Goal: Task Accomplishment & Management: Use online tool/utility

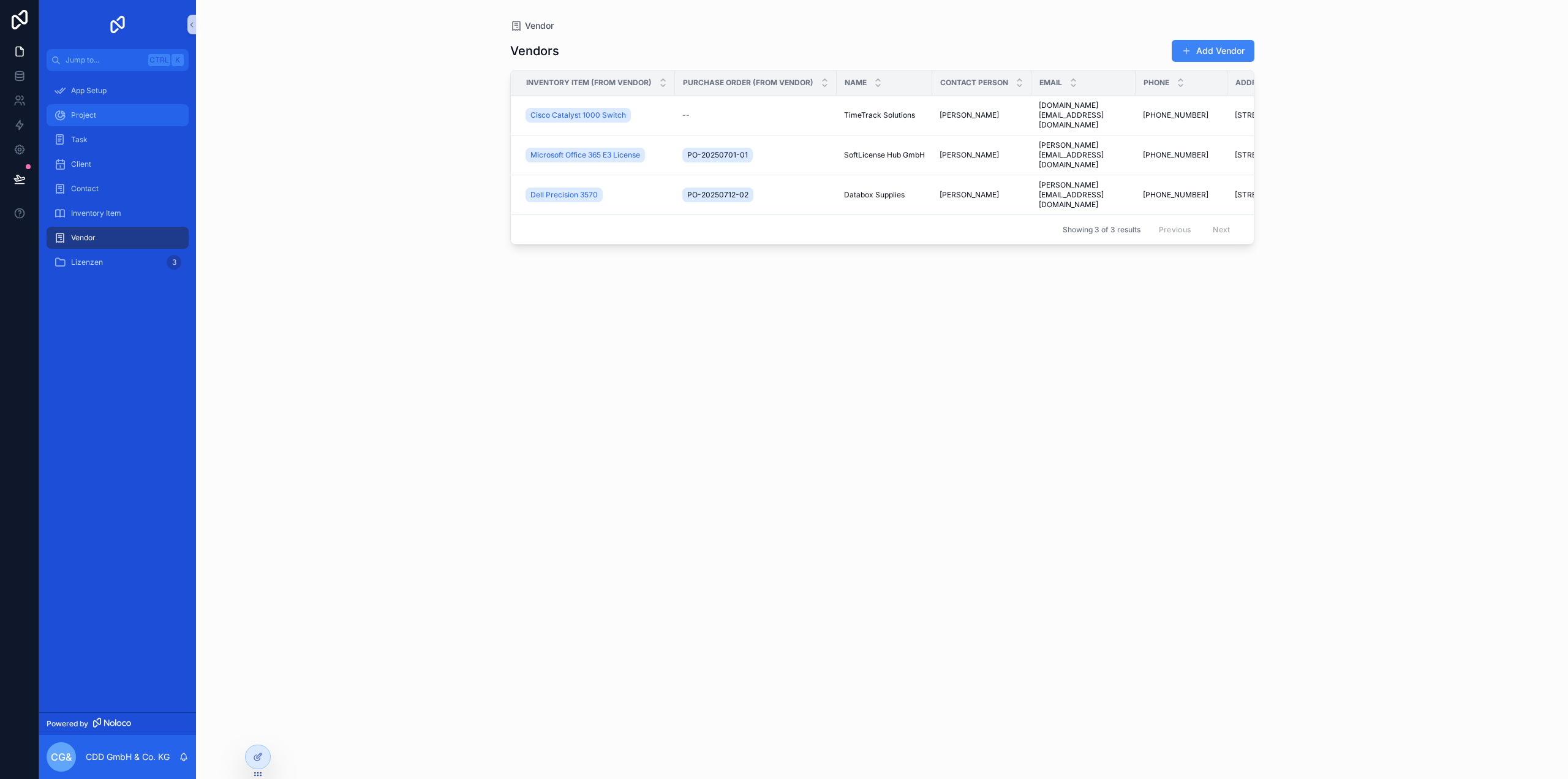
click at [100, 118] on div "Project" at bounding box center [118, 115] width 128 height 20
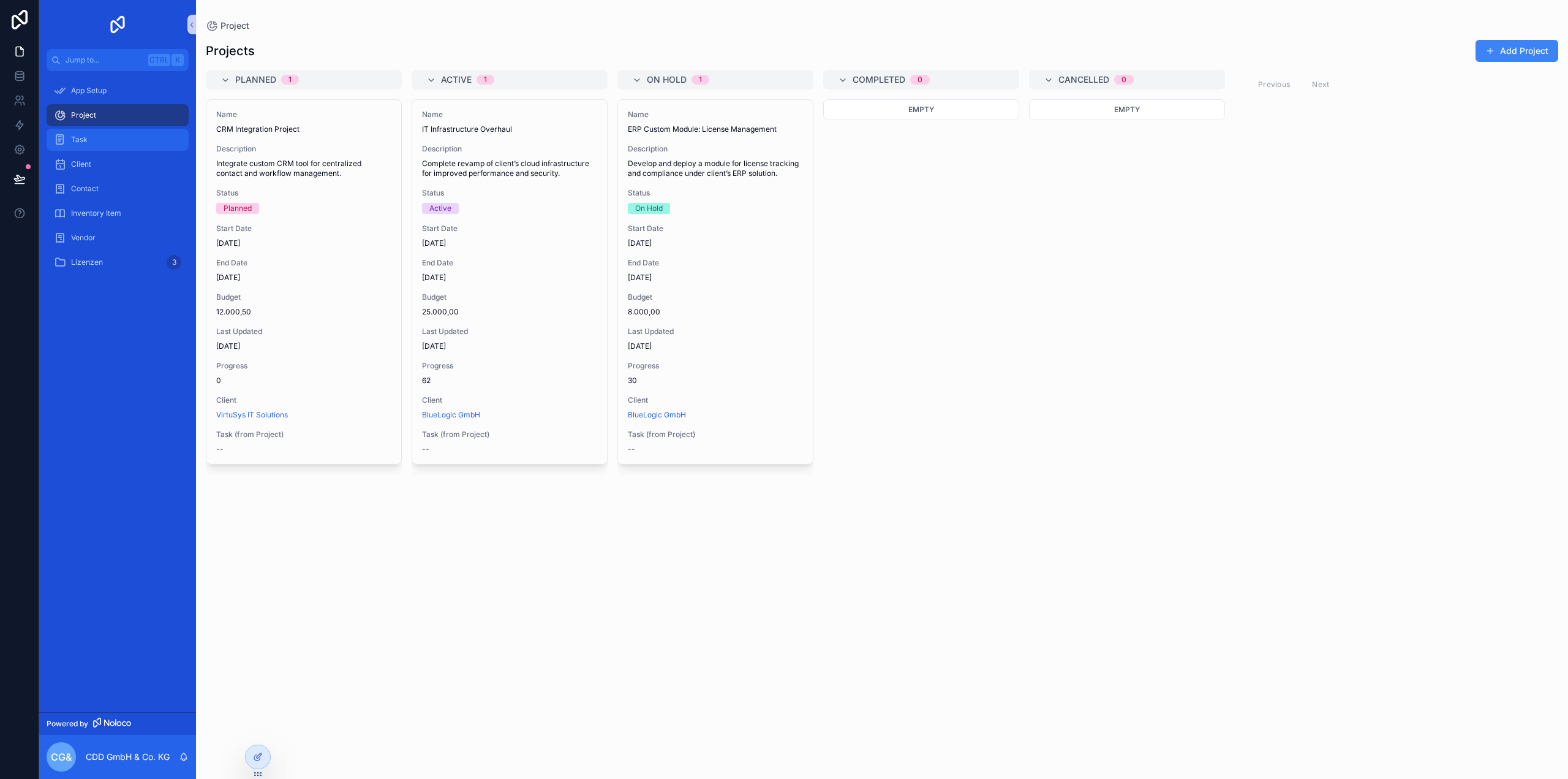
click at [95, 136] on div "Task" at bounding box center [118, 140] width 128 height 20
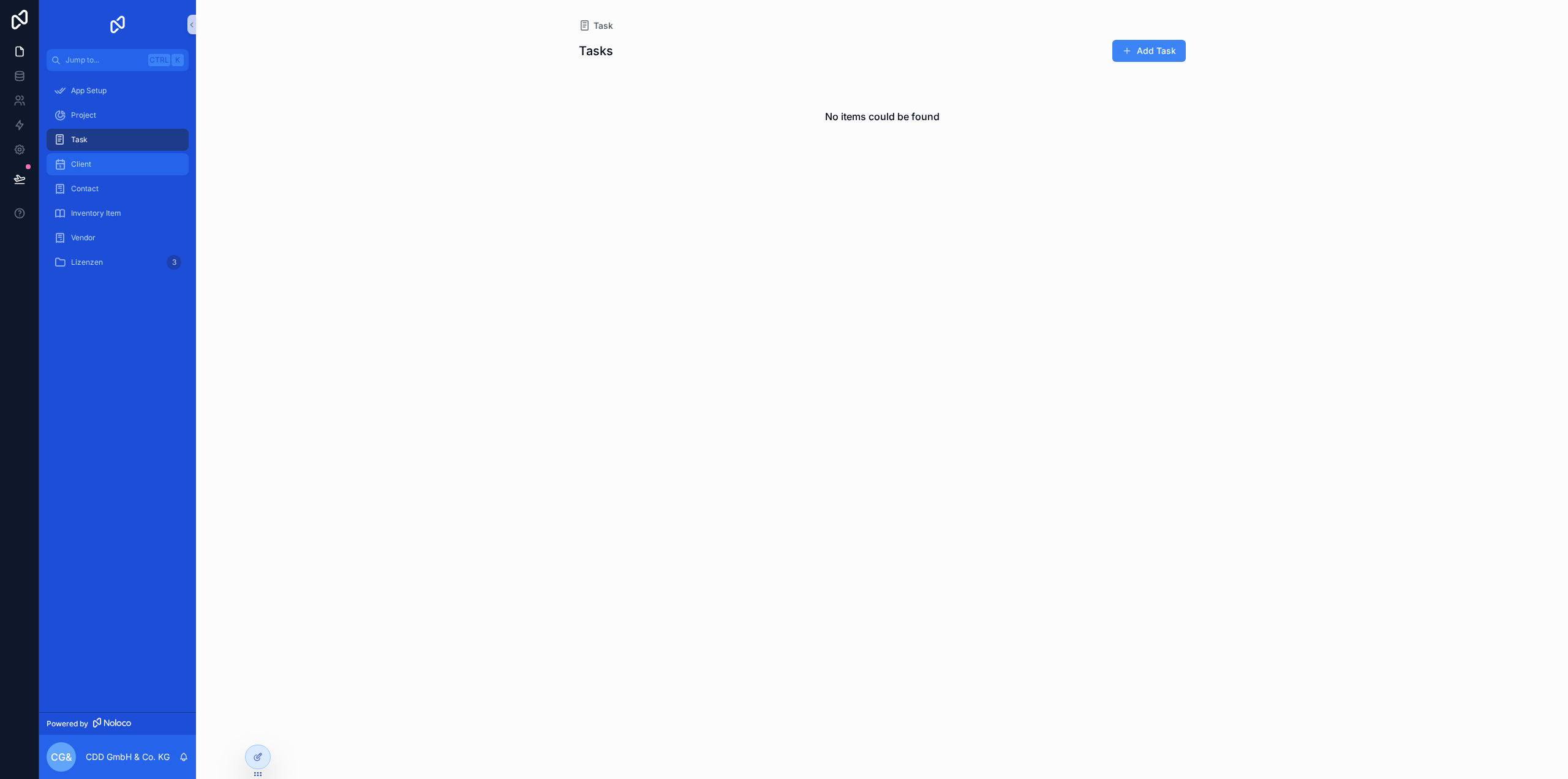
click at [97, 167] on div "Client" at bounding box center [118, 164] width 128 height 20
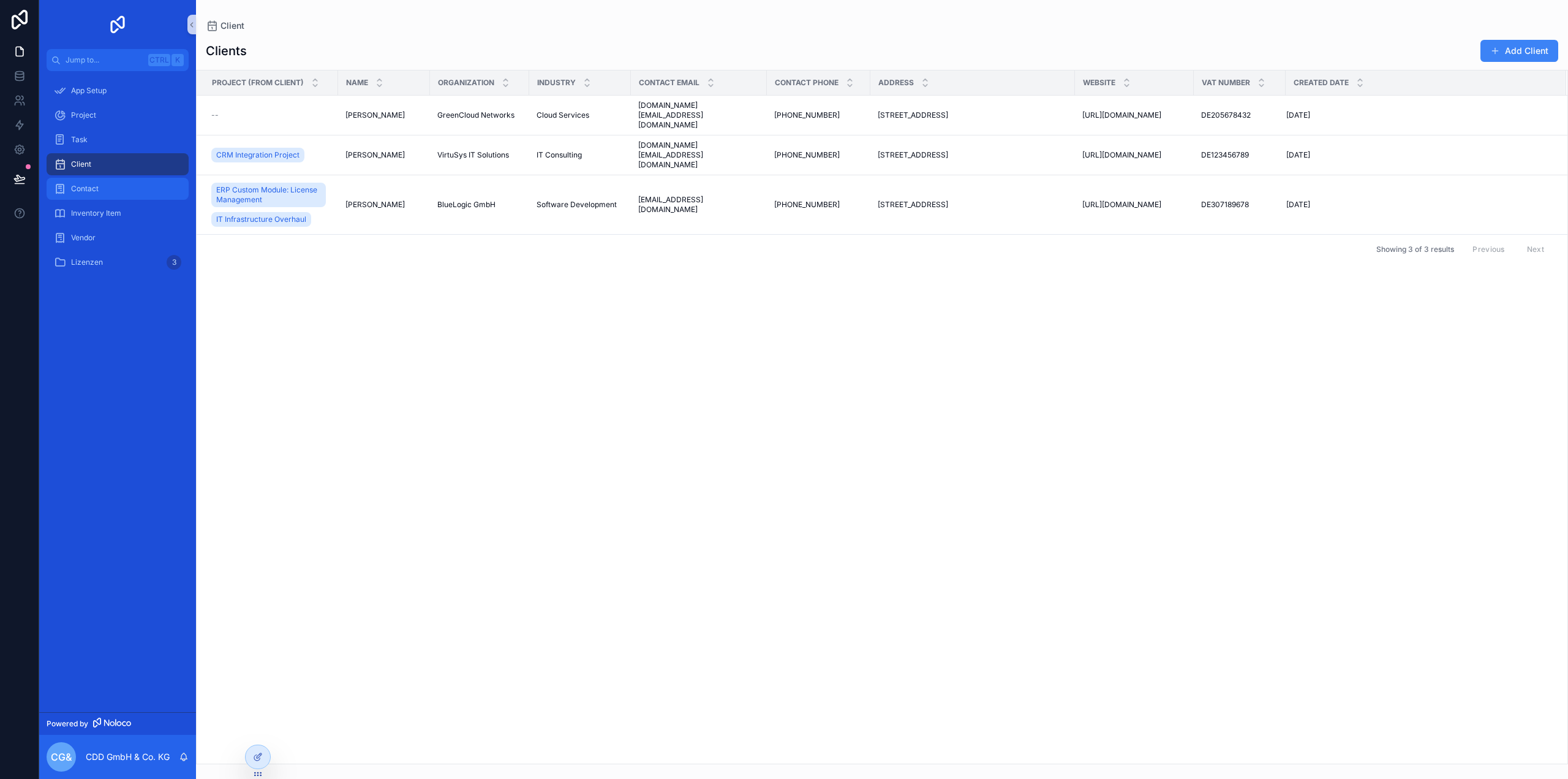
click at [97, 188] on span "Contact" at bounding box center [85, 189] width 28 height 10
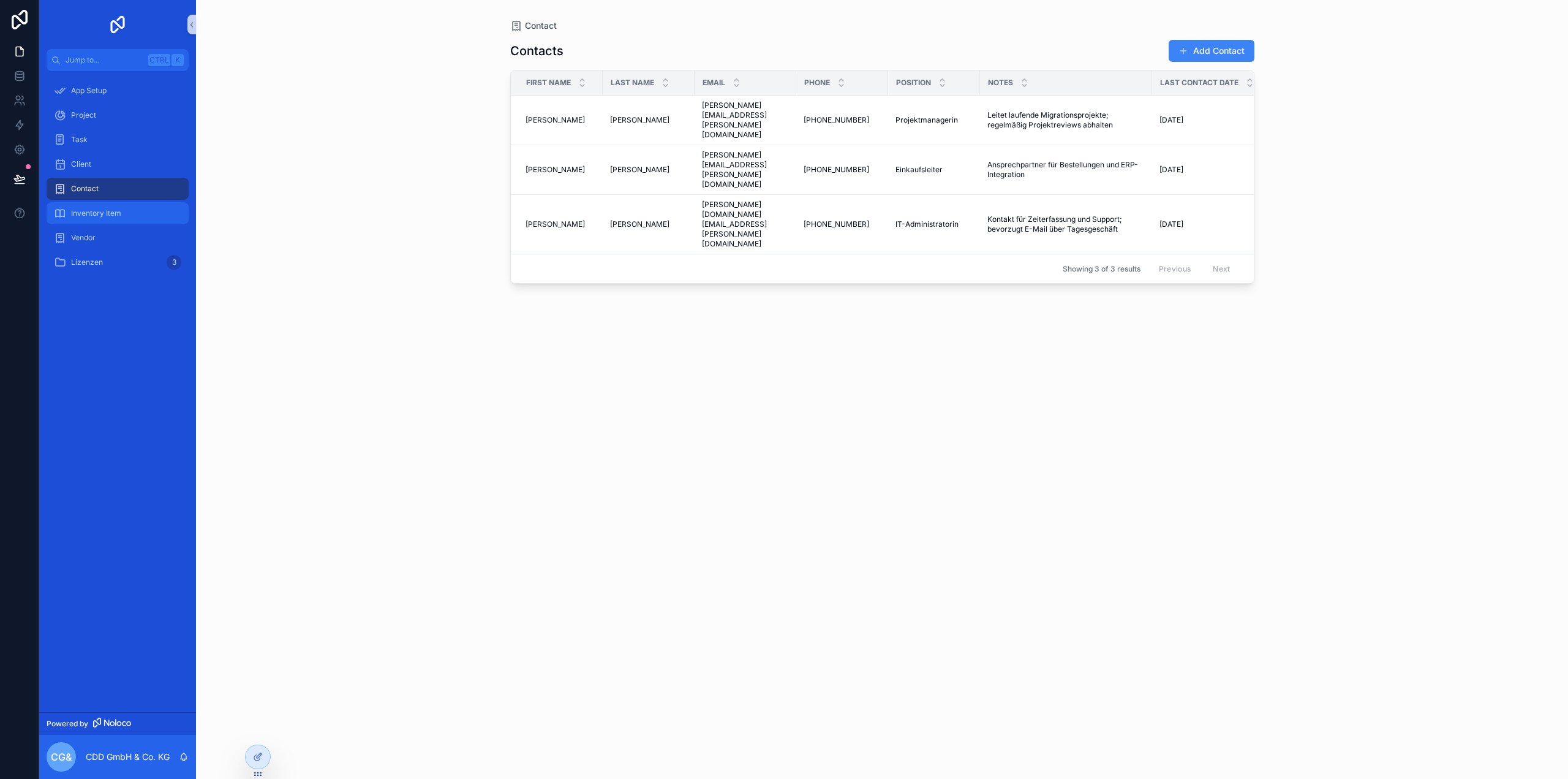
click at [96, 218] on div "Inventory Item" at bounding box center [118, 213] width 128 height 20
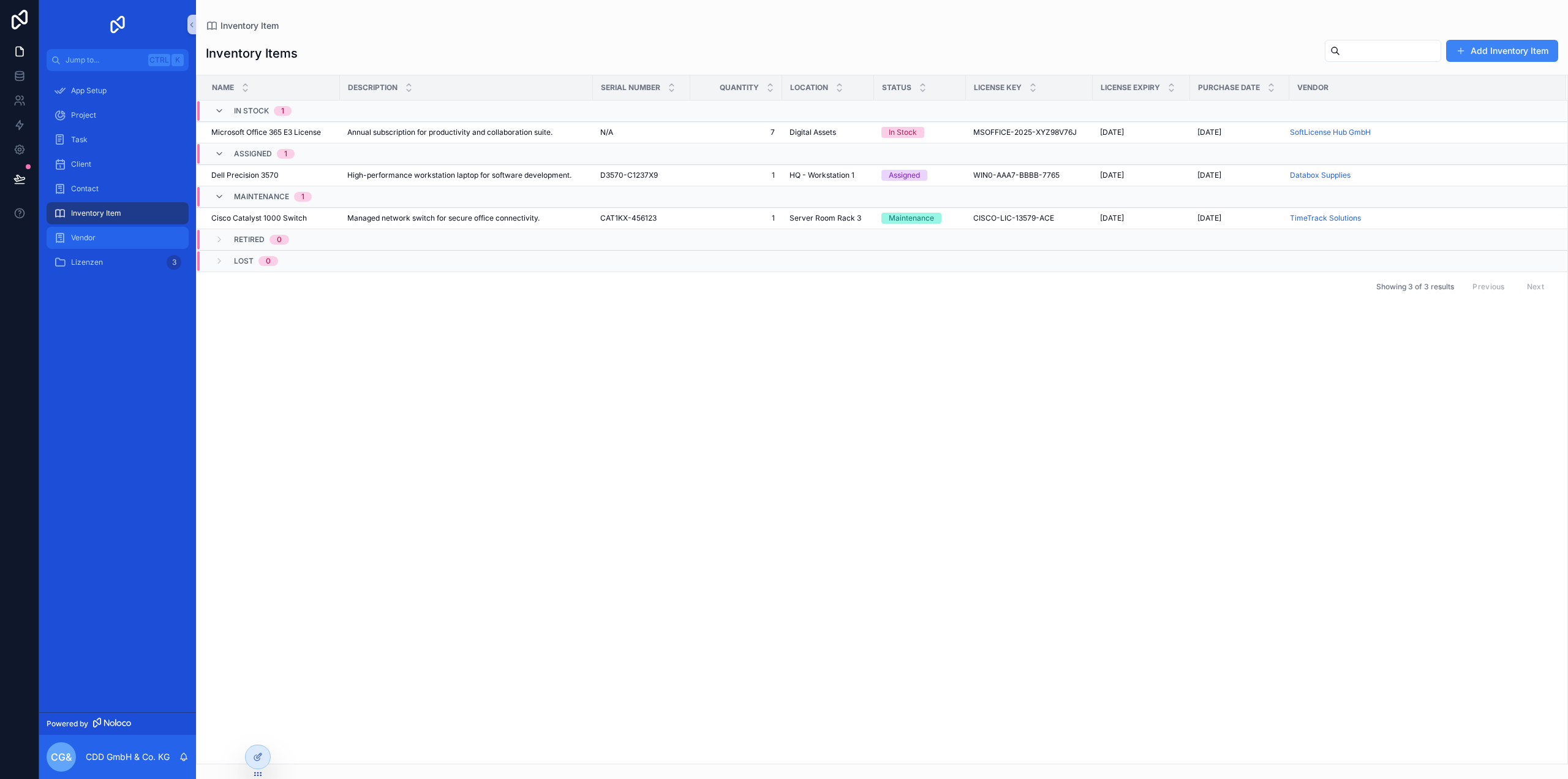
click at [98, 242] on div "Vendor" at bounding box center [118, 238] width 128 height 20
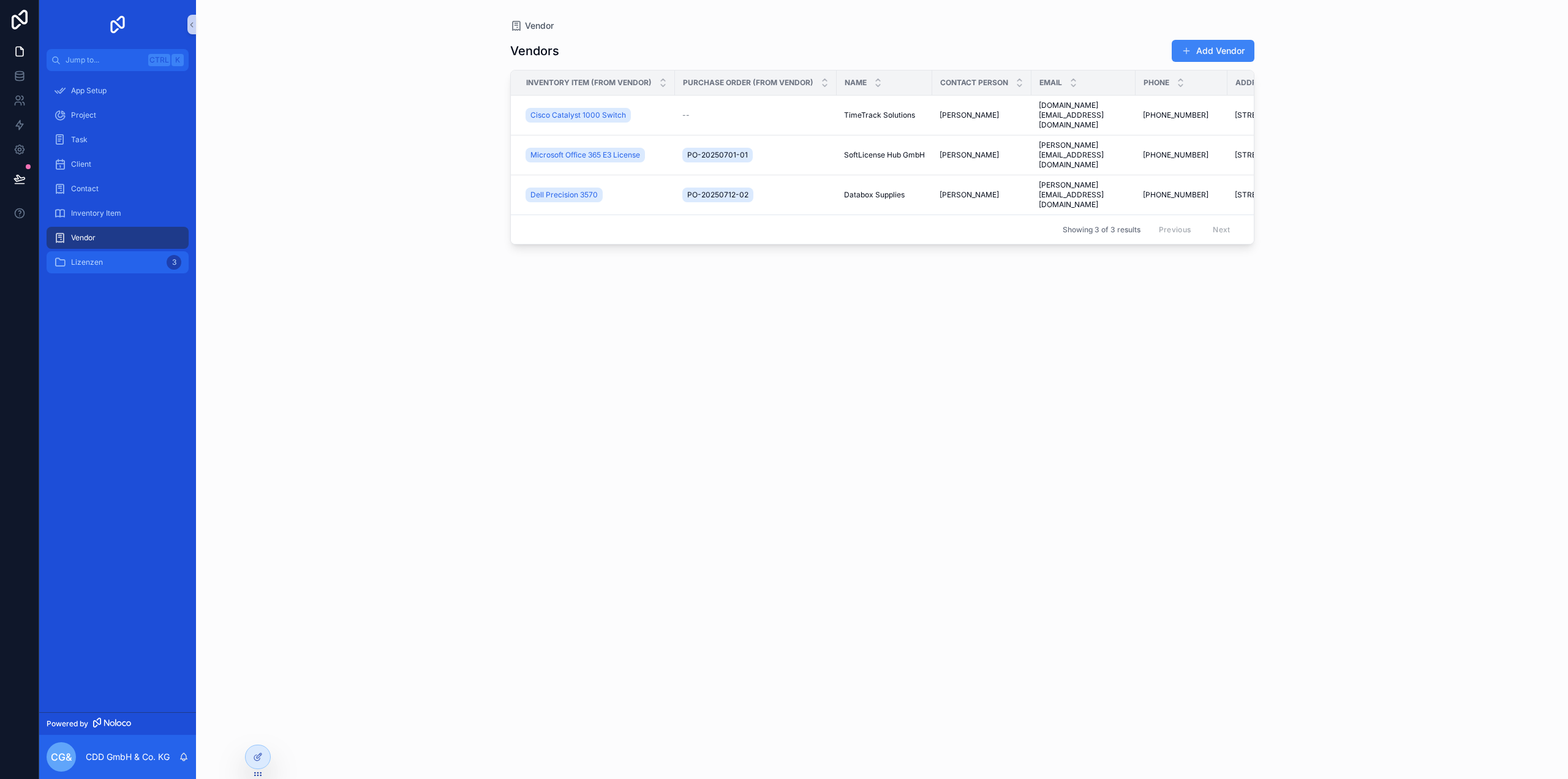
click at [91, 266] on span "Lizenzen" at bounding box center [87, 263] width 31 height 10
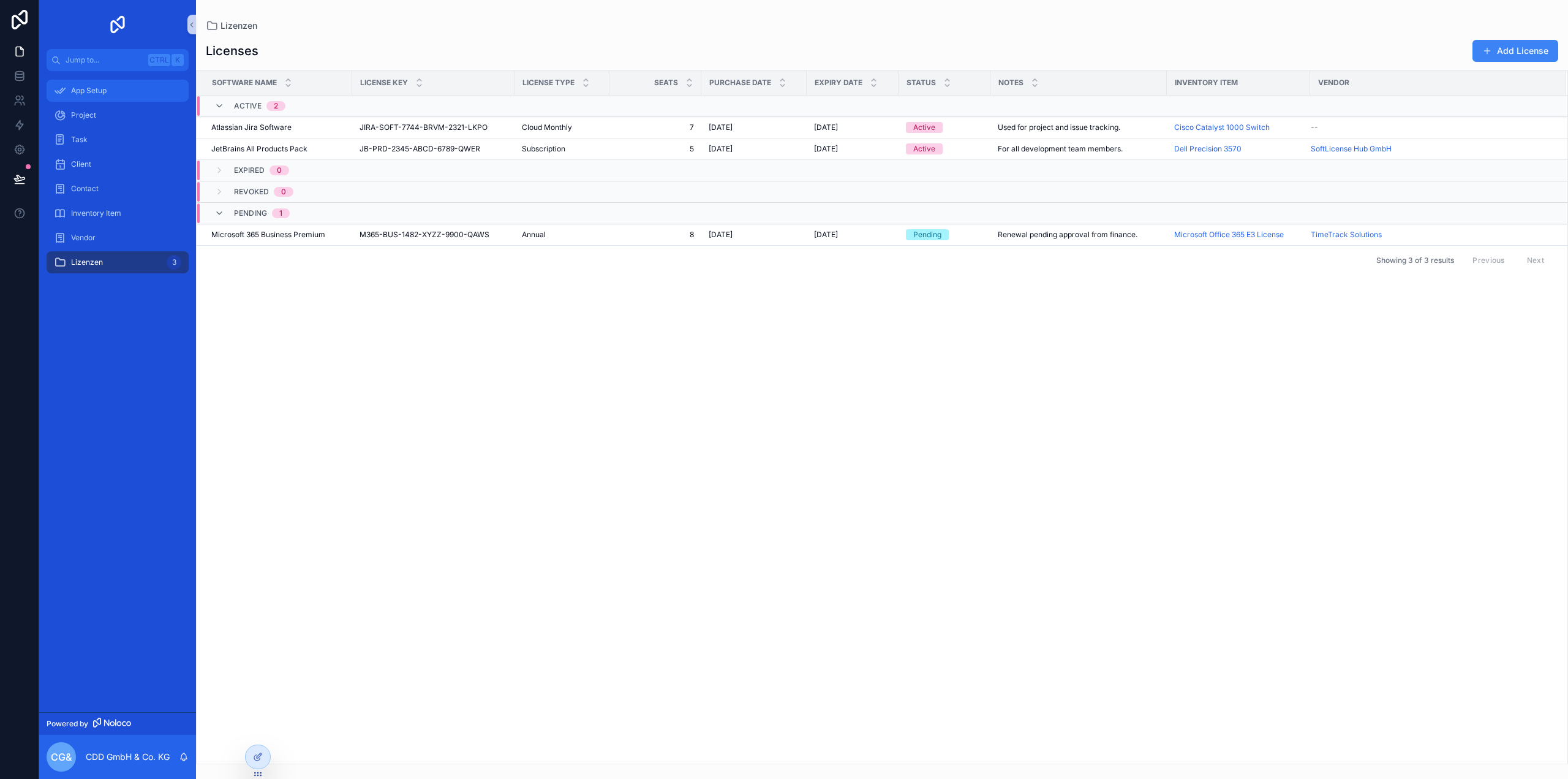
click at [96, 95] on span "App Setup" at bounding box center [88, 90] width 35 height 10
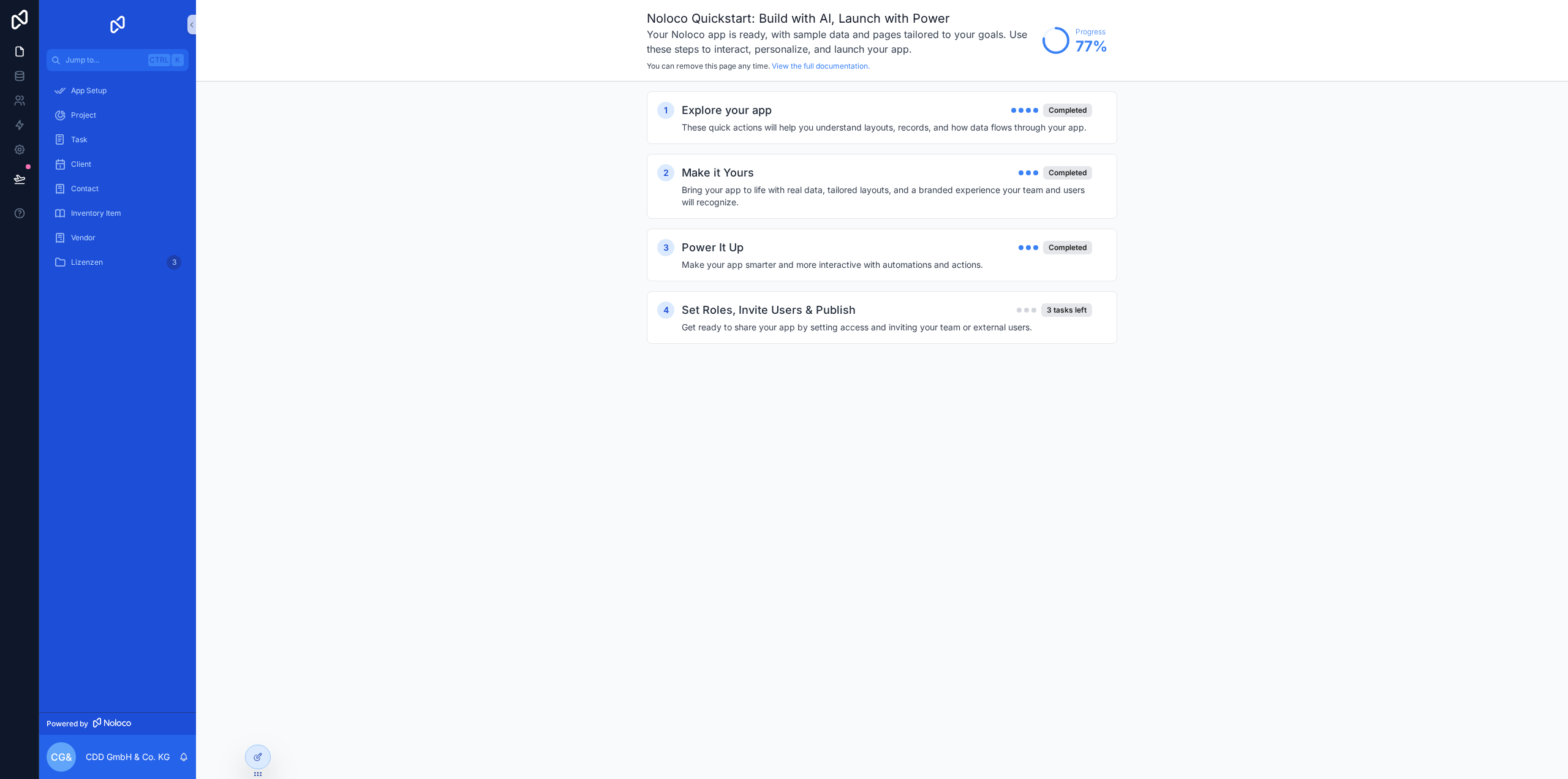
click at [122, 23] on img "scrollable content" at bounding box center [118, 25] width 20 height 20
click at [24, 17] on icon at bounding box center [19, 20] width 25 height 20
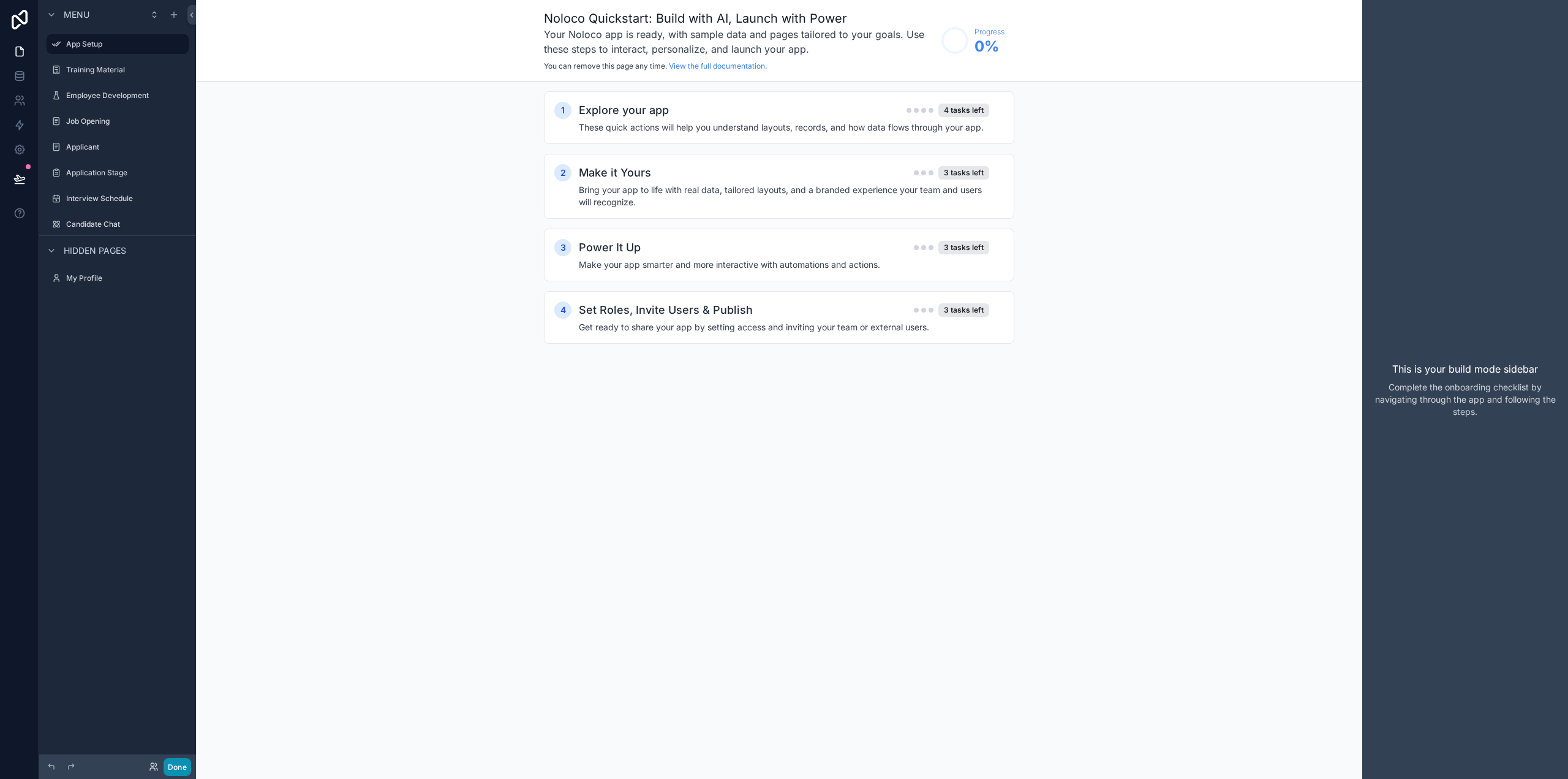
click at [178, 765] on button "Done" at bounding box center [177, 767] width 28 height 18
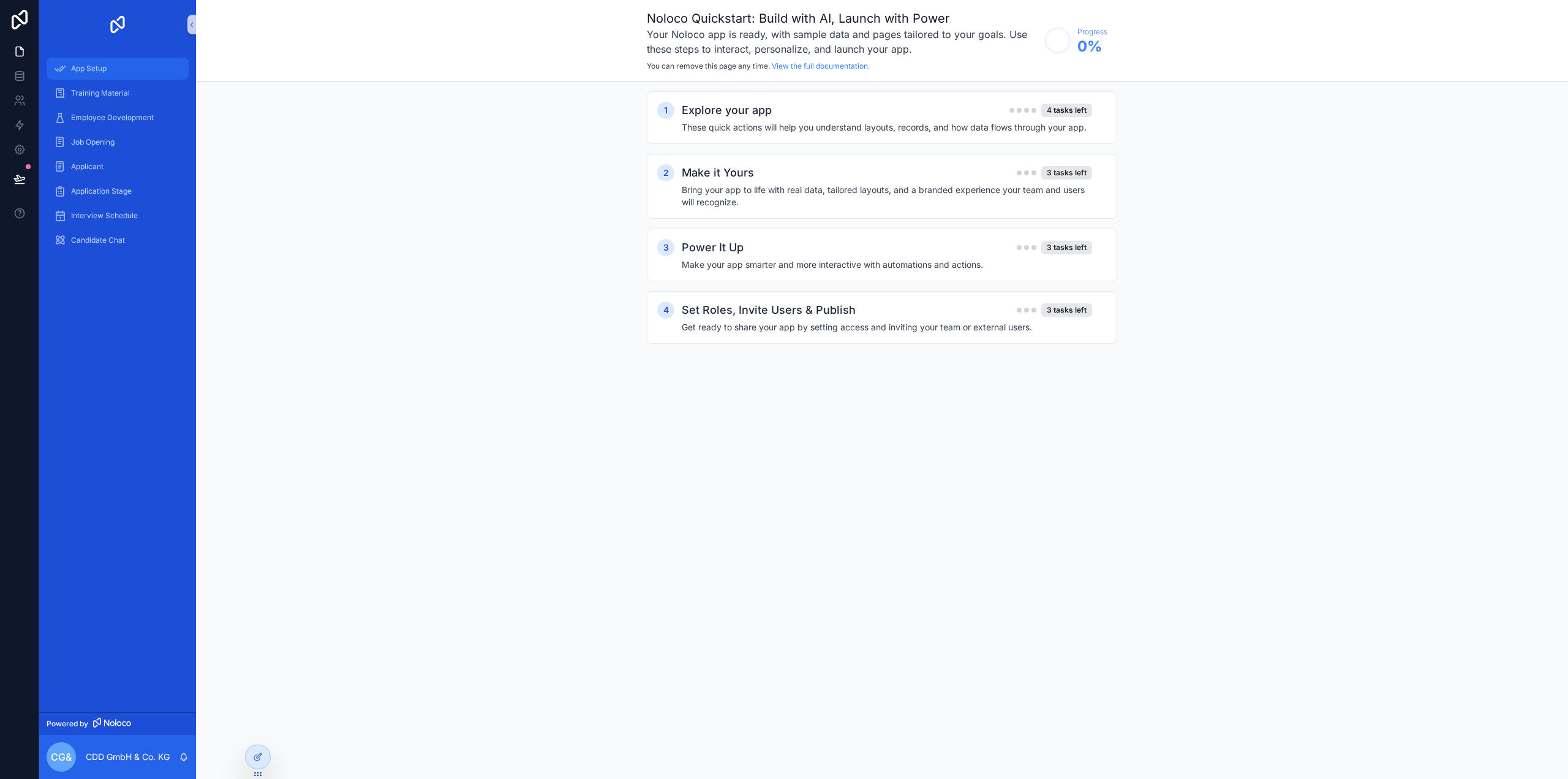
click at [98, 70] on span "App Setup" at bounding box center [88, 69] width 35 height 10
drag, startPoint x: 100, startPoint y: 90, endPoint x: 108, endPoint y: 97, distance: 10.6
click at [101, 90] on span "Training Material" at bounding box center [100, 93] width 59 height 10
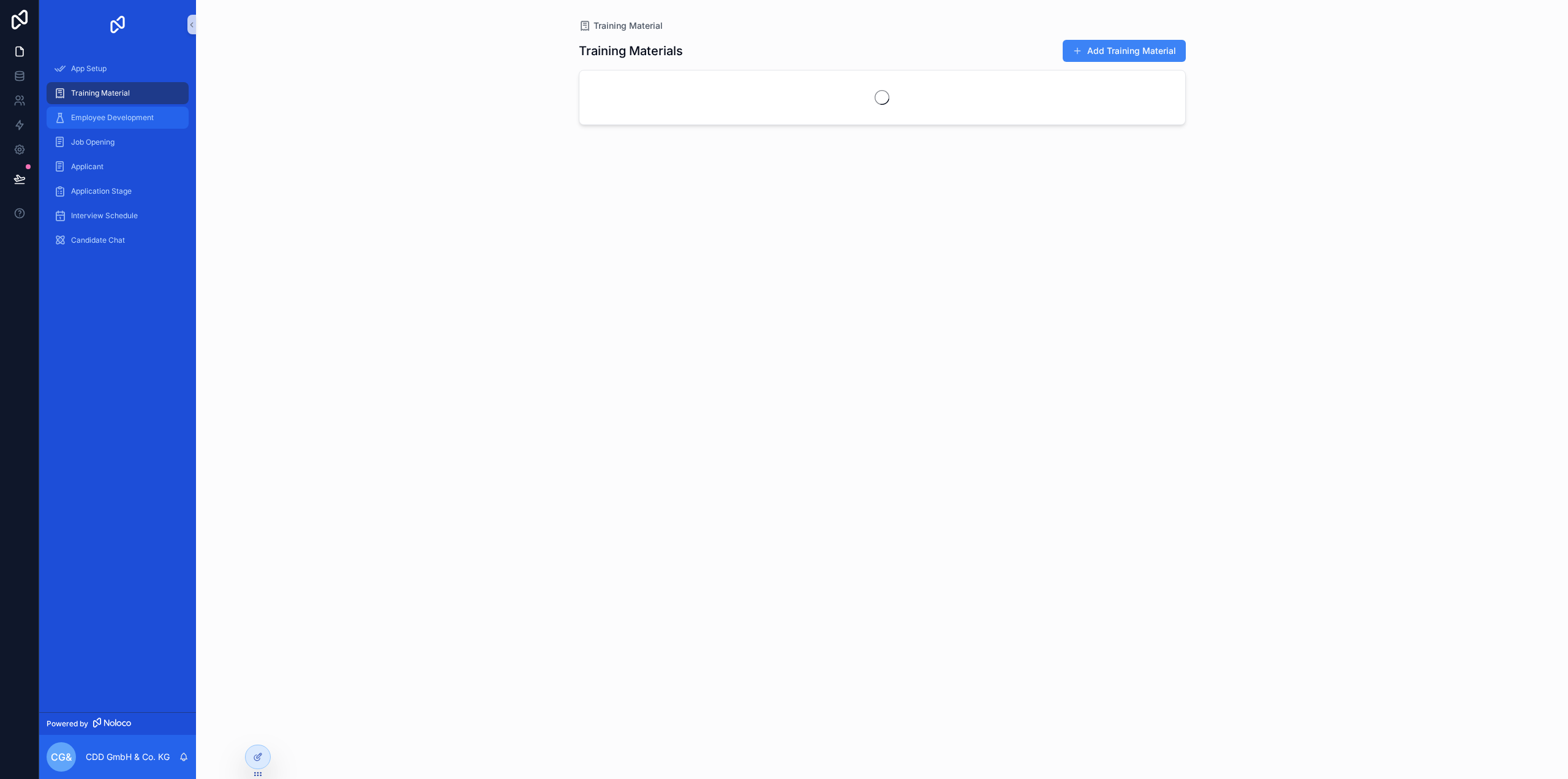
click at [113, 117] on span "Employee Development" at bounding box center [112, 118] width 83 height 10
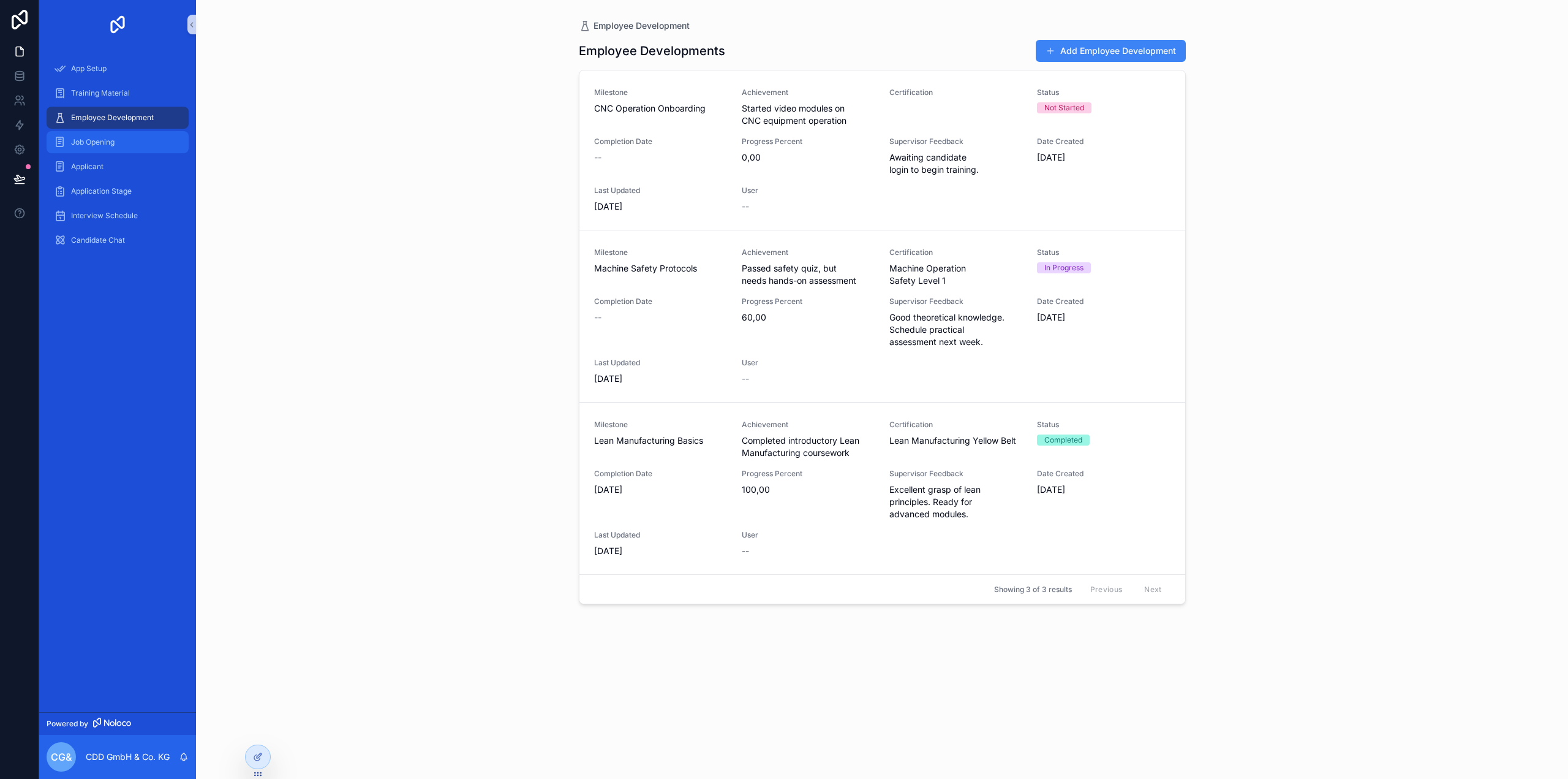
click at [103, 141] on span "Job Opening" at bounding box center [92, 143] width 43 height 10
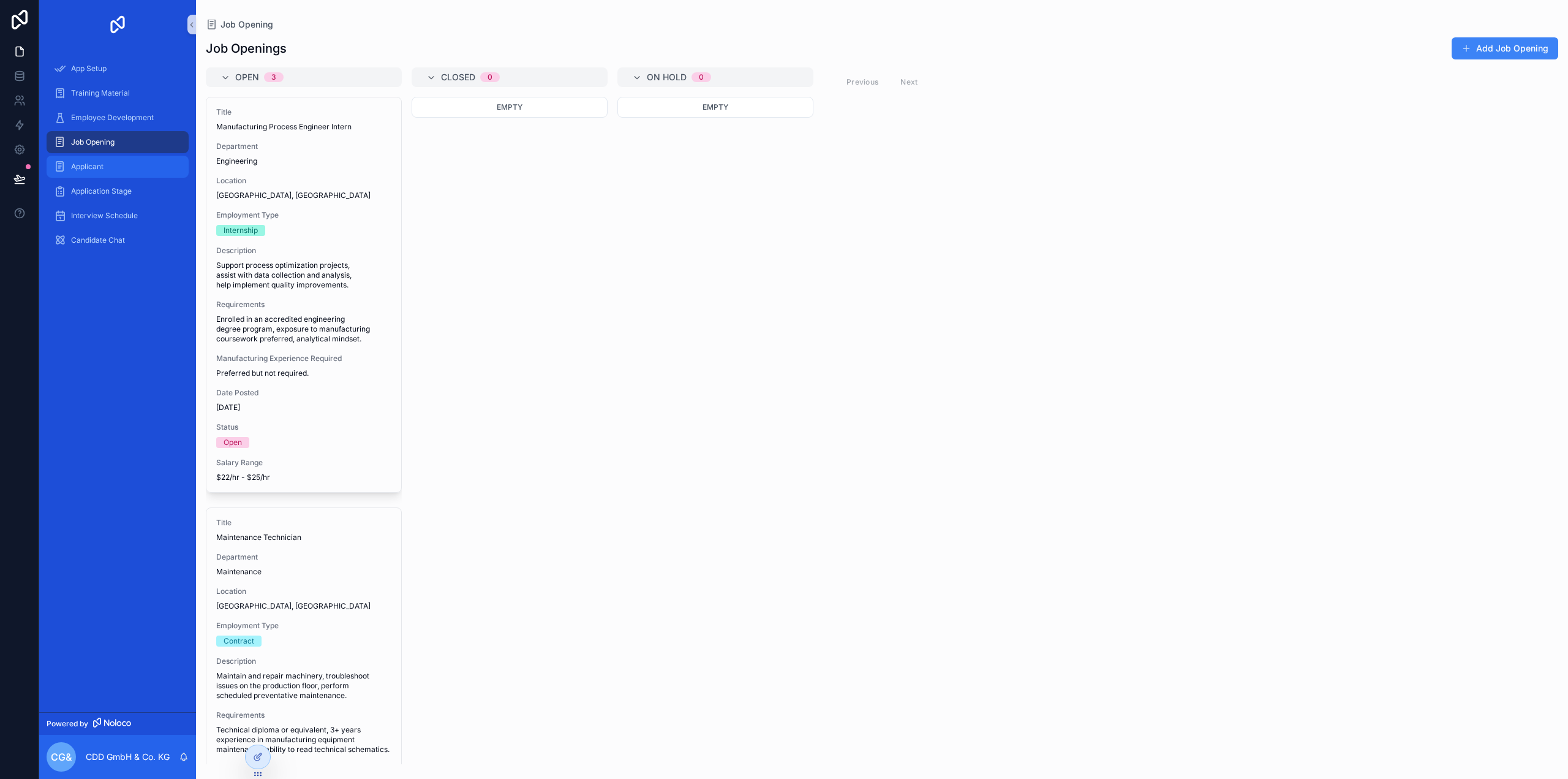
click at [86, 167] on span "Applicant" at bounding box center [87, 167] width 32 height 10
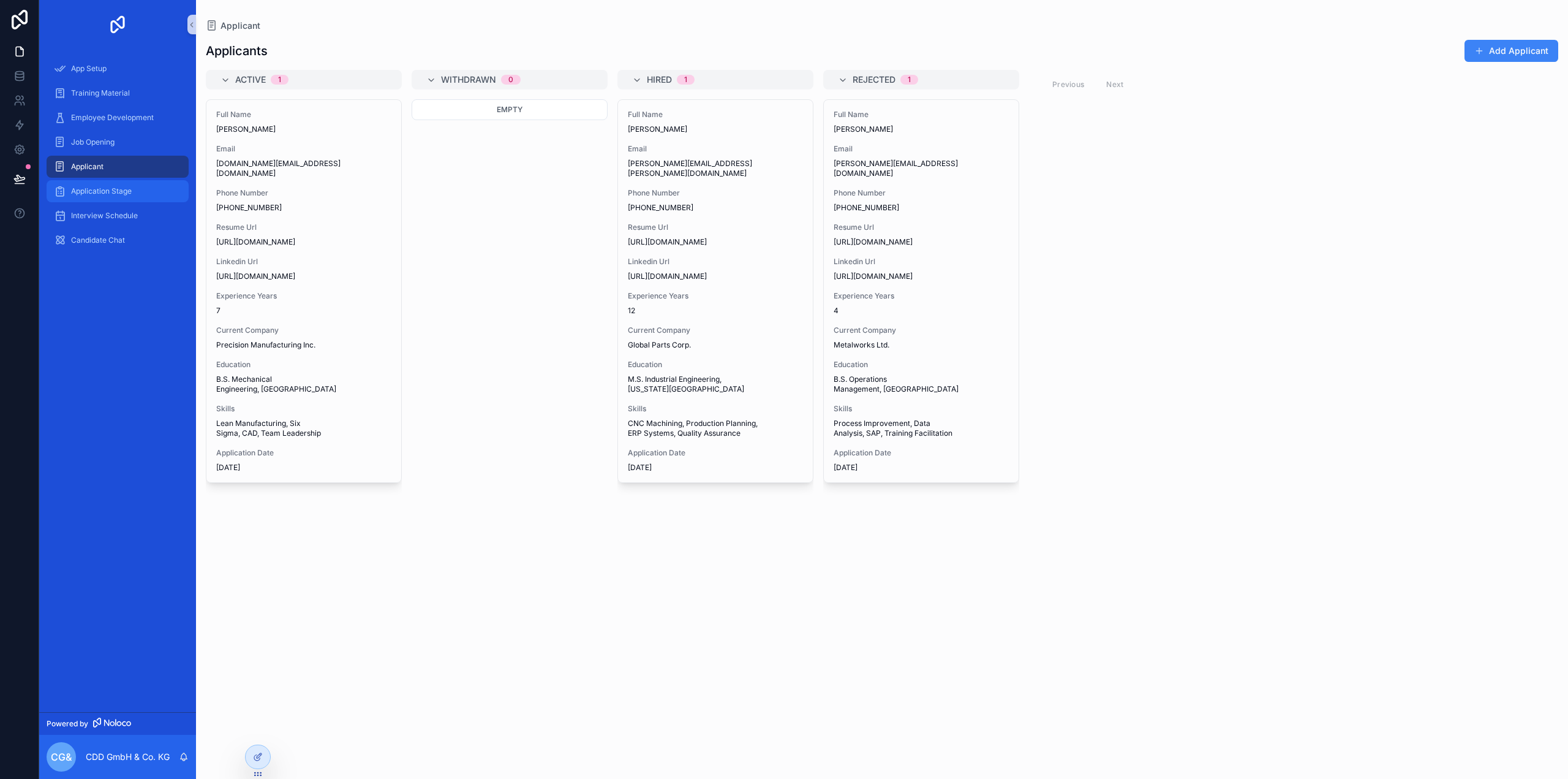
click at [95, 195] on span "Application Stage" at bounding box center [101, 191] width 61 height 10
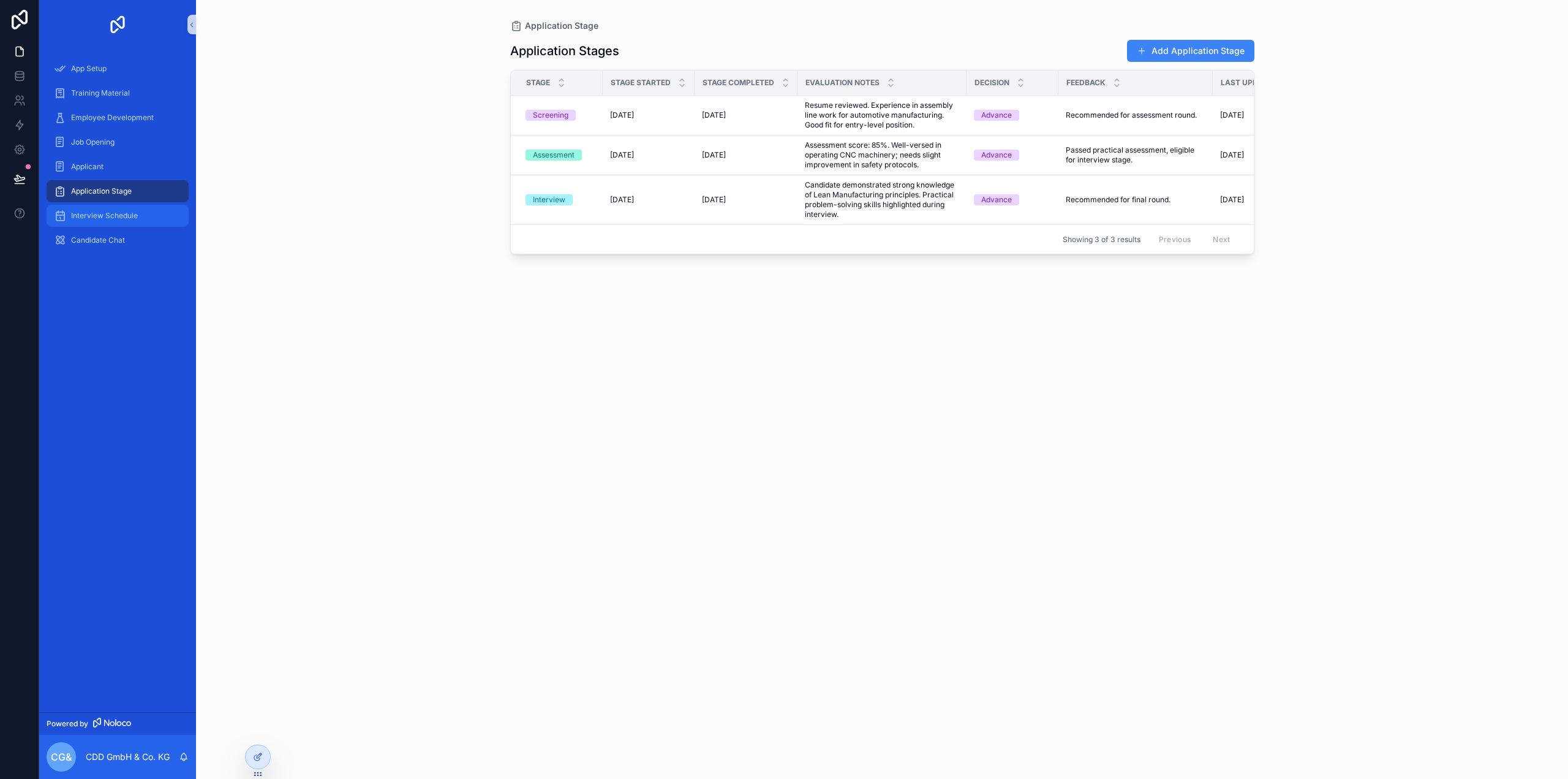
click at [113, 217] on span "Interview Schedule" at bounding box center [104, 215] width 67 height 10
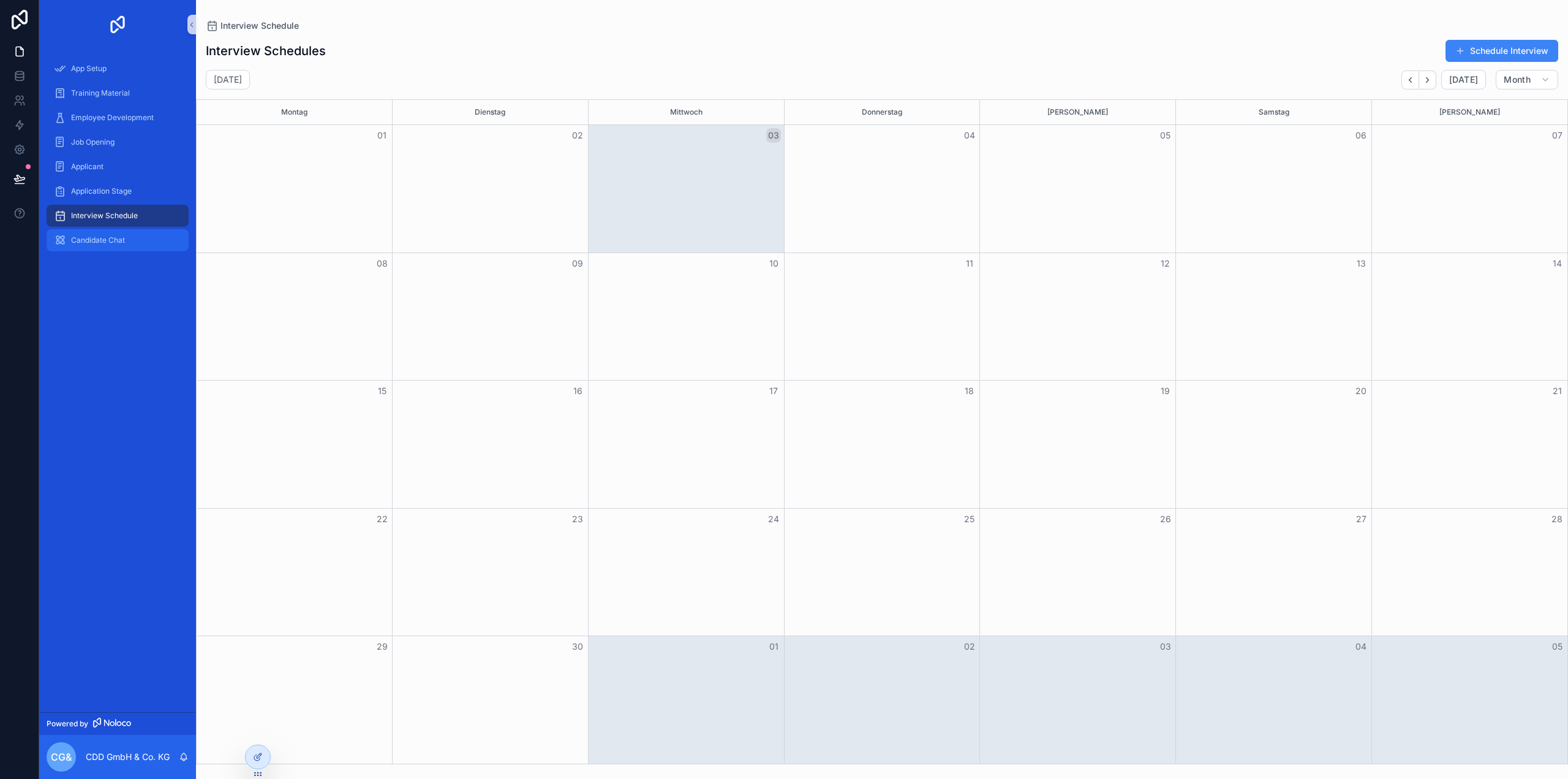
click at [107, 243] on span "Candidate Chat" at bounding box center [97, 240] width 54 height 10
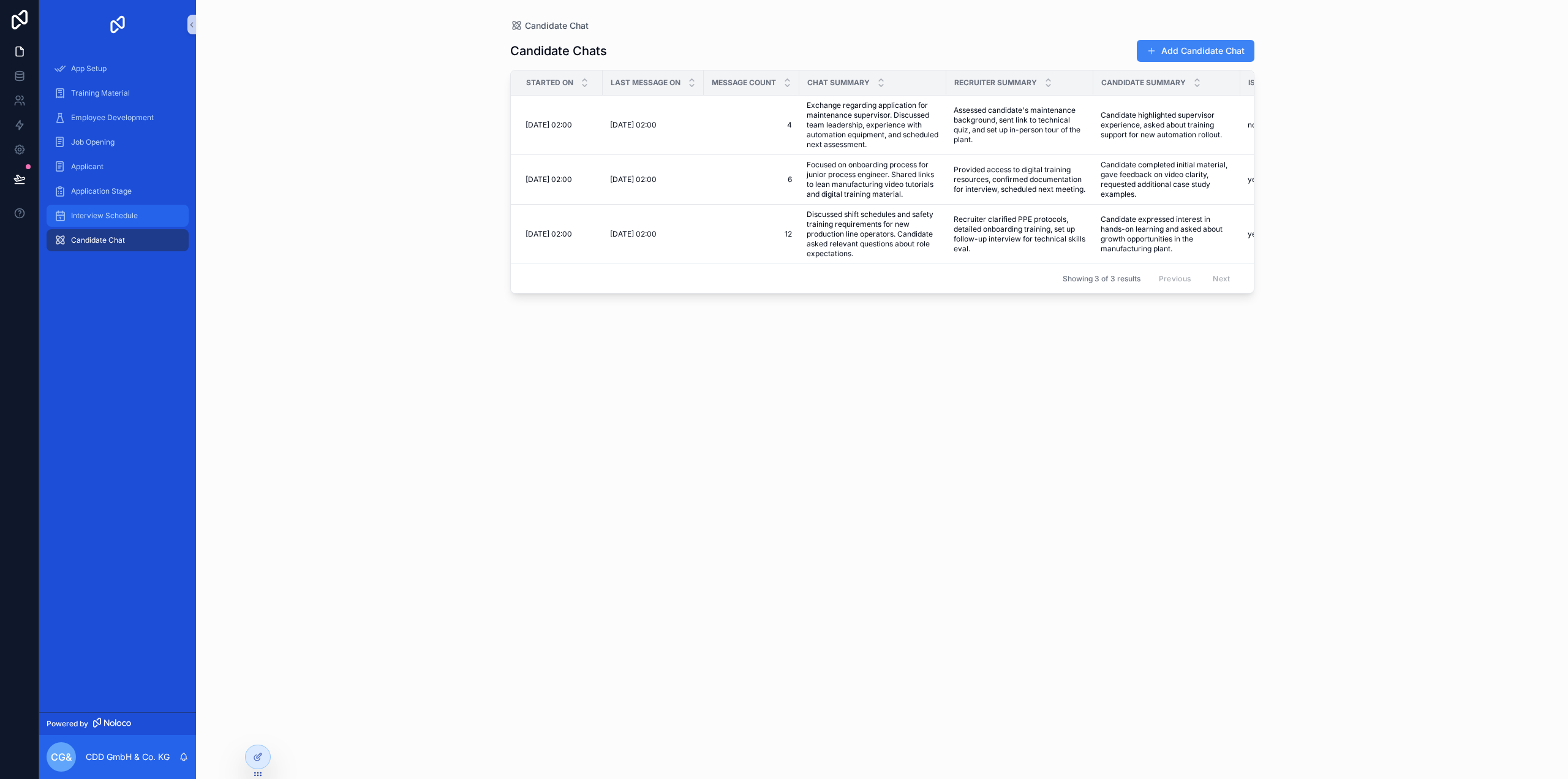
click at [115, 212] on span "Interview Schedule" at bounding box center [104, 215] width 67 height 10
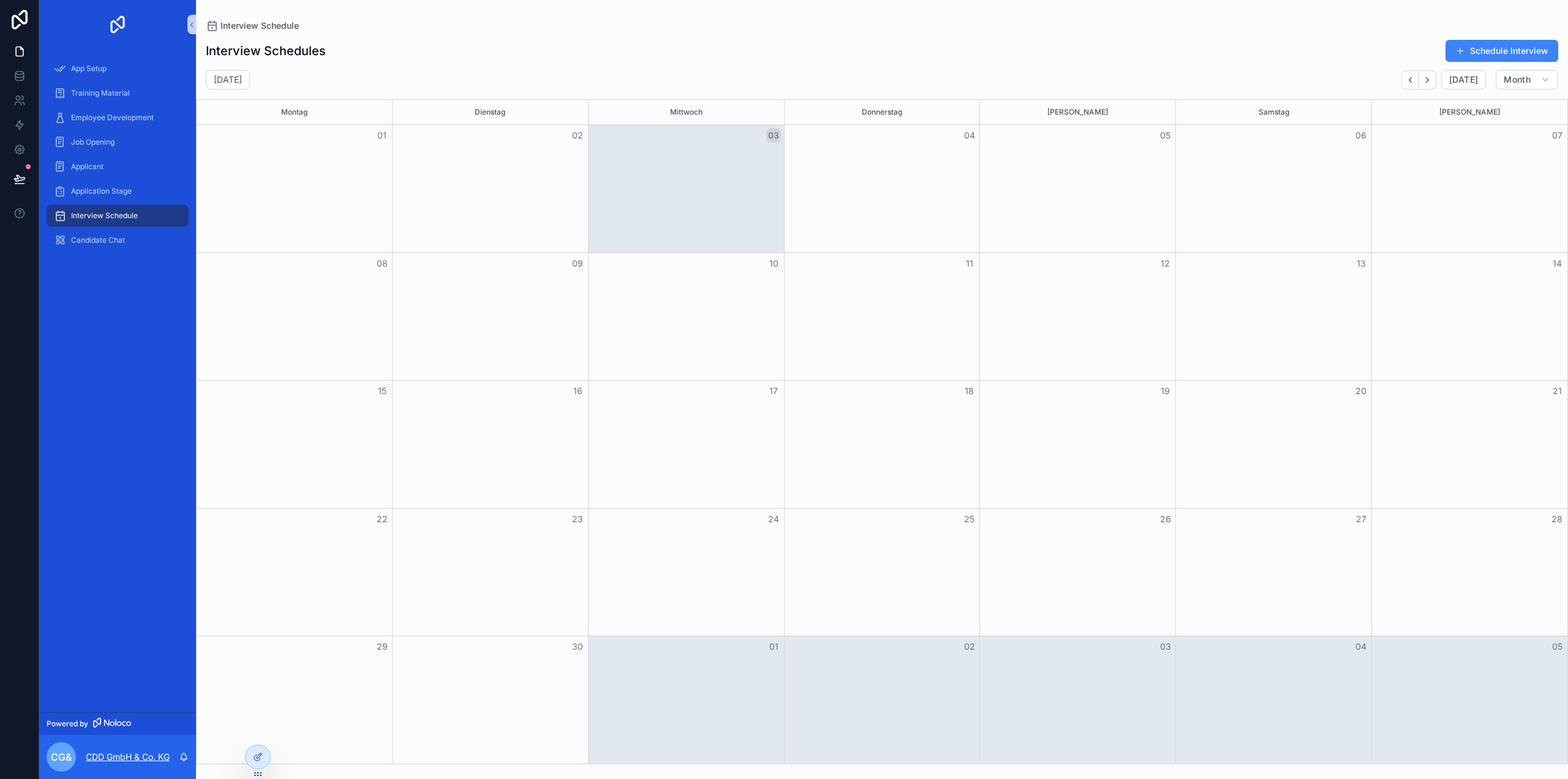
click at [115, 756] on p "CDD GmbH & Co. KG" at bounding box center [127, 756] width 84 height 12
drag, startPoint x: 116, startPoint y: 414, endPoint x: 116, endPoint y: 296, distance: 118.0
click at [116, 409] on div "App Setup Training Material Employee Development Job Opening Applicant Applicat…" at bounding box center [118, 381] width 157 height 663
click at [20, 51] on icon at bounding box center [20, 51] width 12 height 12
click at [100, 65] on span "App Setup" at bounding box center [88, 69] width 35 height 10
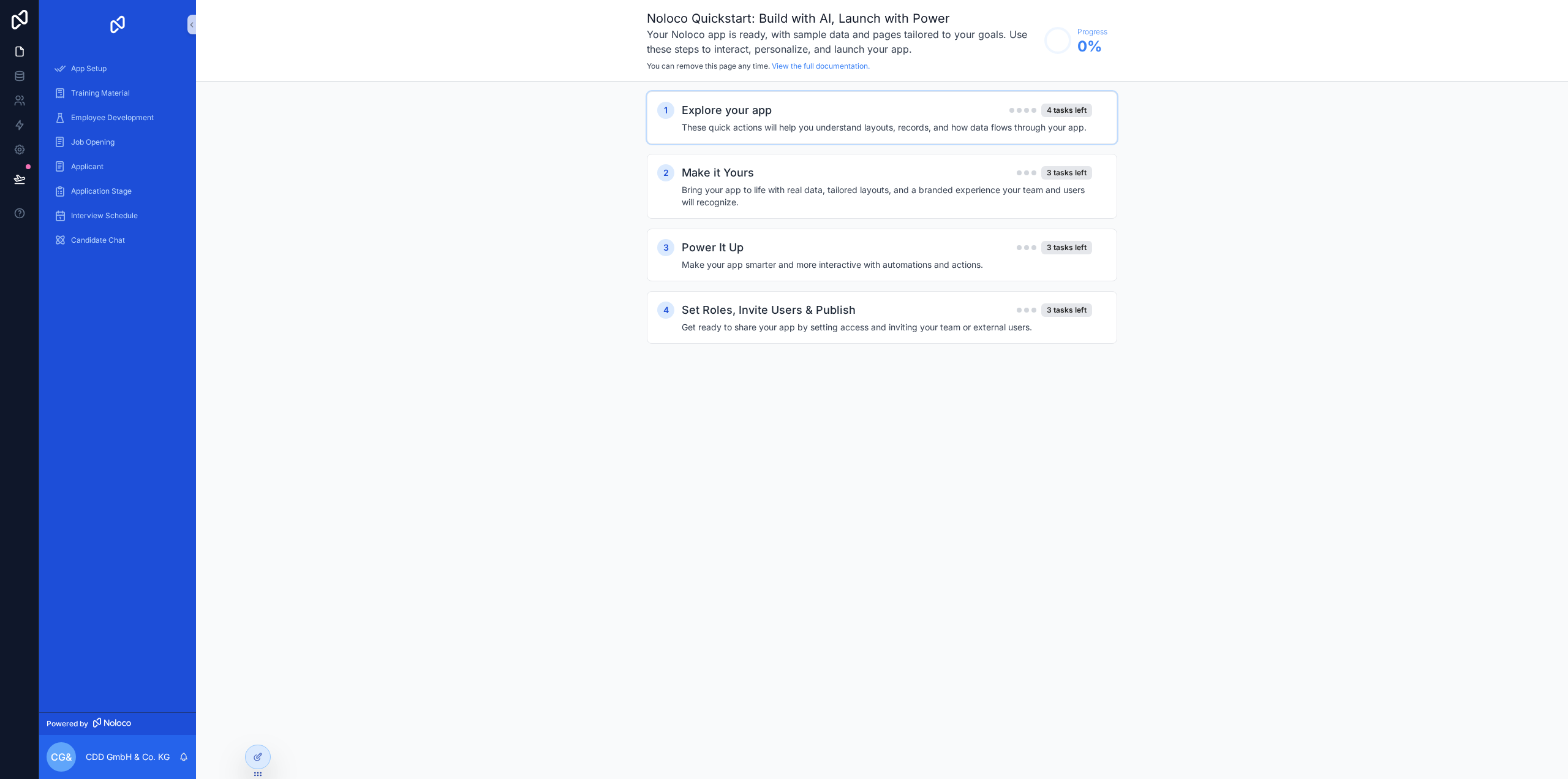
click at [730, 125] on h4 "These quick actions will help you understand layouts, records, and how data flo…" at bounding box center [888, 127] width 411 height 12
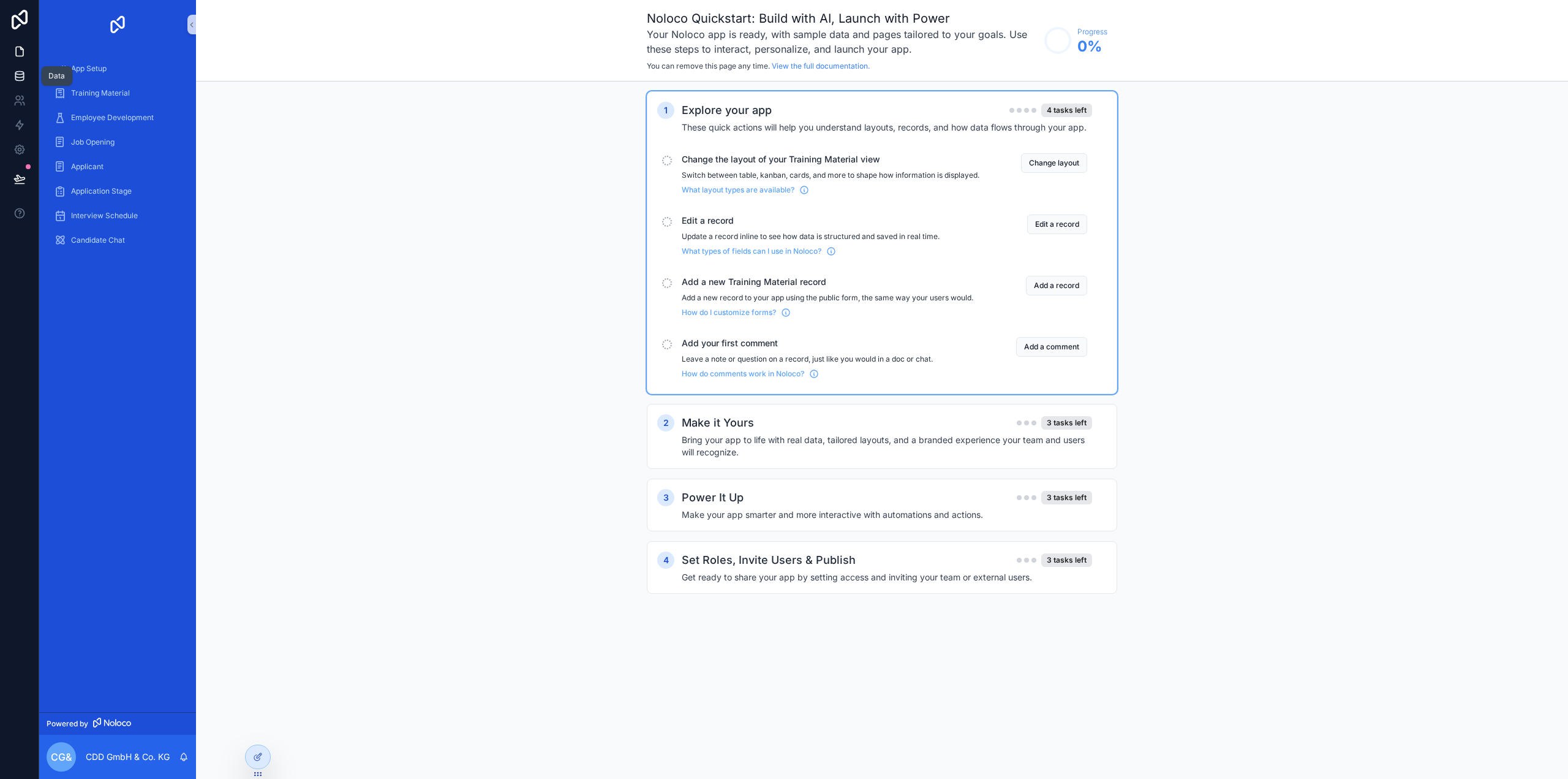
click at [14, 71] on icon at bounding box center [20, 76] width 12 height 12
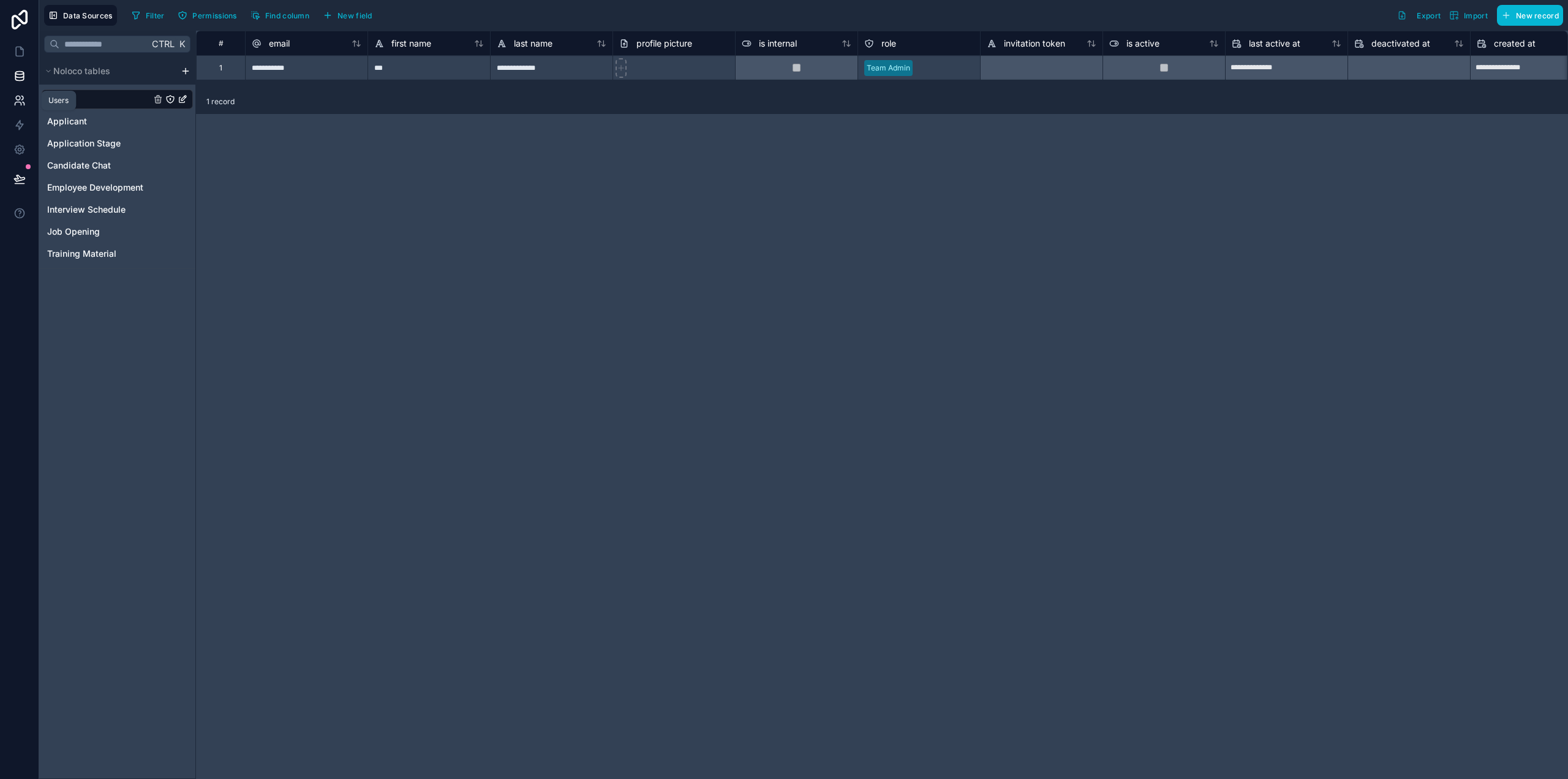
click at [19, 99] on icon at bounding box center [18, 98] width 4 height 4
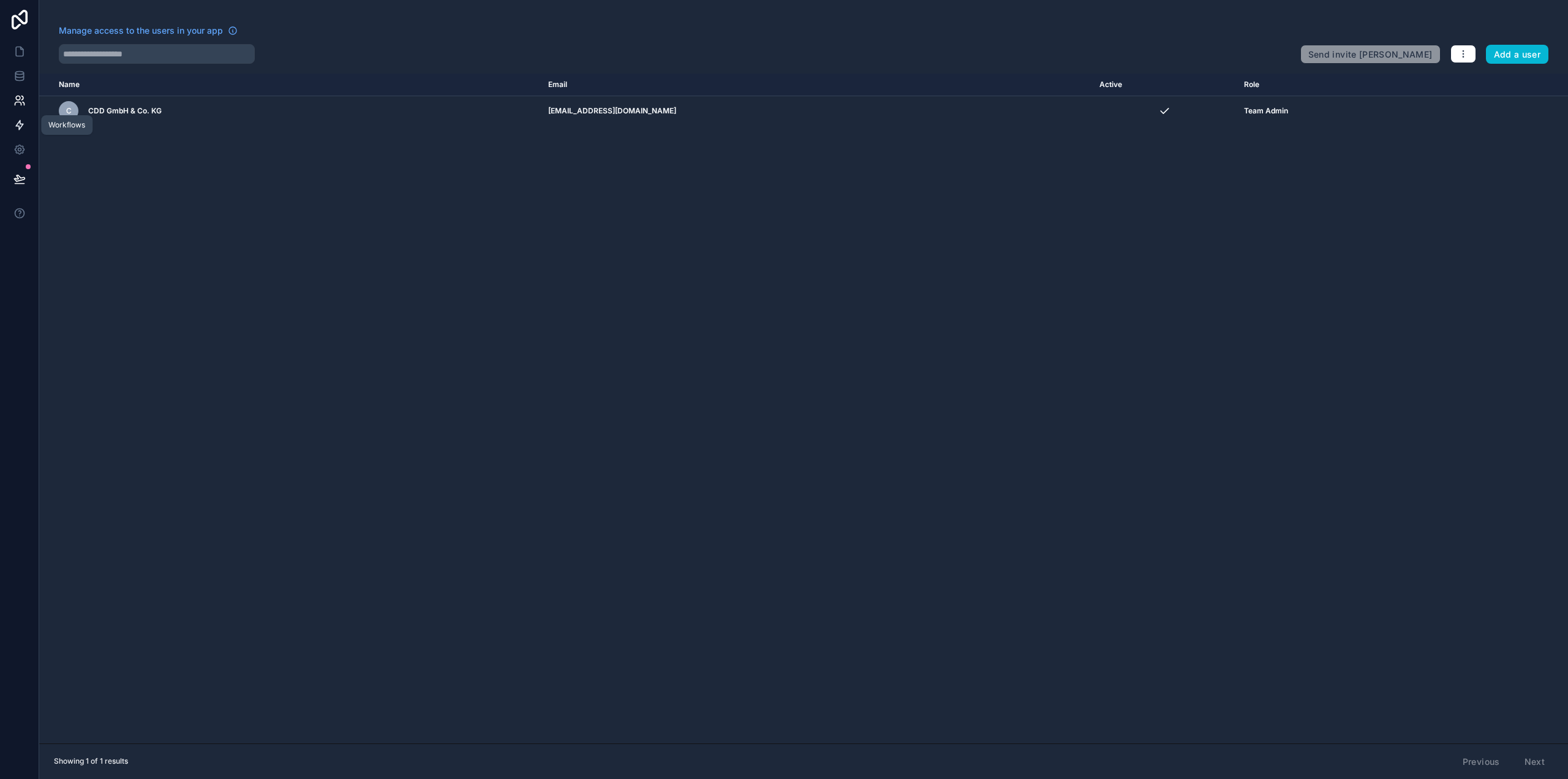
click at [17, 133] on link at bounding box center [19, 125] width 38 height 25
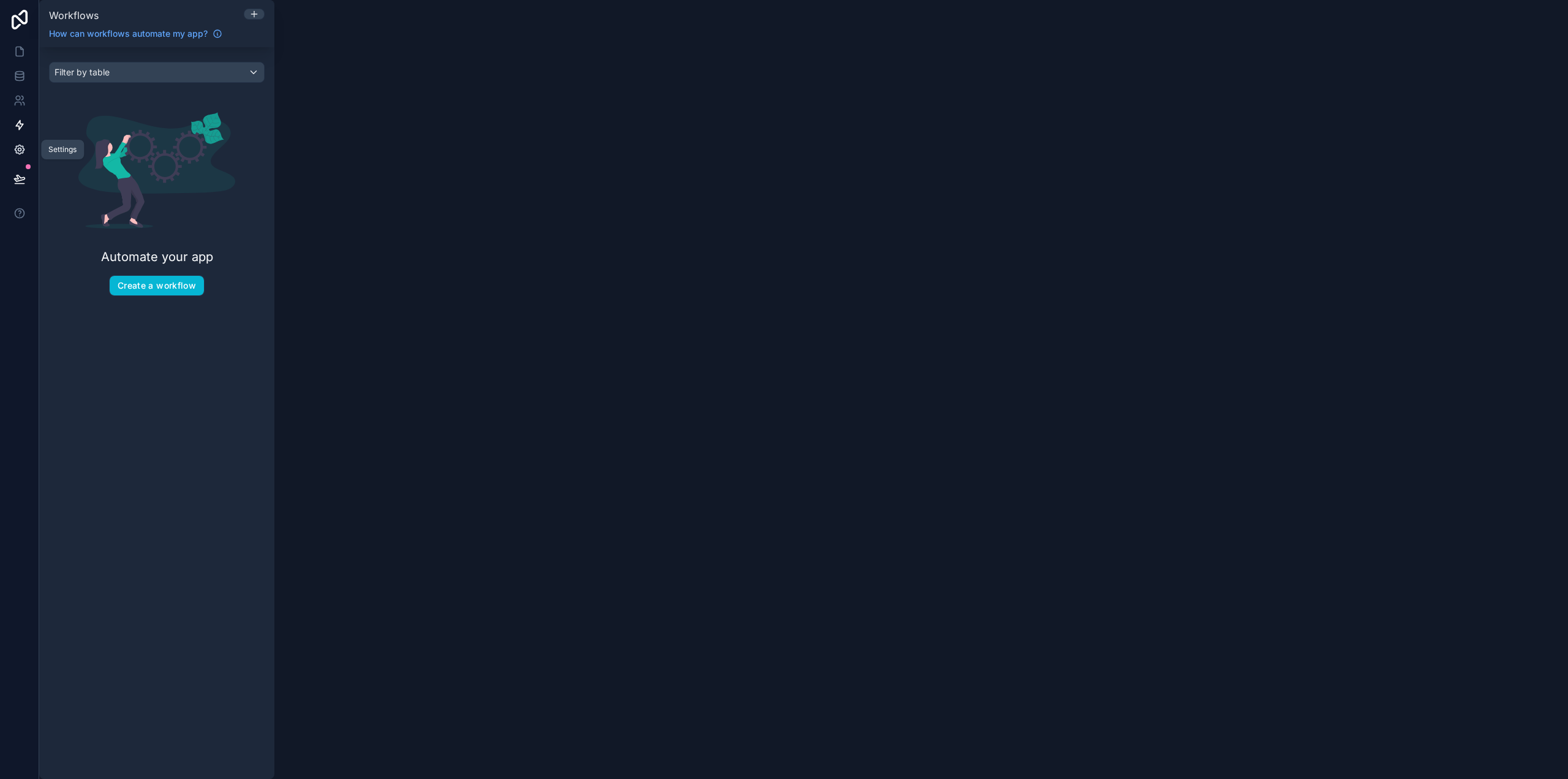
click at [20, 152] on icon at bounding box center [20, 150] width 12 height 12
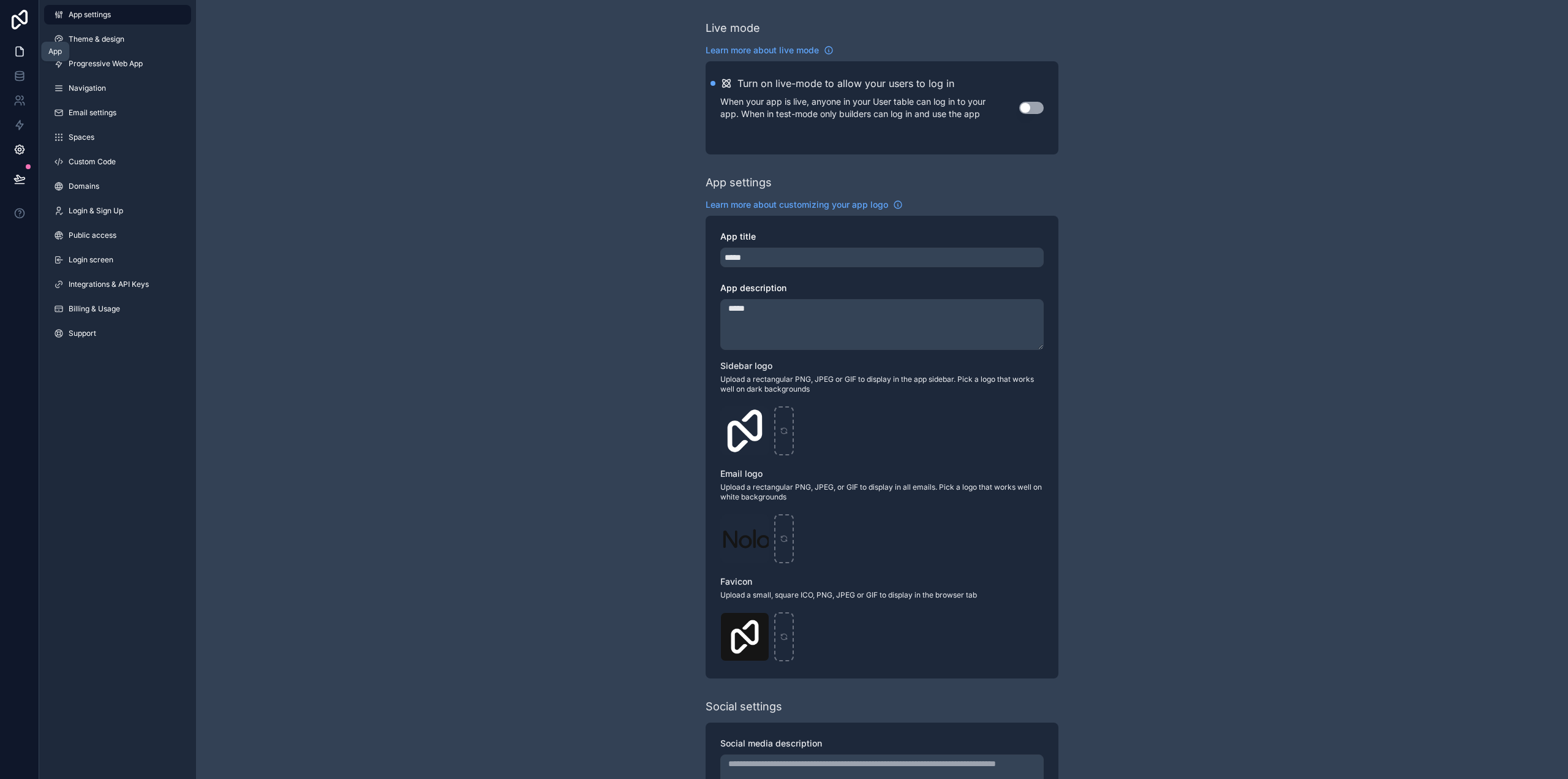
click at [19, 54] on icon at bounding box center [20, 51] width 12 height 12
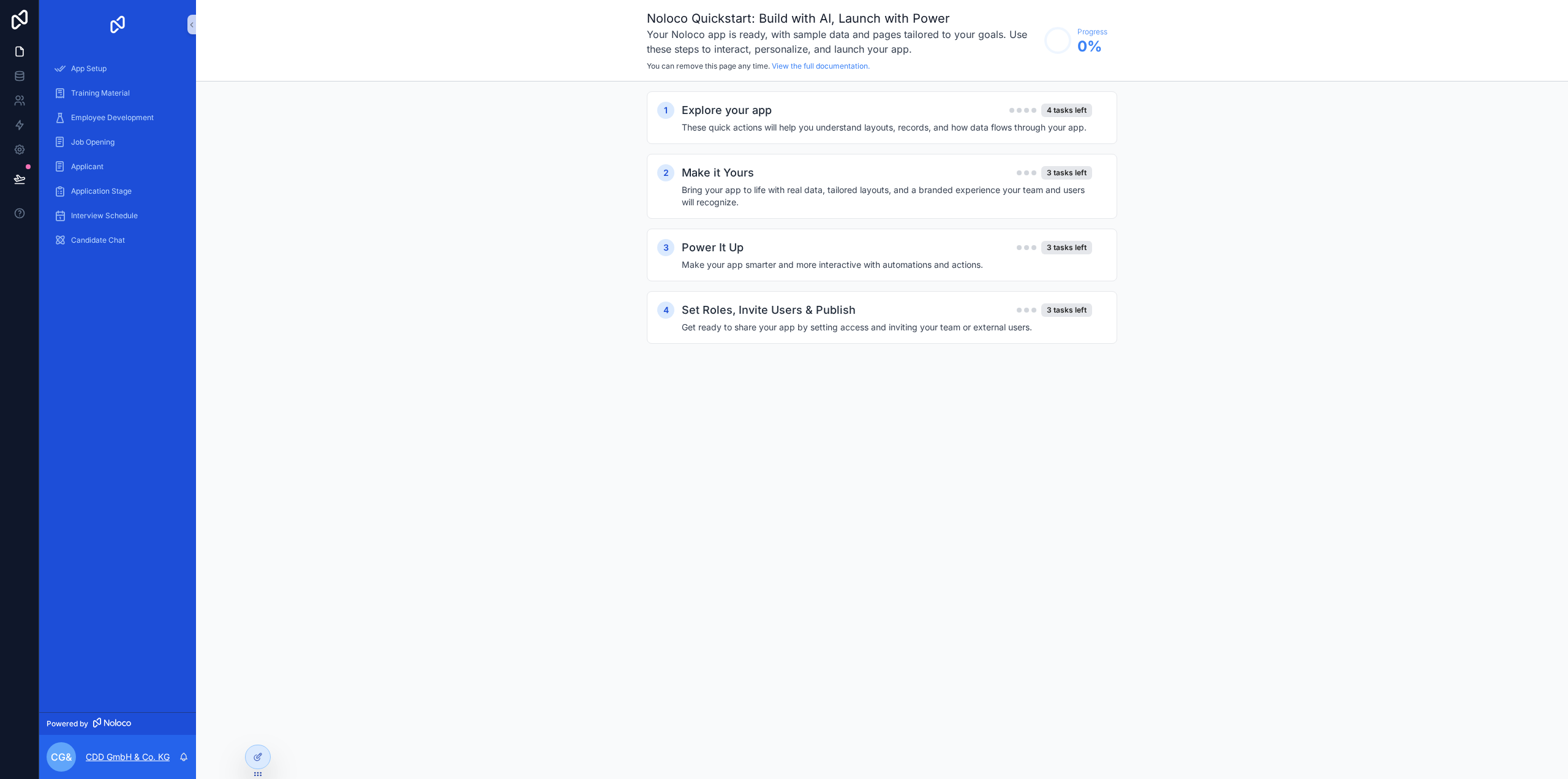
click at [129, 754] on p "CDD GmbH & Co. KG" at bounding box center [127, 756] width 84 height 12
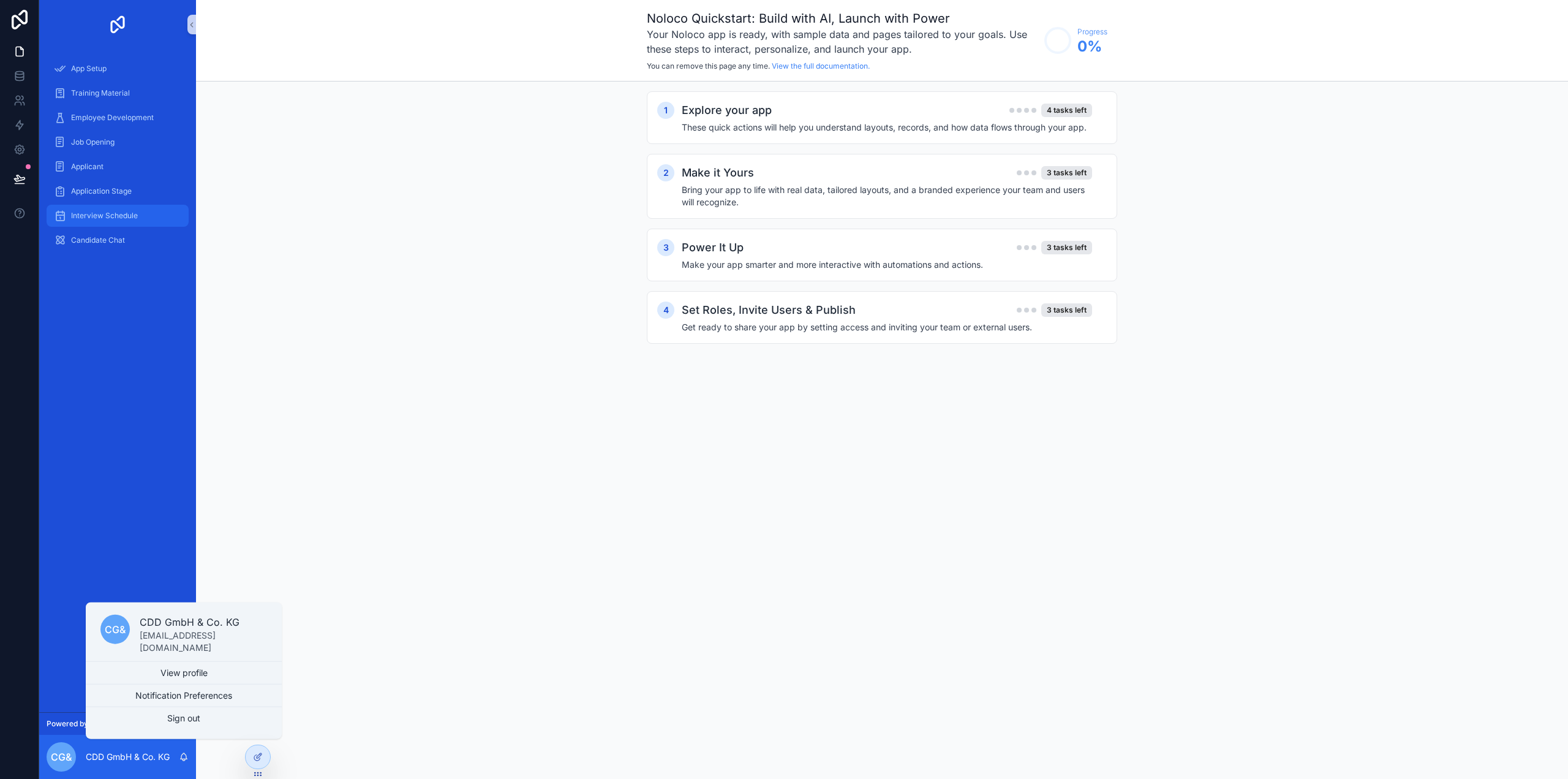
drag, startPoint x: 125, startPoint y: 295, endPoint x: 139, endPoint y: 220, distance: 76.3
click at [125, 293] on div "App Setup Training Material Employee Development Job Opening Applicant Applicat…" at bounding box center [118, 381] width 157 height 663
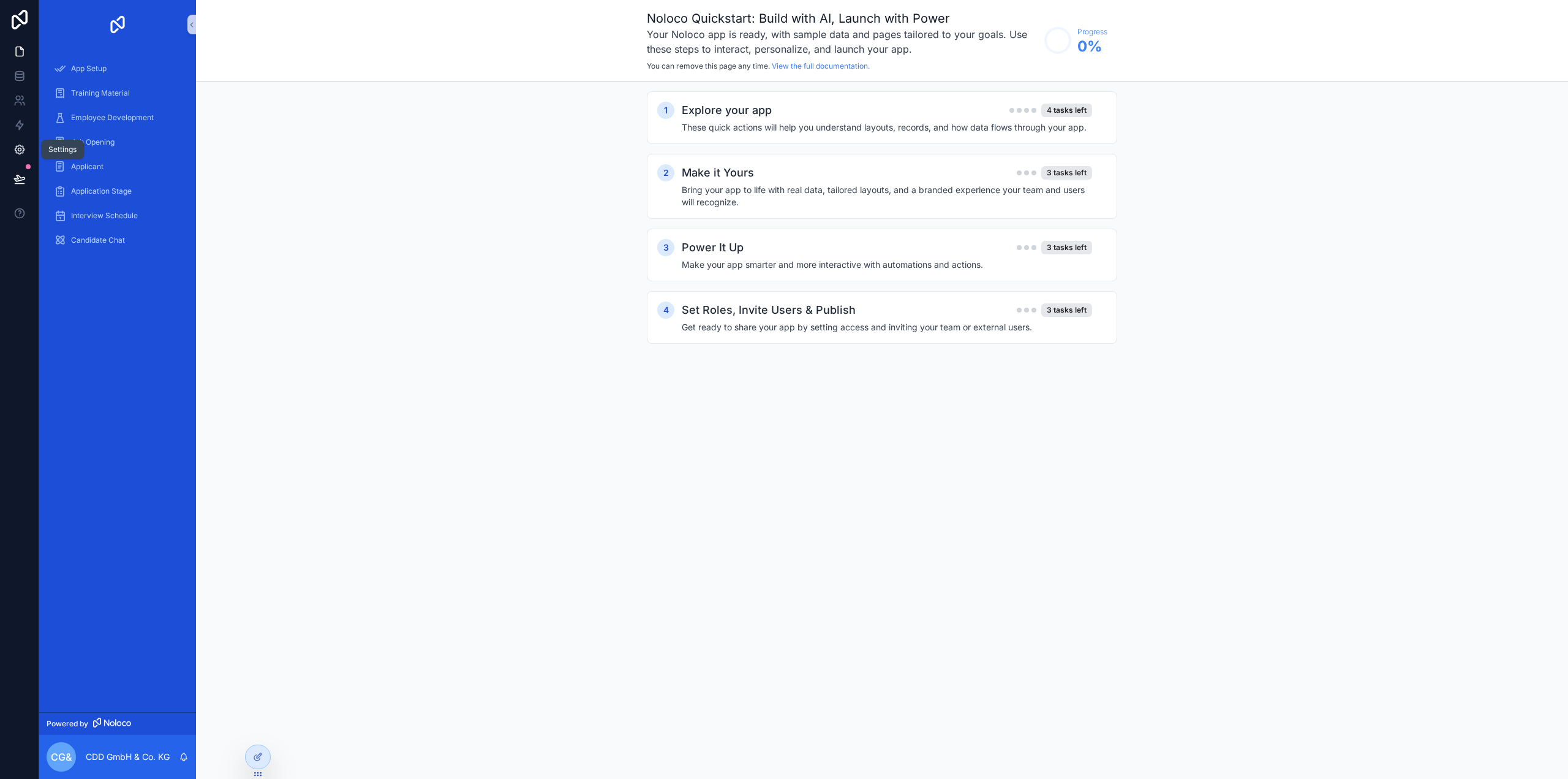
click at [25, 150] on icon at bounding box center [20, 150] width 12 height 12
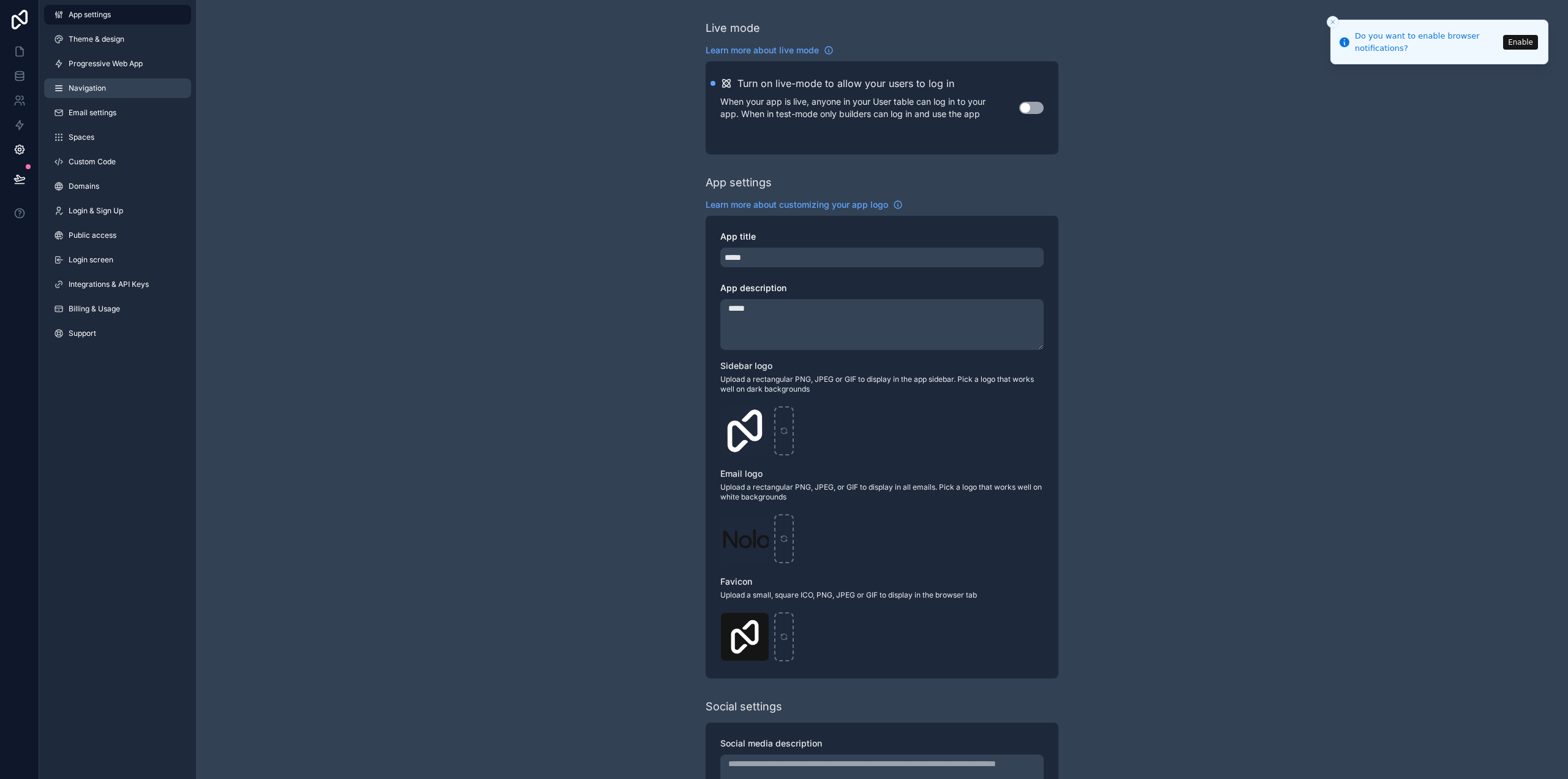
click at [87, 87] on span "Navigation" at bounding box center [87, 89] width 37 height 10
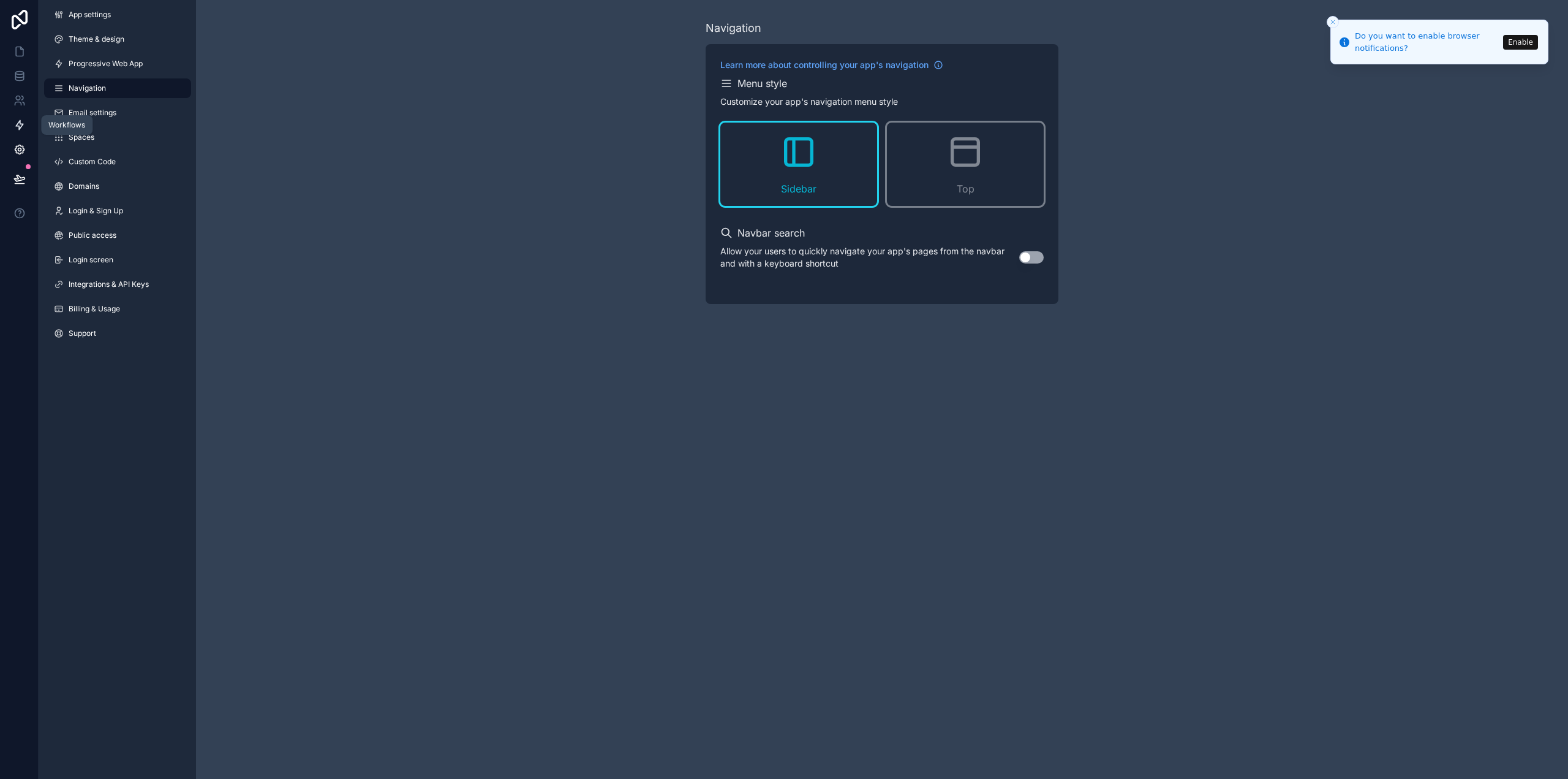
click at [18, 129] on icon at bounding box center [20, 125] width 12 height 12
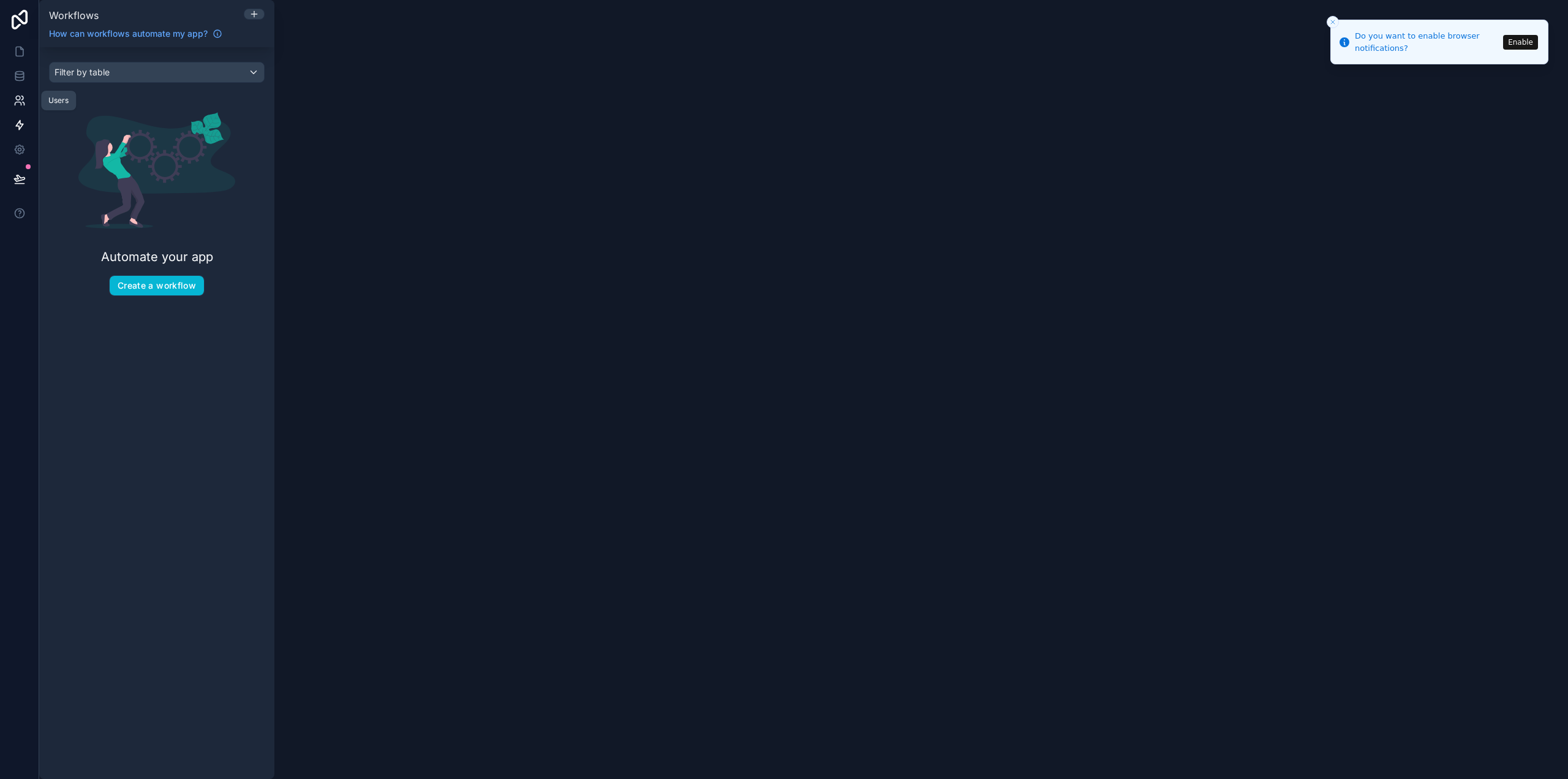
click at [23, 91] on link at bounding box center [19, 100] width 38 height 25
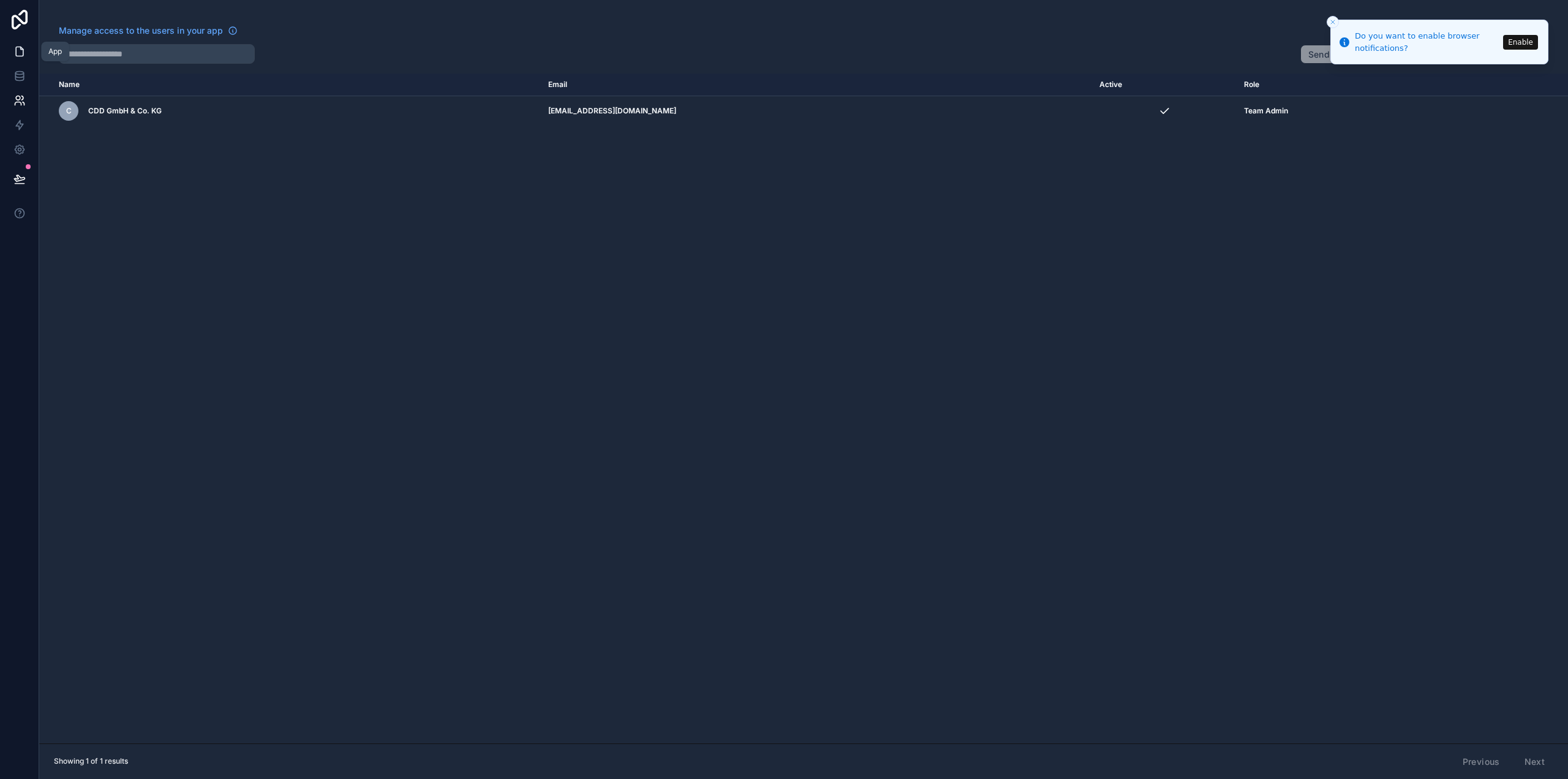
click at [24, 62] on link at bounding box center [19, 51] width 38 height 25
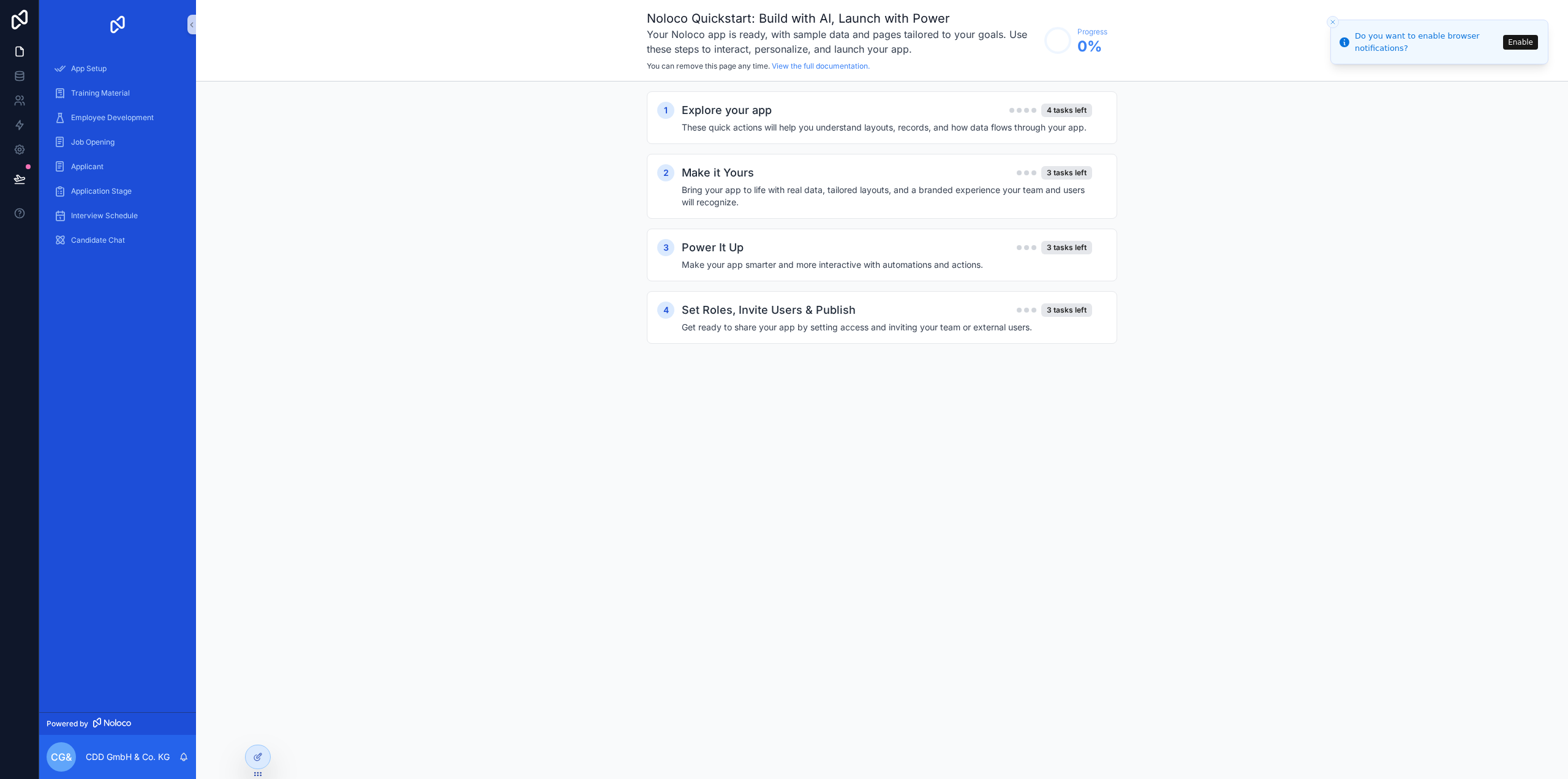
click at [27, 30] on link at bounding box center [20, 20] width 39 height 39
click at [98, 66] on span "App Setup" at bounding box center [88, 69] width 35 height 10
click at [93, 93] on span "Project" at bounding box center [84, 93] width 26 height 10
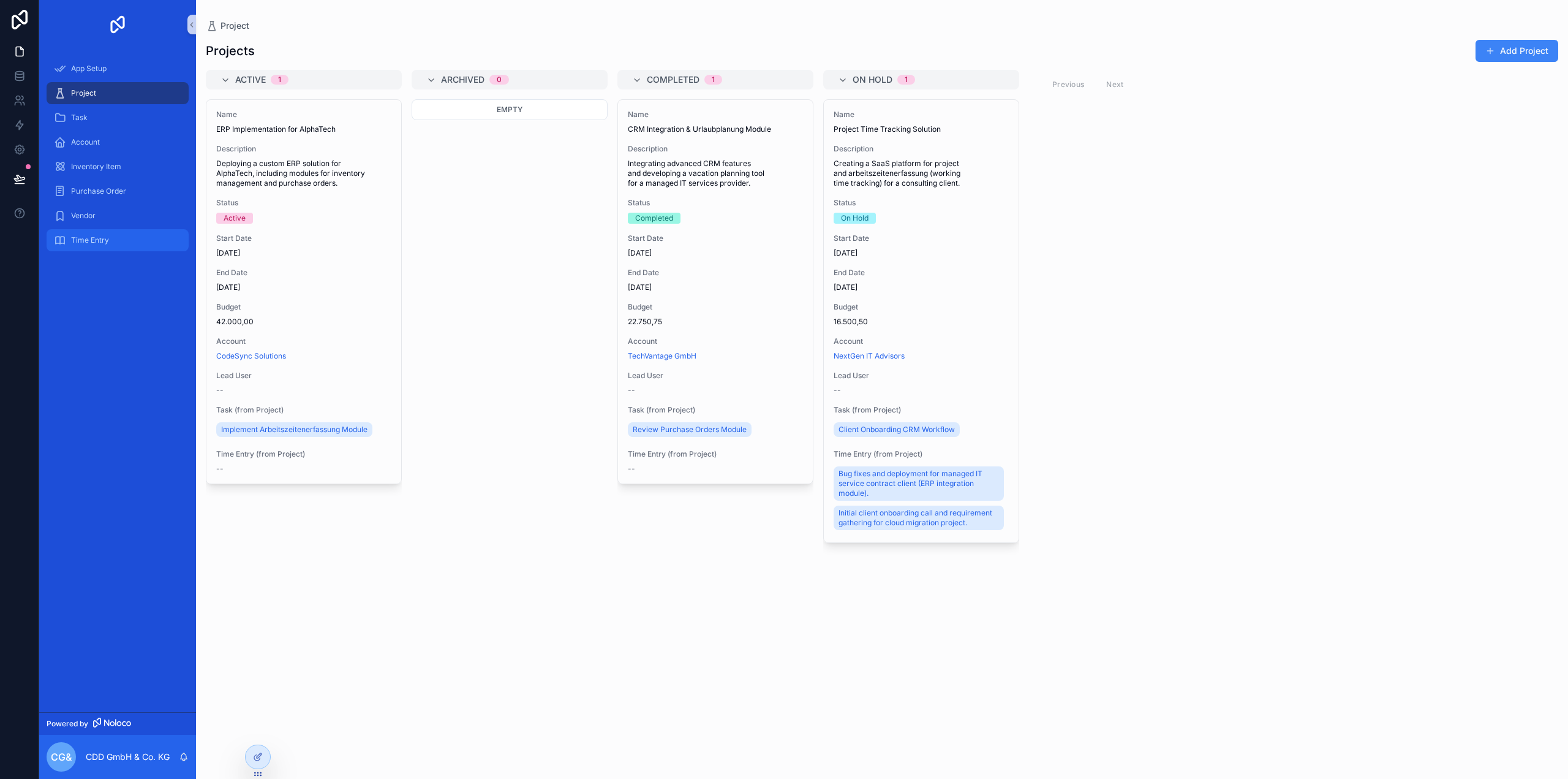
click at [95, 245] on div "Time Entry" at bounding box center [118, 240] width 128 height 20
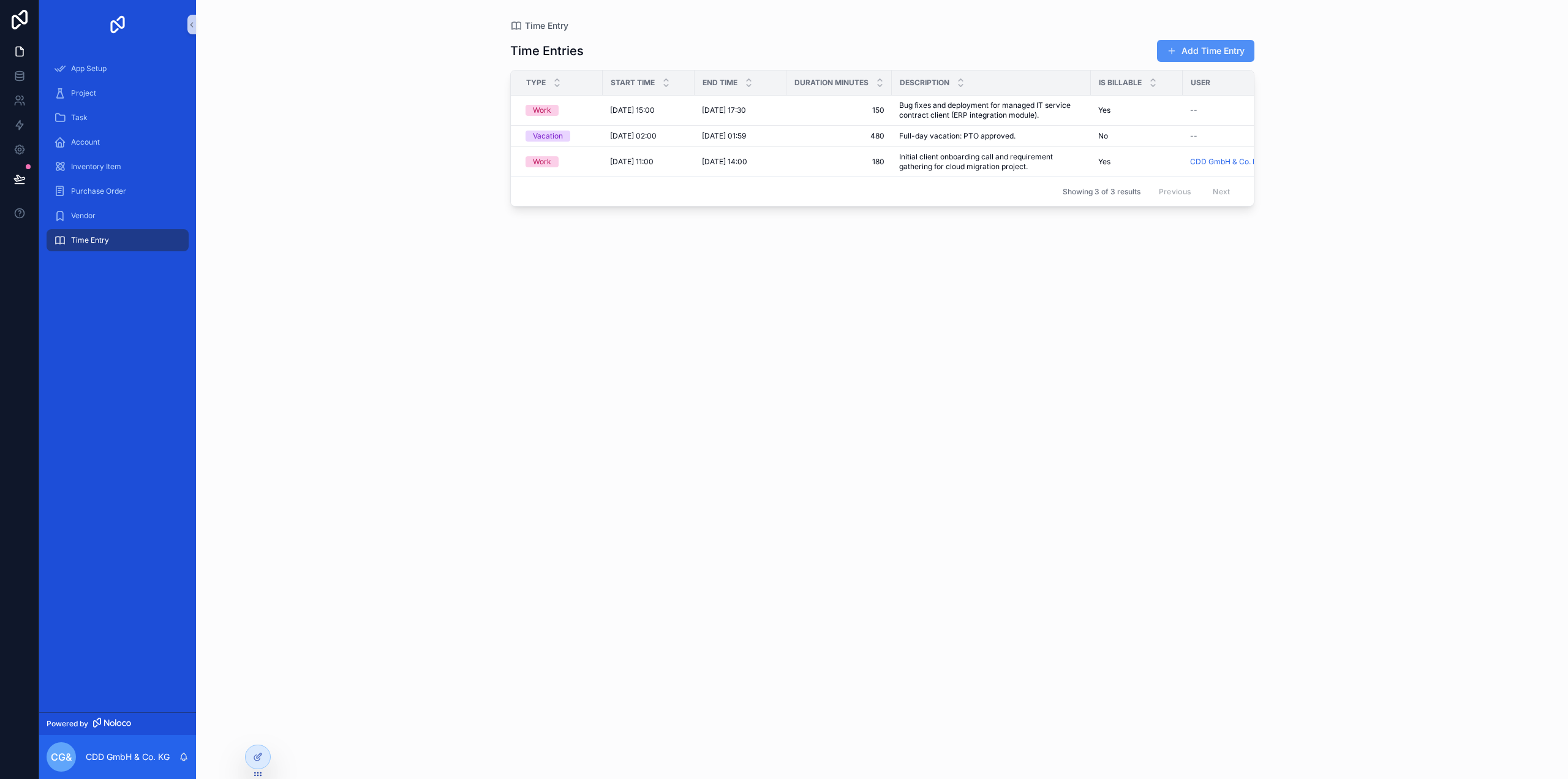
click at [1205, 51] on button "Add Time Entry" at bounding box center [1205, 51] width 97 height 22
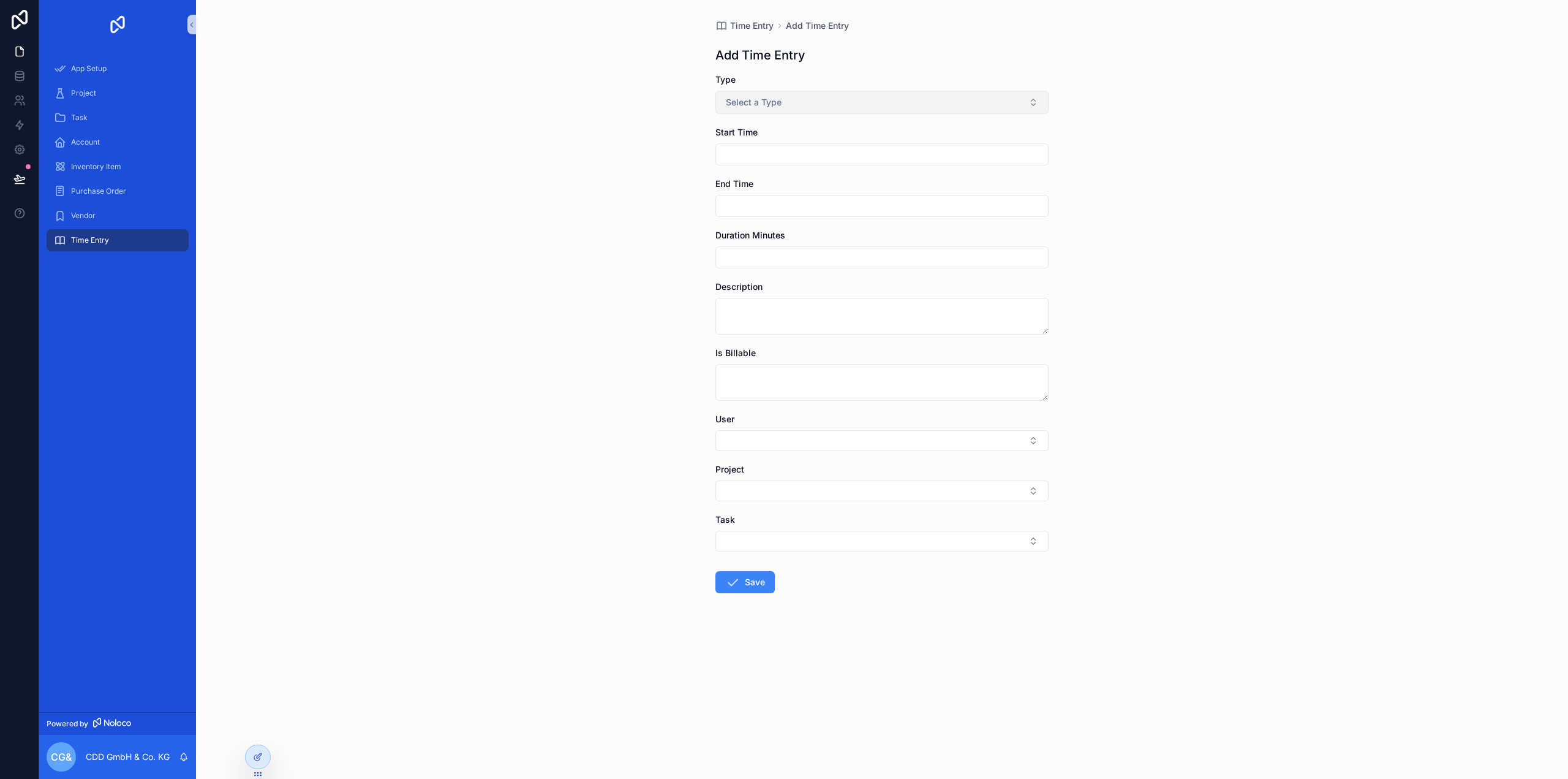
click at [844, 103] on button "Select a Type" at bounding box center [882, 102] width 333 height 24
drag, startPoint x: 616, startPoint y: 203, endPoint x: 633, endPoint y: 217, distance: 22.0
click at [616, 203] on div "Time Entry Add Time Entry Add Time Entry Type Select a Type Start Time End Time…" at bounding box center [882, 390] width 1372 height 779
click at [552, 494] on div "Time Entry Add Time Entry Add Time Entry Type Select a Type Start Time End Time…" at bounding box center [882, 390] width 1372 height 779
click at [259, 754] on icon at bounding box center [259, 755] width 5 height 5
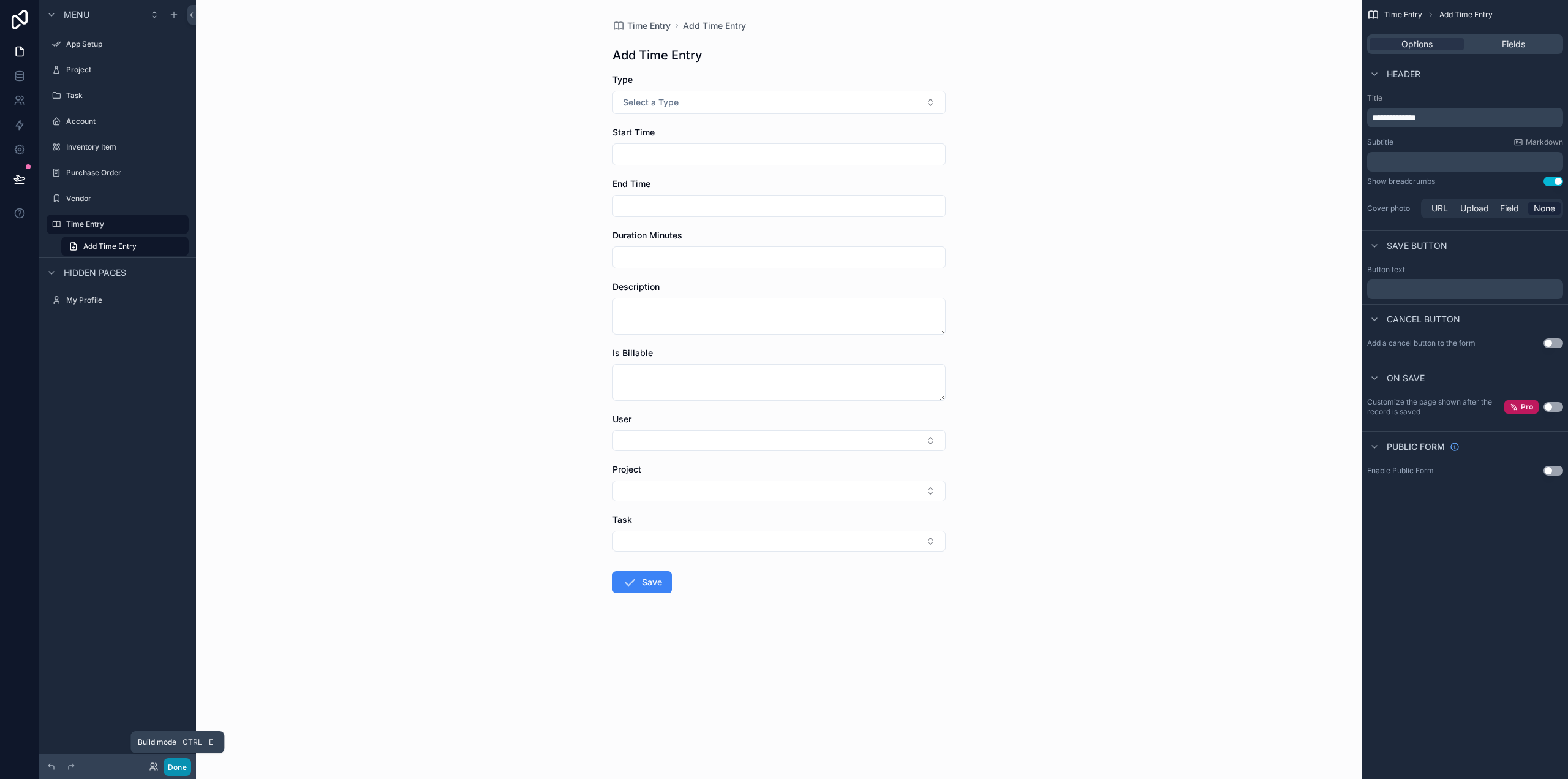
click at [182, 769] on button "Done" at bounding box center [177, 767] width 28 height 18
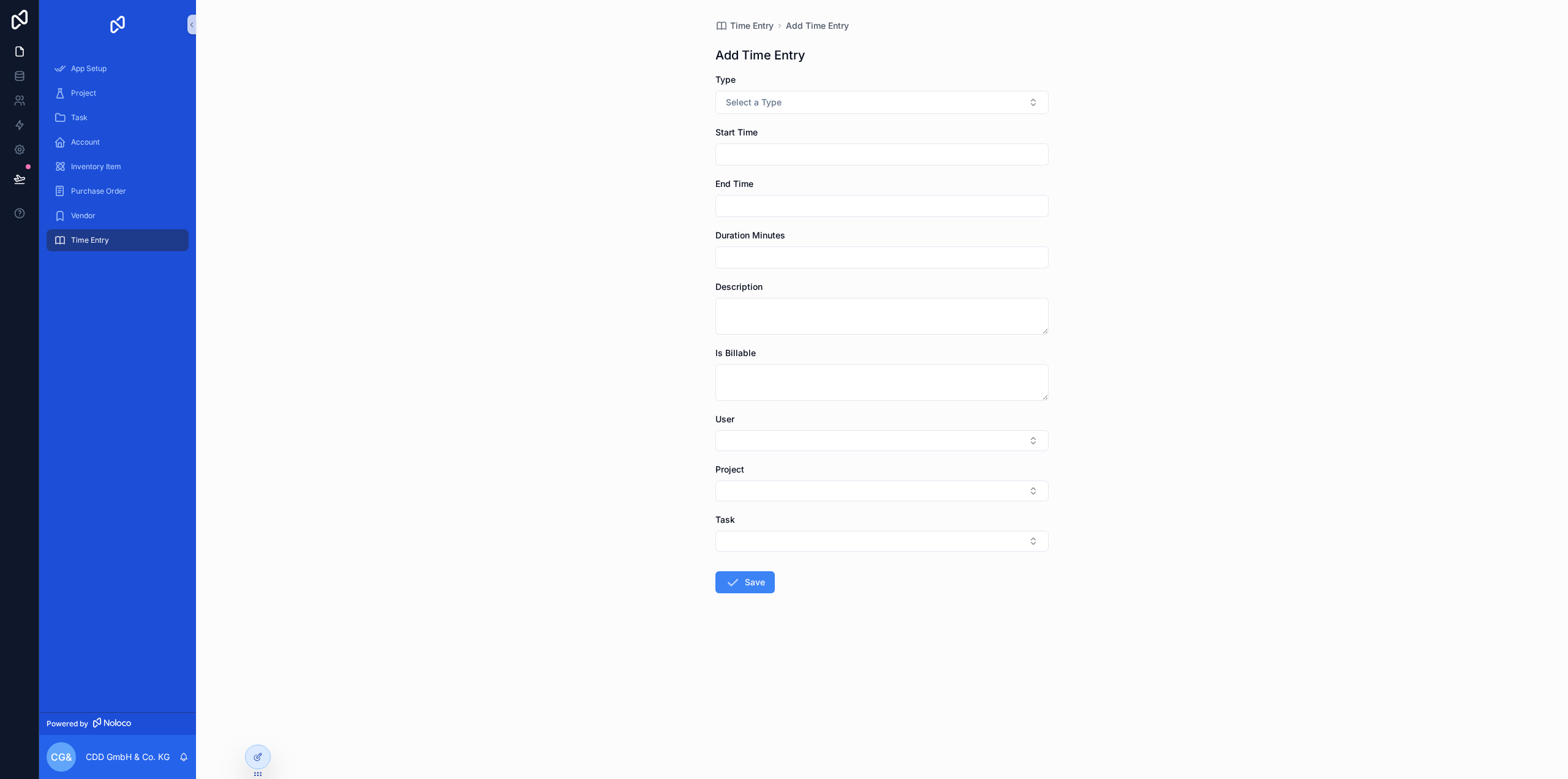
drag, startPoint x: 256, startPoint y: 755, endPoint x: 348, endPoint y: 697, distance: 108.8
click at [256, 755] on icon at bounding box center [258, 757] width 10 height 10
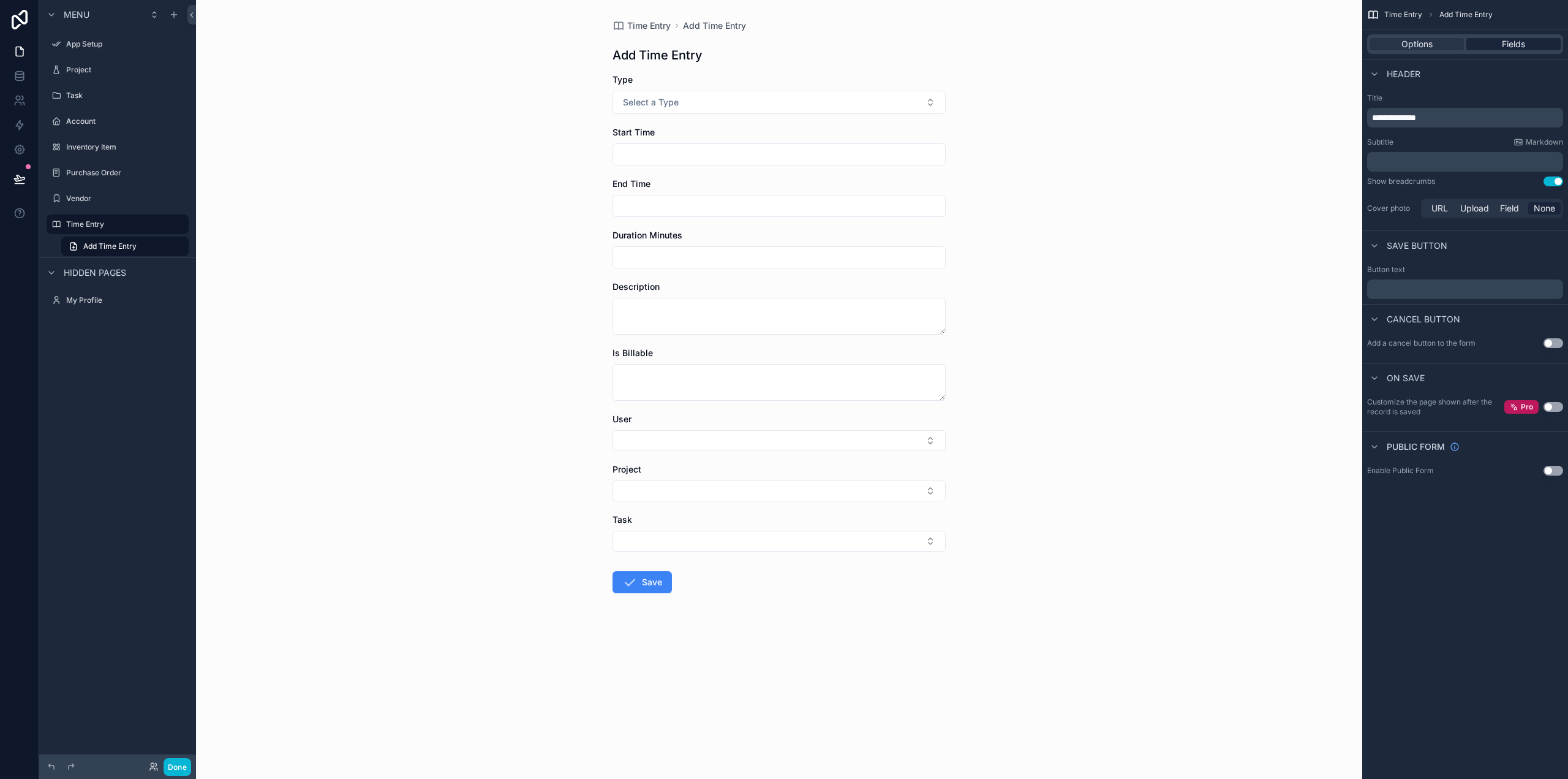
click at [1508, 42] on span "Fields" at bounding box center [1514, 44] width 24 height 12
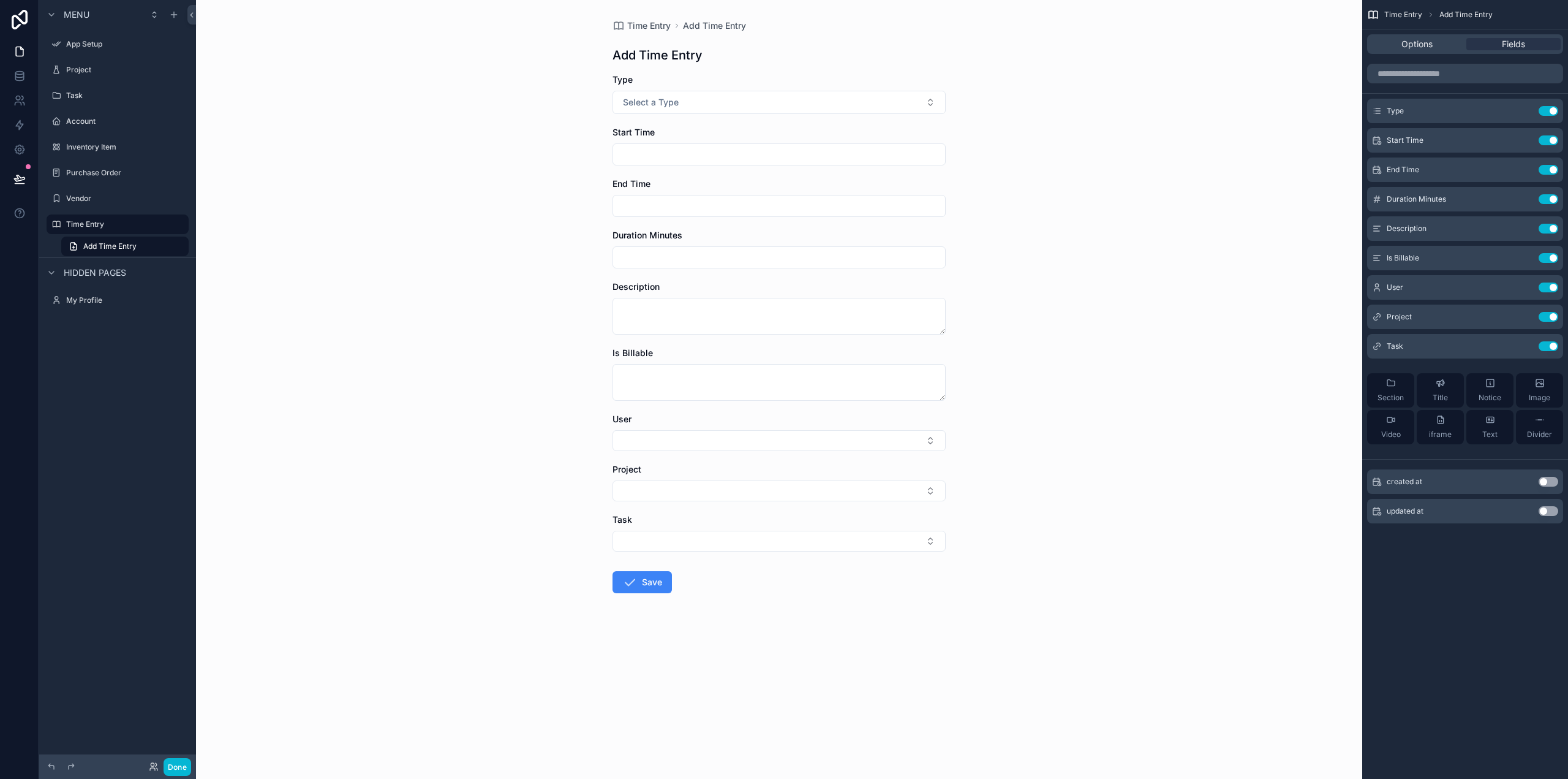
drag, startPoint x: 739, startPoint y: 113, endPoint x: 1098, endPoint y: 152, distance: 361.1
click at [1098, 152] on div "Time Entry Add Time Entry Add Time Entry Type Select a Type Start Time End Time…" at bounding box center [779, 390] width 1166 height 779
click at [86, 203] on label "Vendor" at bounding box center [115, 199] width 98 height 10
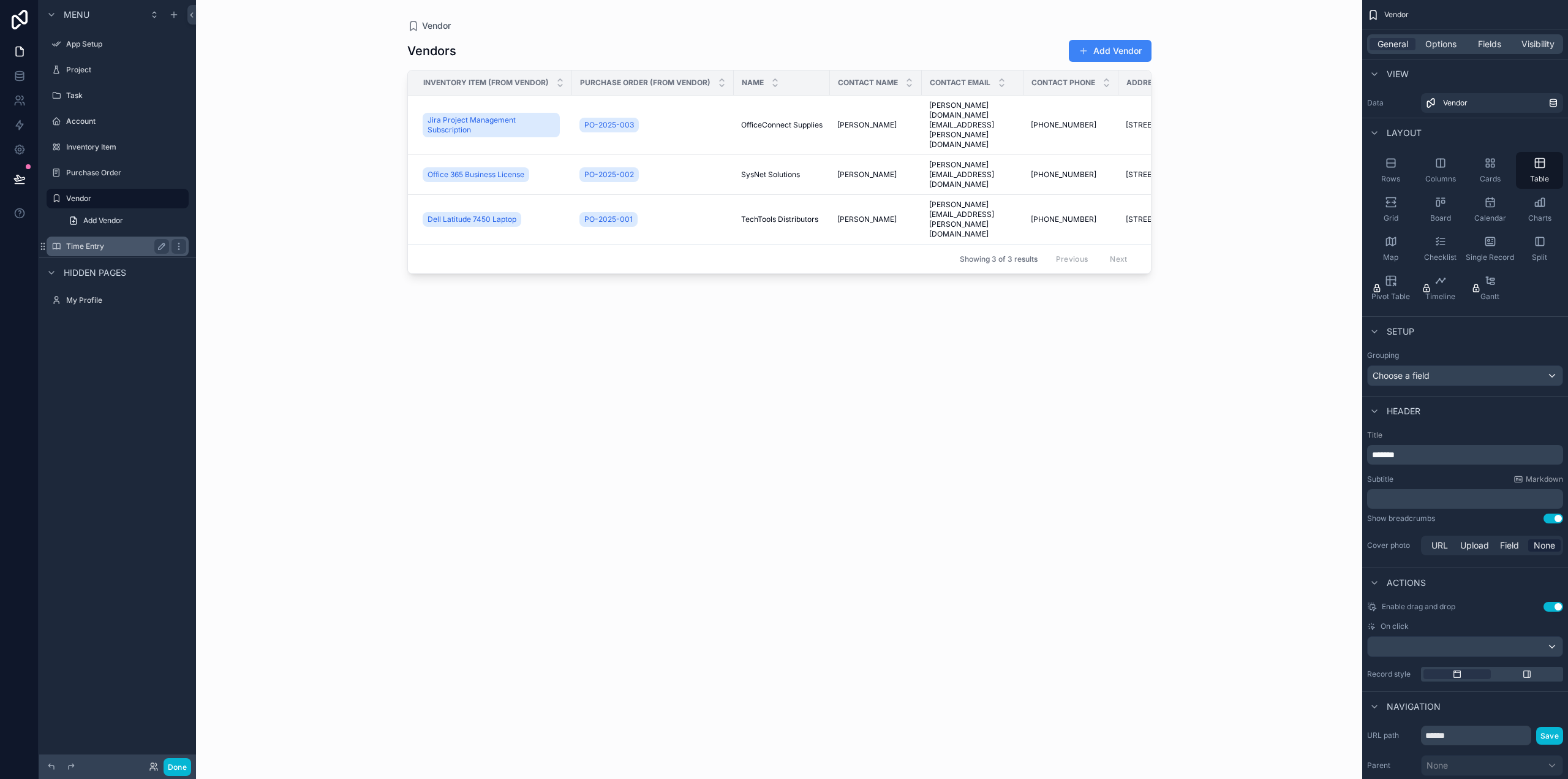
click at [90, 245] on label "Time Entry" at bounding box center [115, 247] width 98 height 10
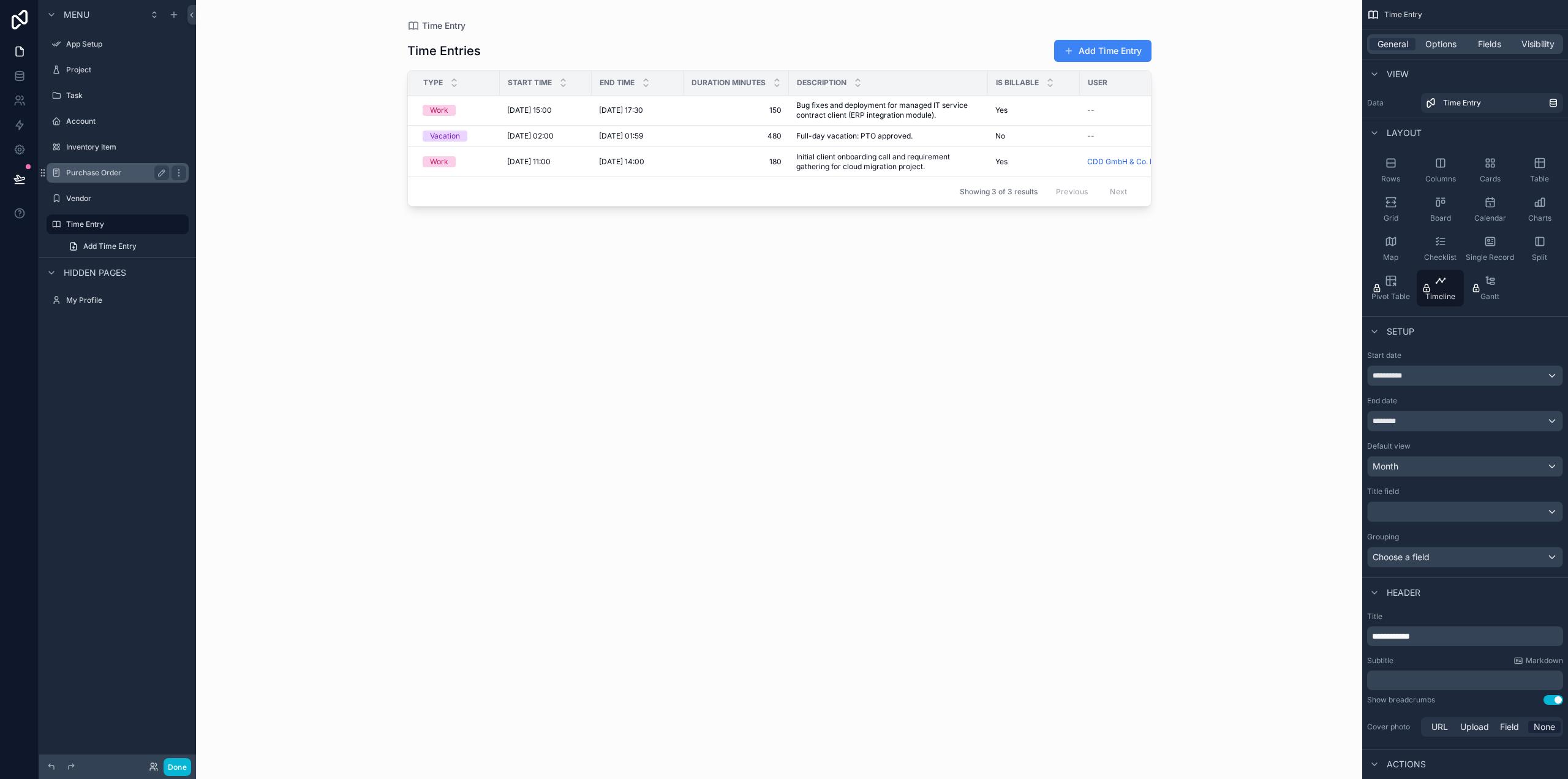
drag, startPoint x: 101, startPoint y: 195, endPoint x: 100, endPoint y: 182, distance: 13.0
click at [101, 194] on label "Vendor" at bounding box center [126, 199] width 120 height 10
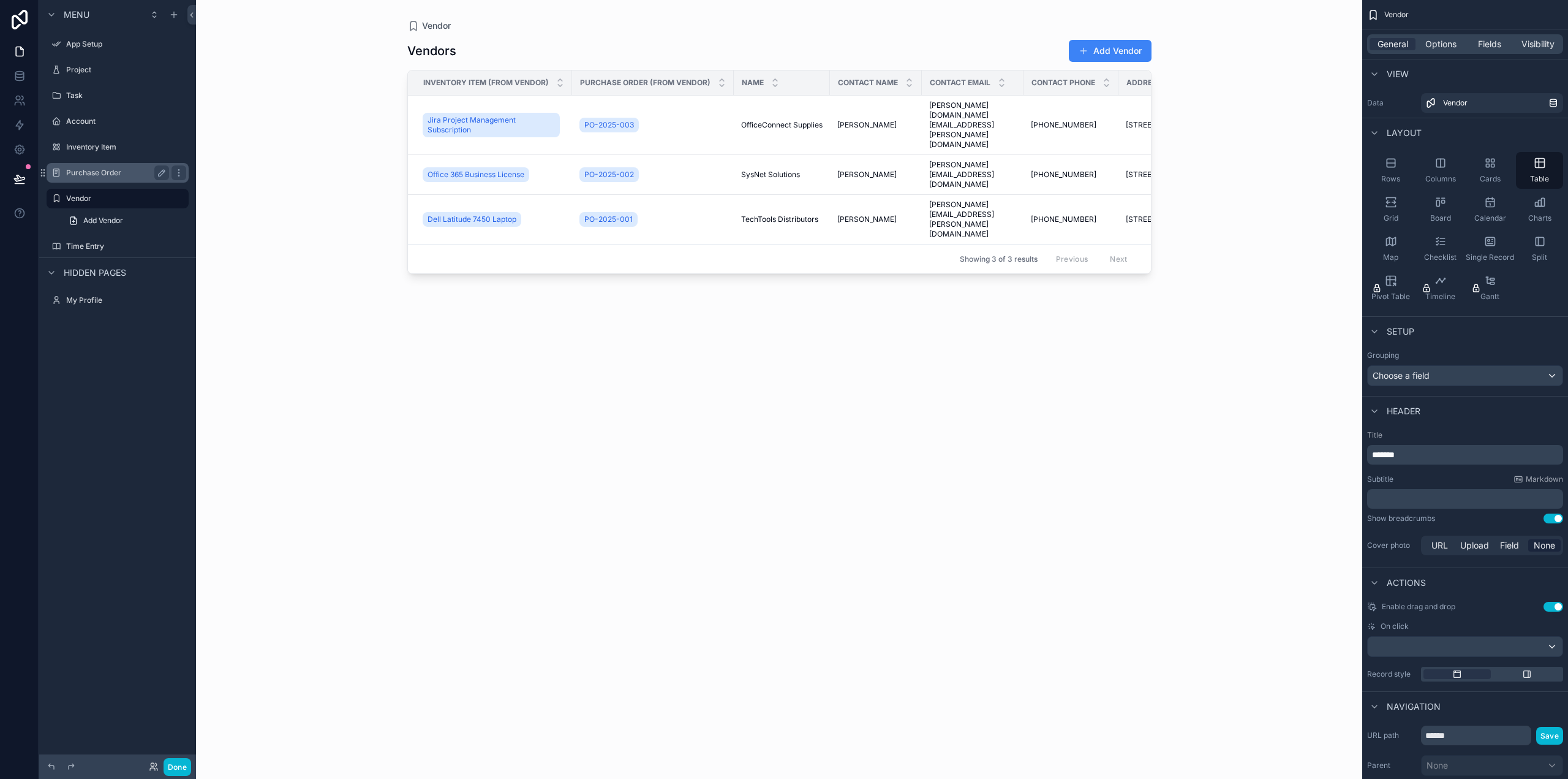
click at [105, 168] on label "Purchase Order" at bounding box center [115, 173] width 98 height 10
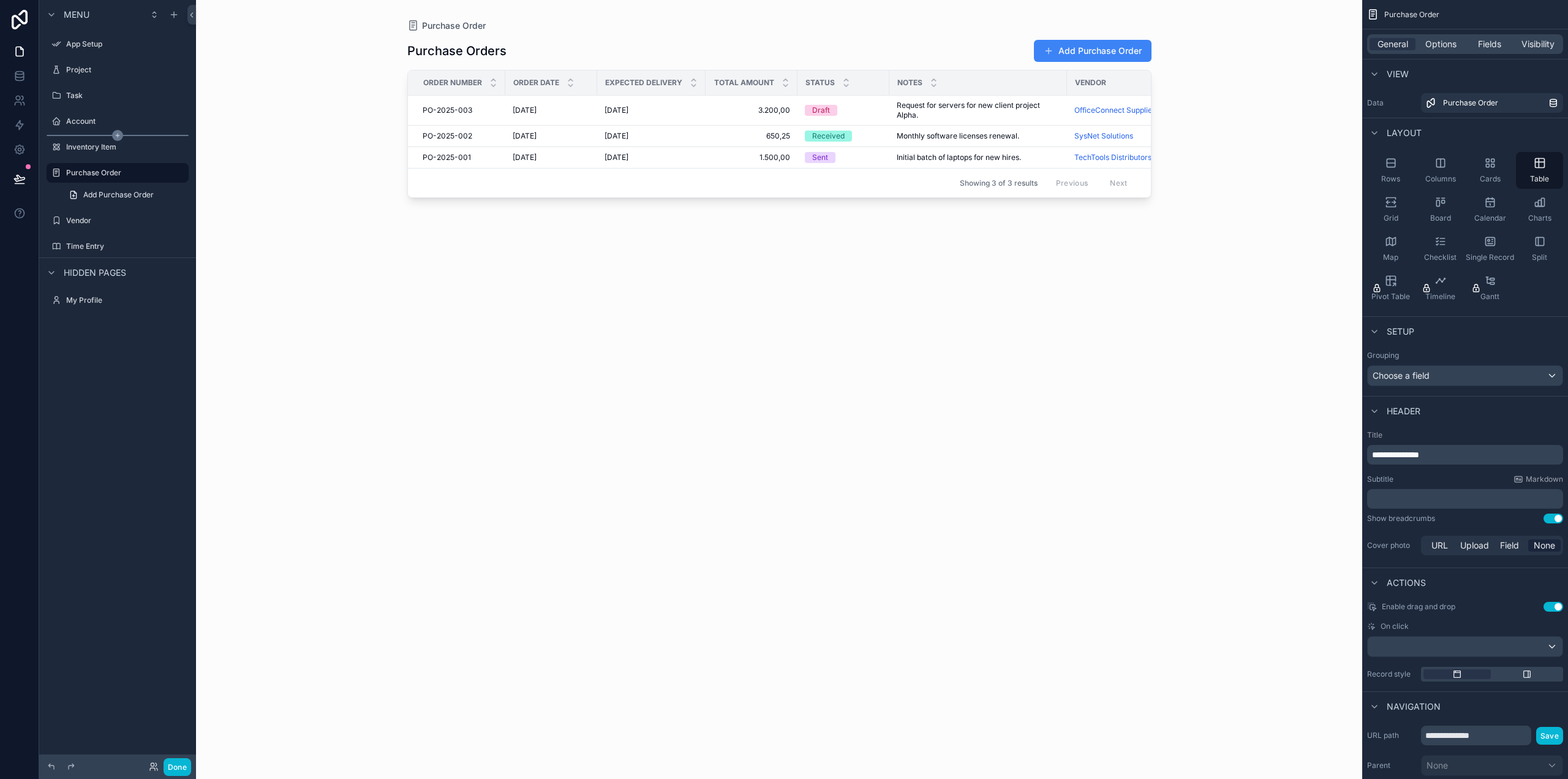
click at [108, 135] on div "scrollable content" at bounding box center [117, 135] width 143 height 1
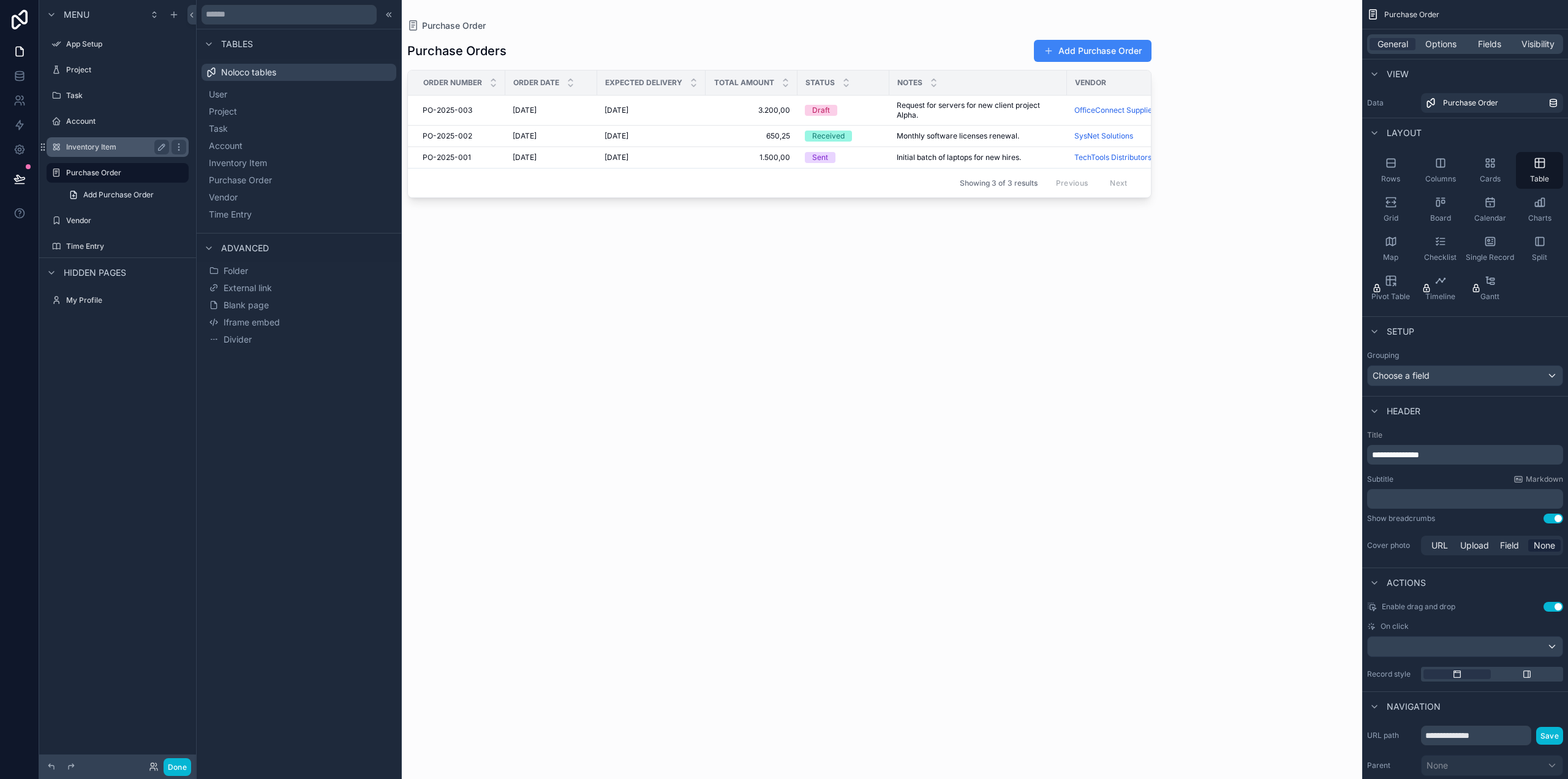
click at [103, 144] on label "Inventory Item" at bounding box center [115, 148] width 98 height 10
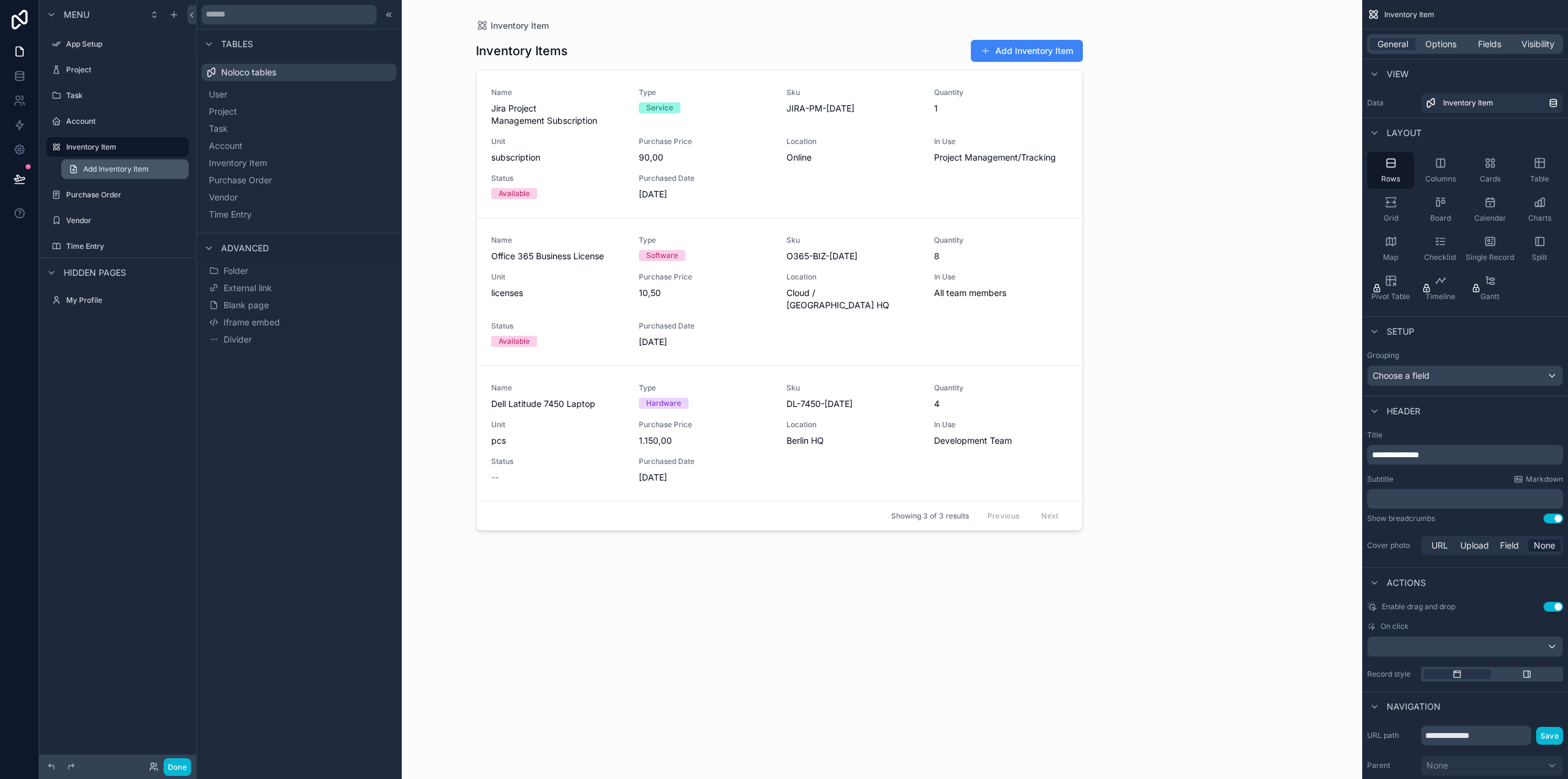
click at [101, 167] on span "Add Inventory Item" at bounding box center [116, 169] width 66 height 10
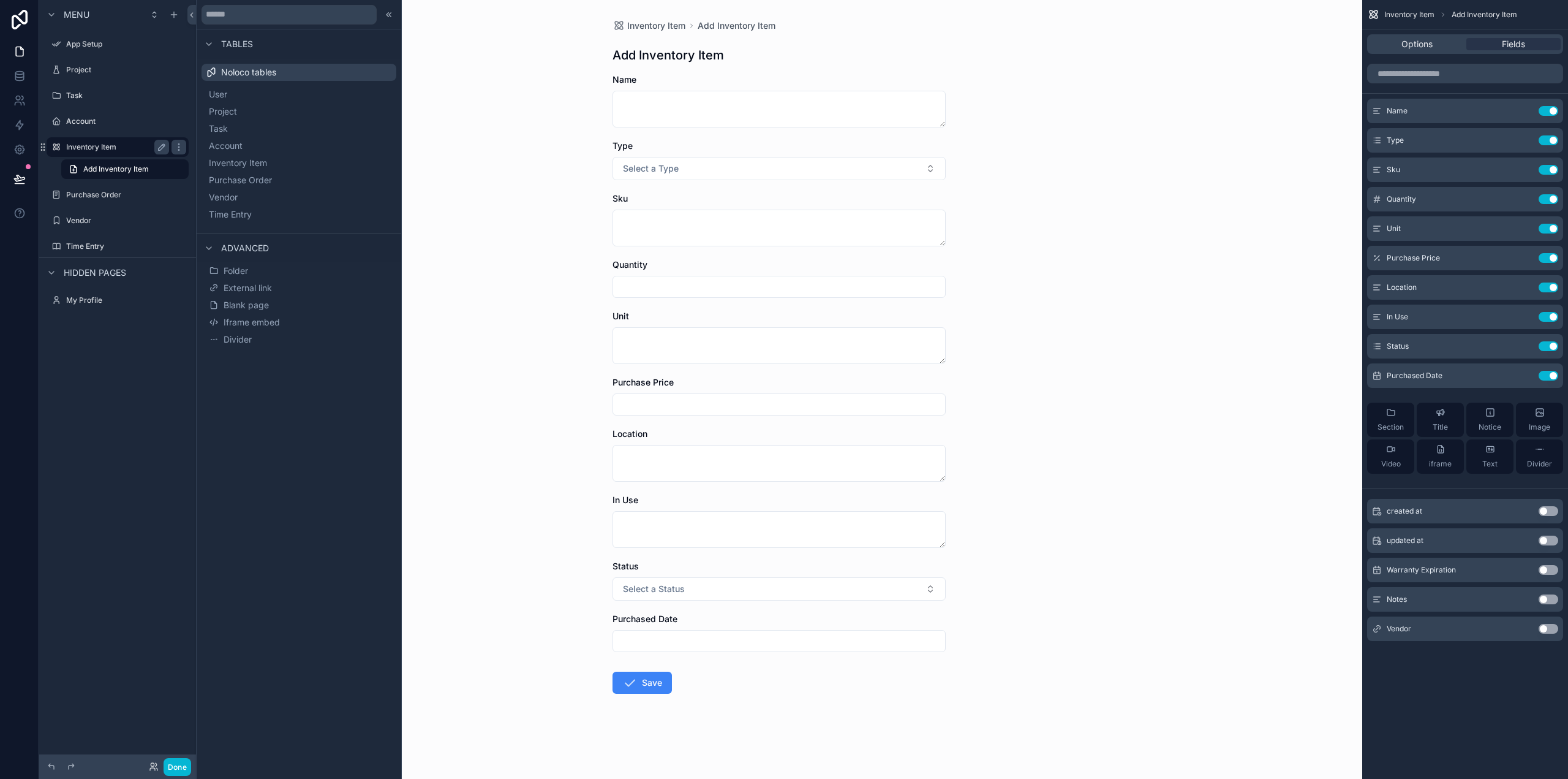
click at [108, 148] on label "Inventory Item" at bounding box center [115, 148] width 98 height 10
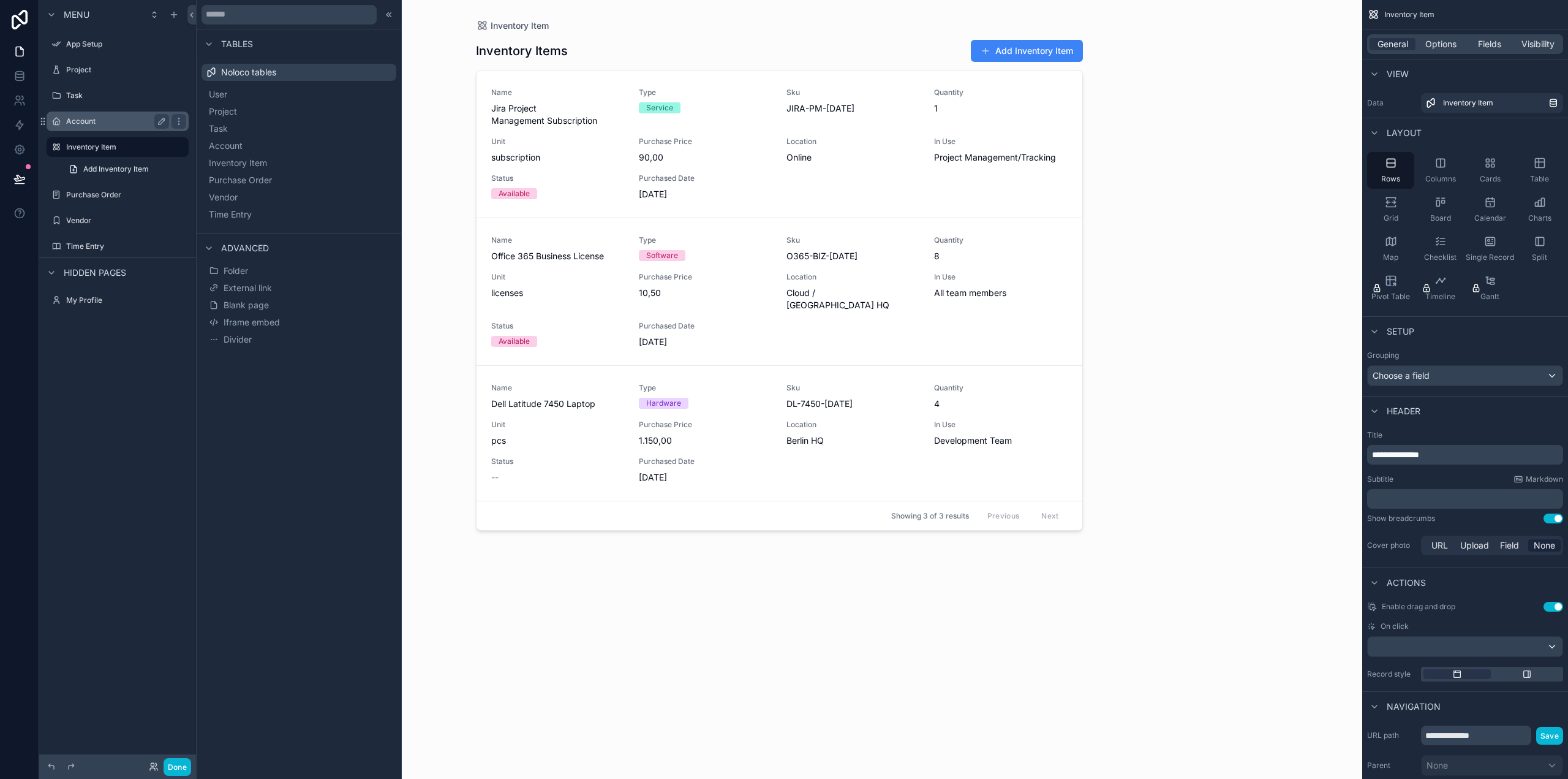
click at [88, 120] on label "Account" at bounding box center [115, 121] width 98 height 10
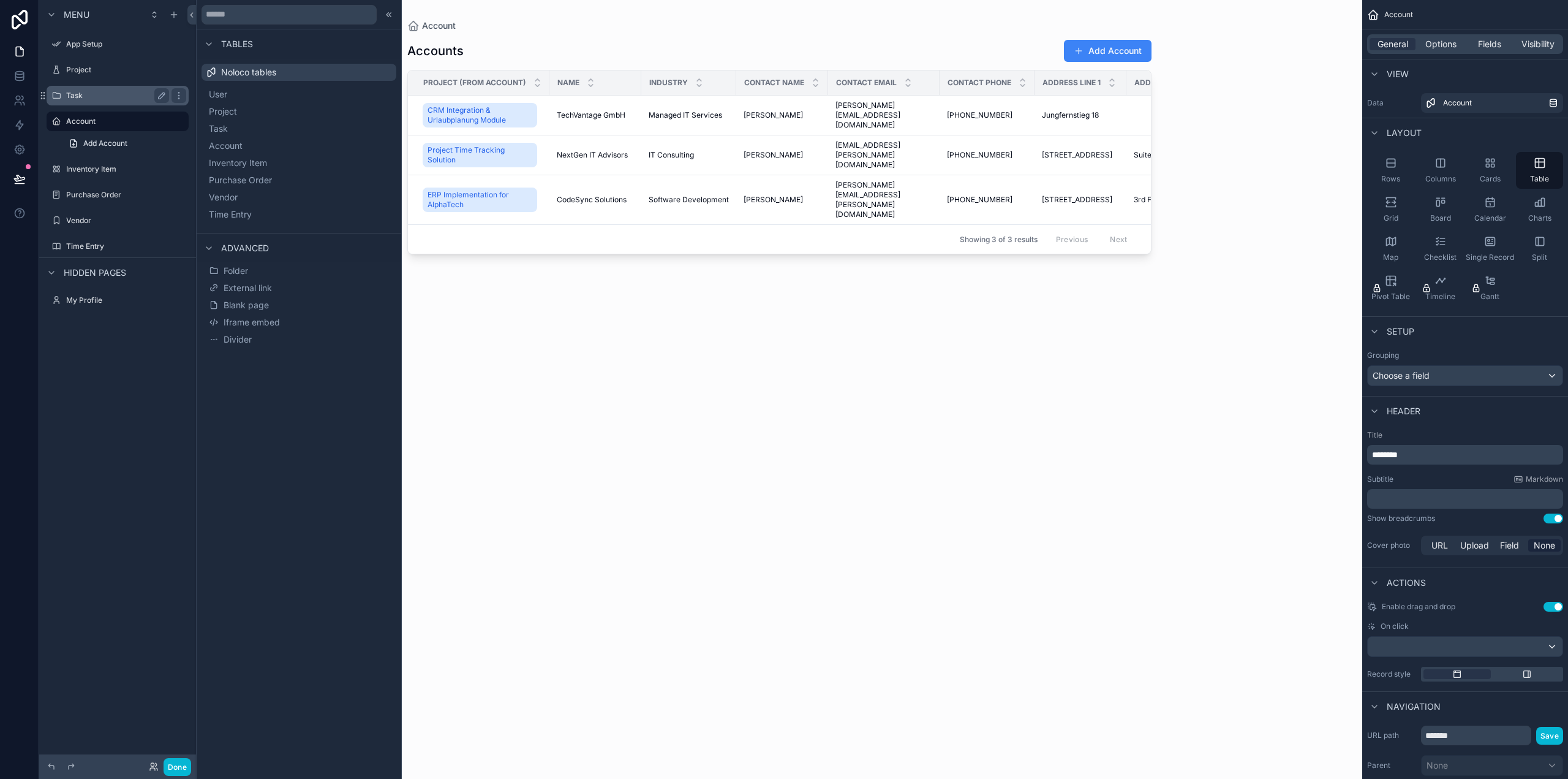
click at [86, 96] on label "Task" at bounding box center [115, 95] width 98 height 10
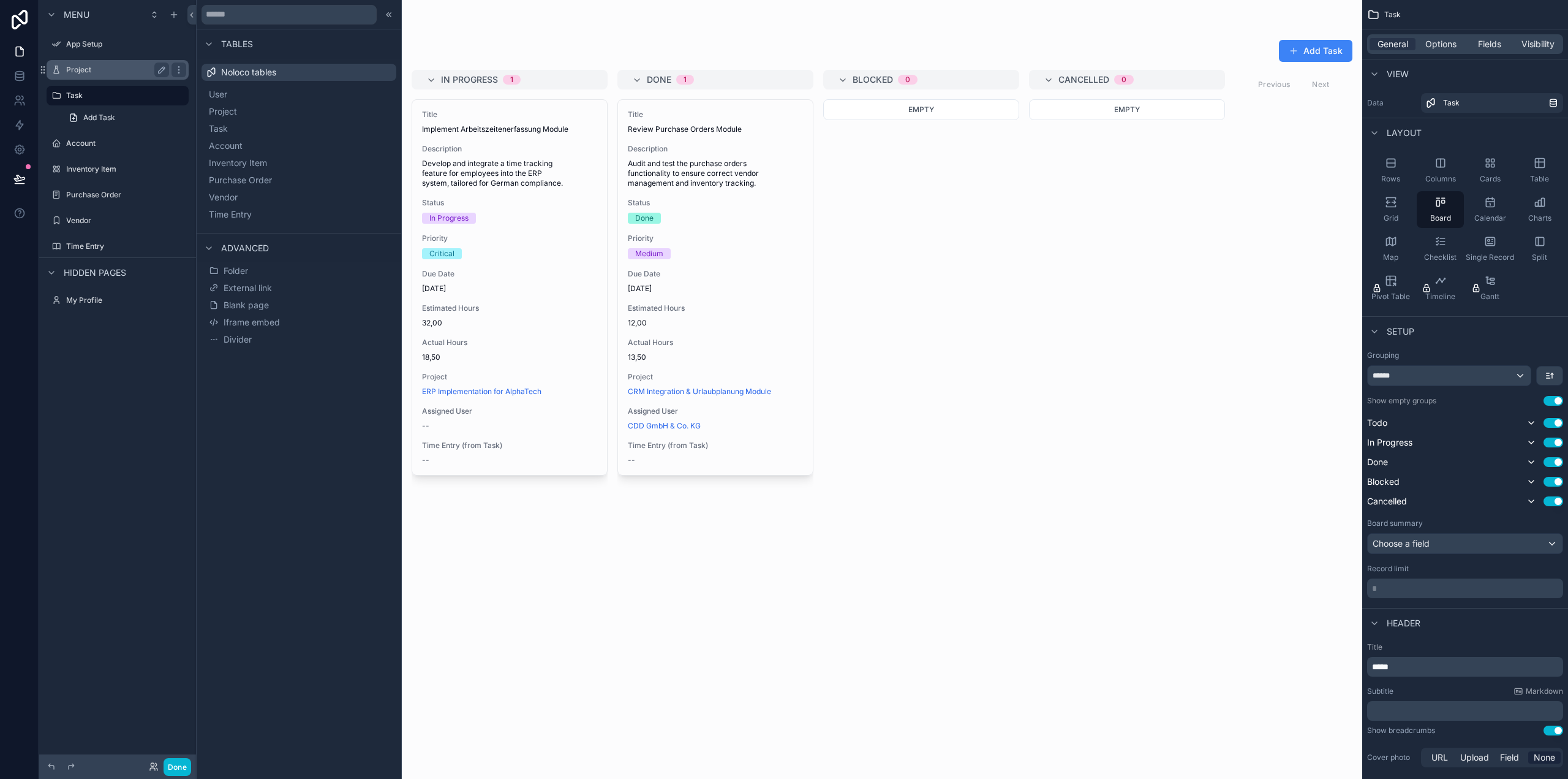
click at [98, 76] on div "Project" at bounding box center [117, 70] width 103 height 15
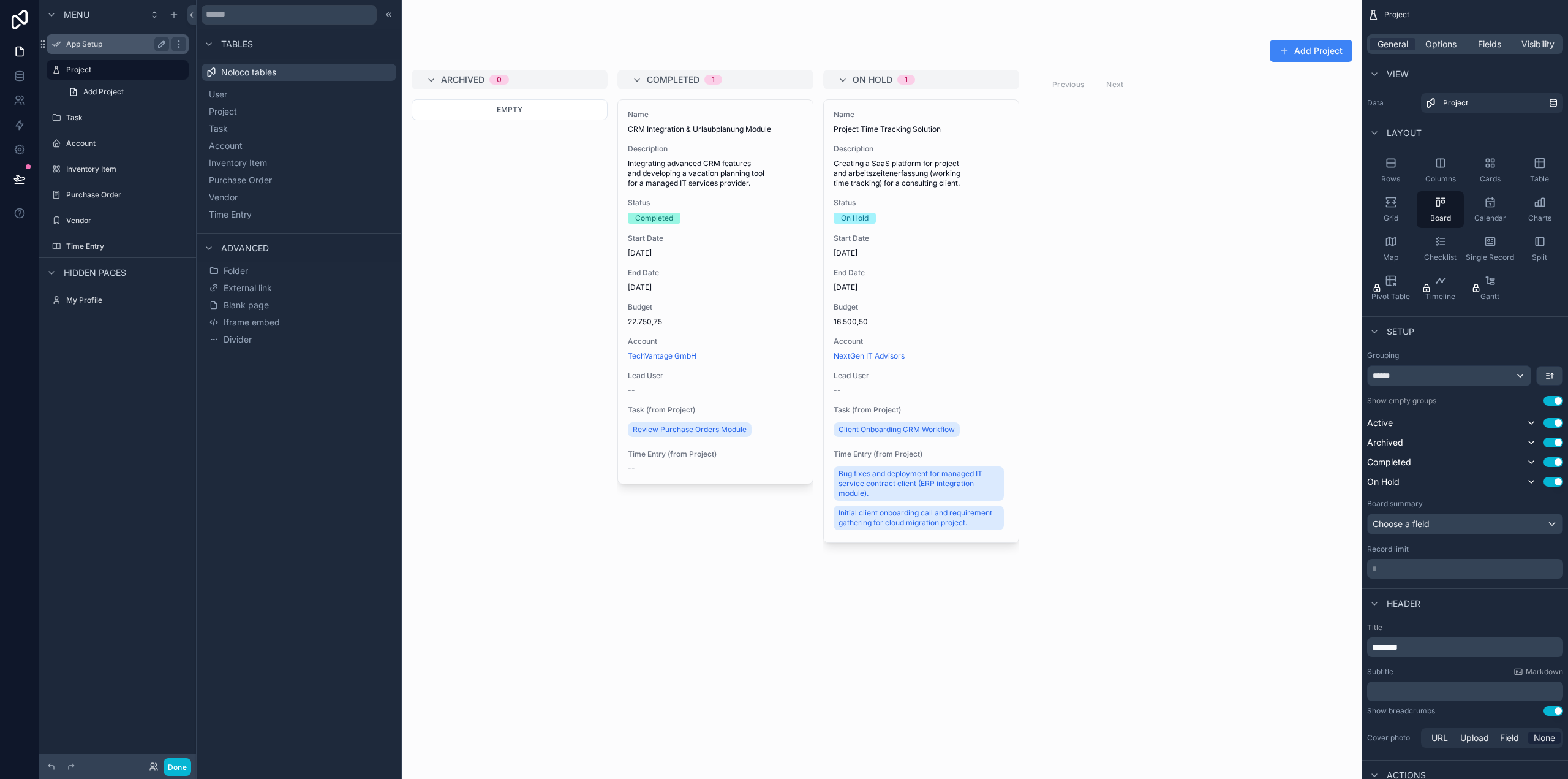
click at [113, 44] on label "App Setup" at bounding box center [115, 44] width 98 height 10
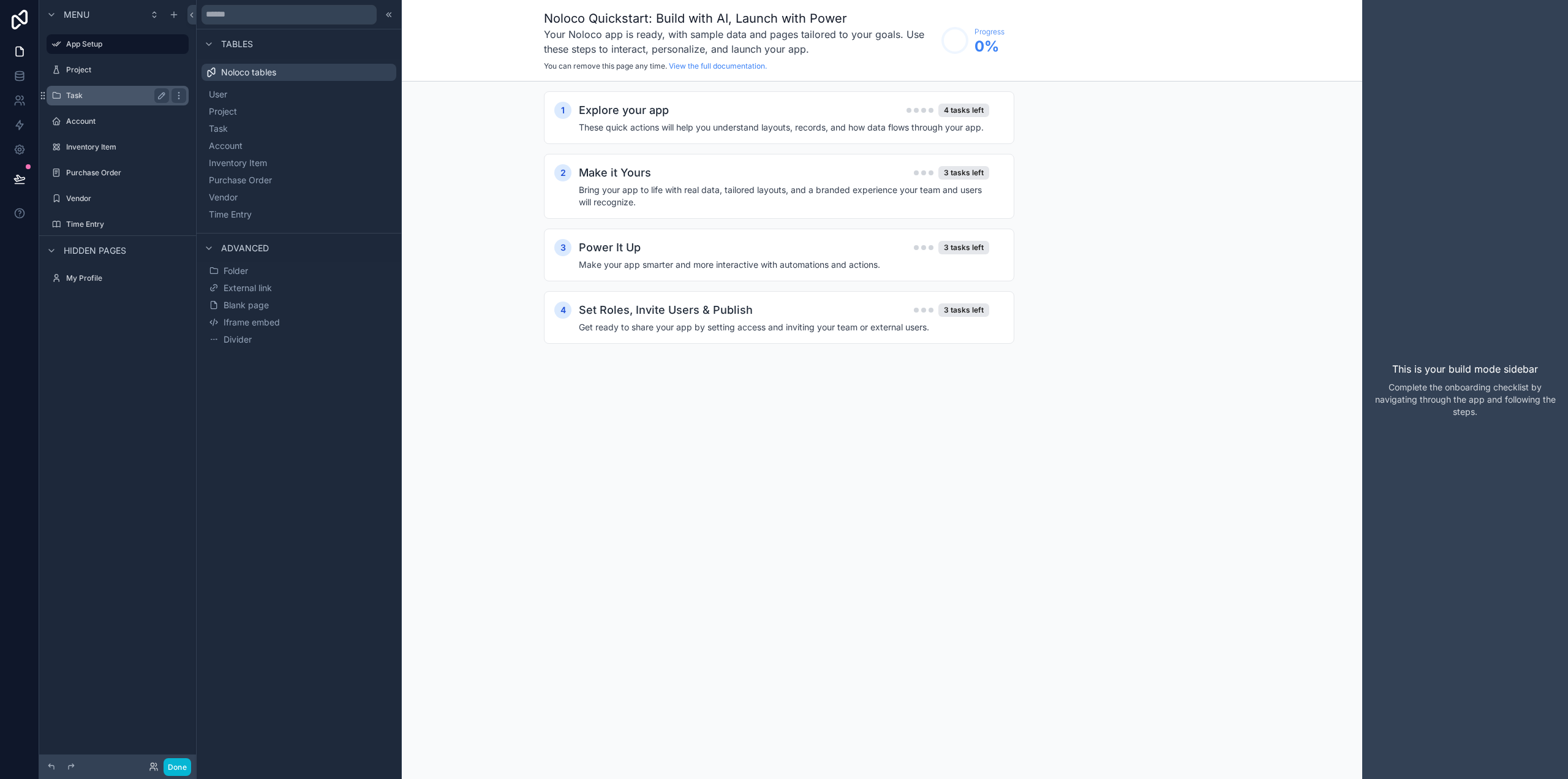
click at [98, 97] on label "Task" at bounding box center [115, 95] width 98 height 10
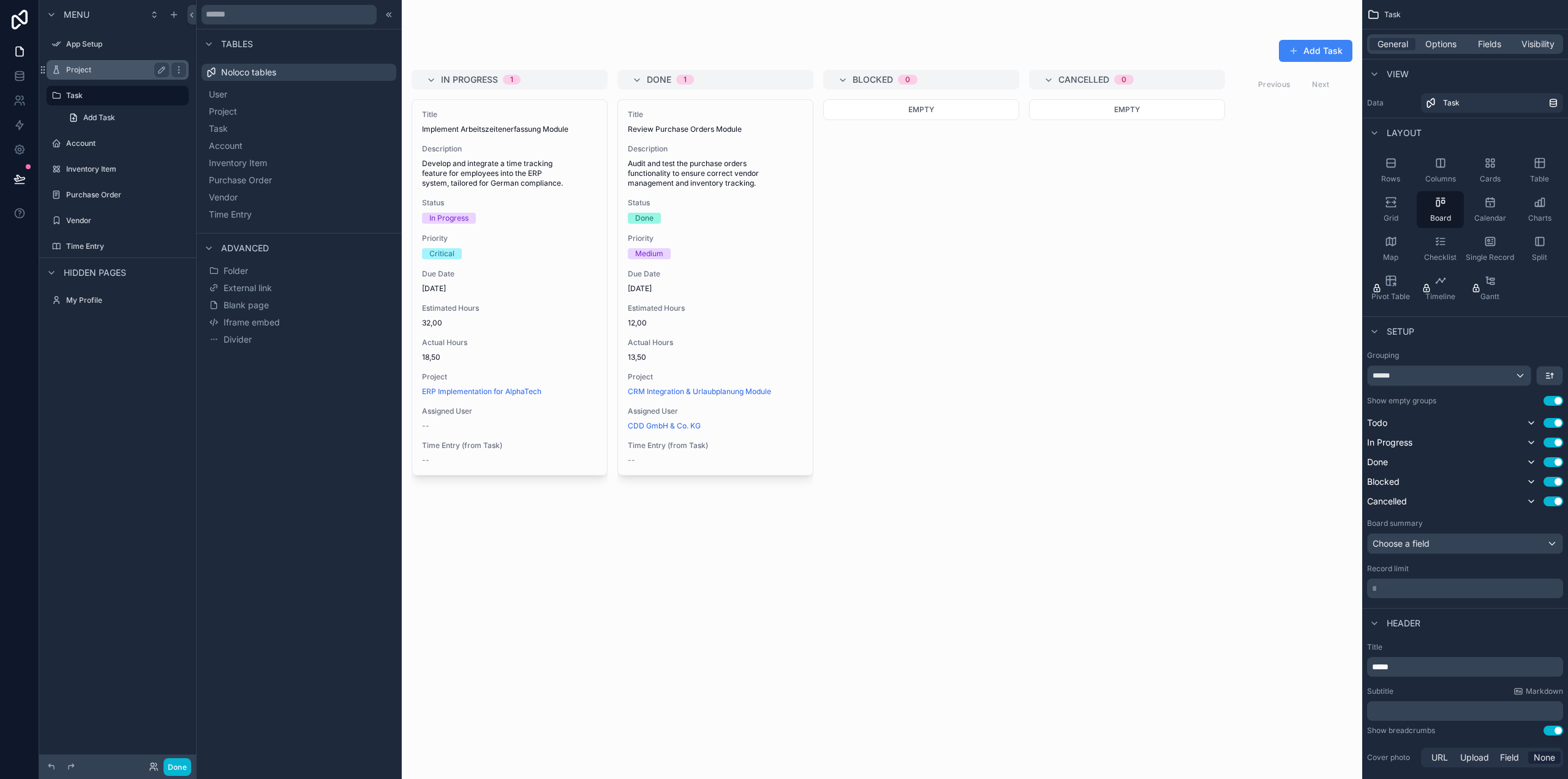
click at [108, 74] on label "Project" at bounding box center [115, 70] width 98 height 10
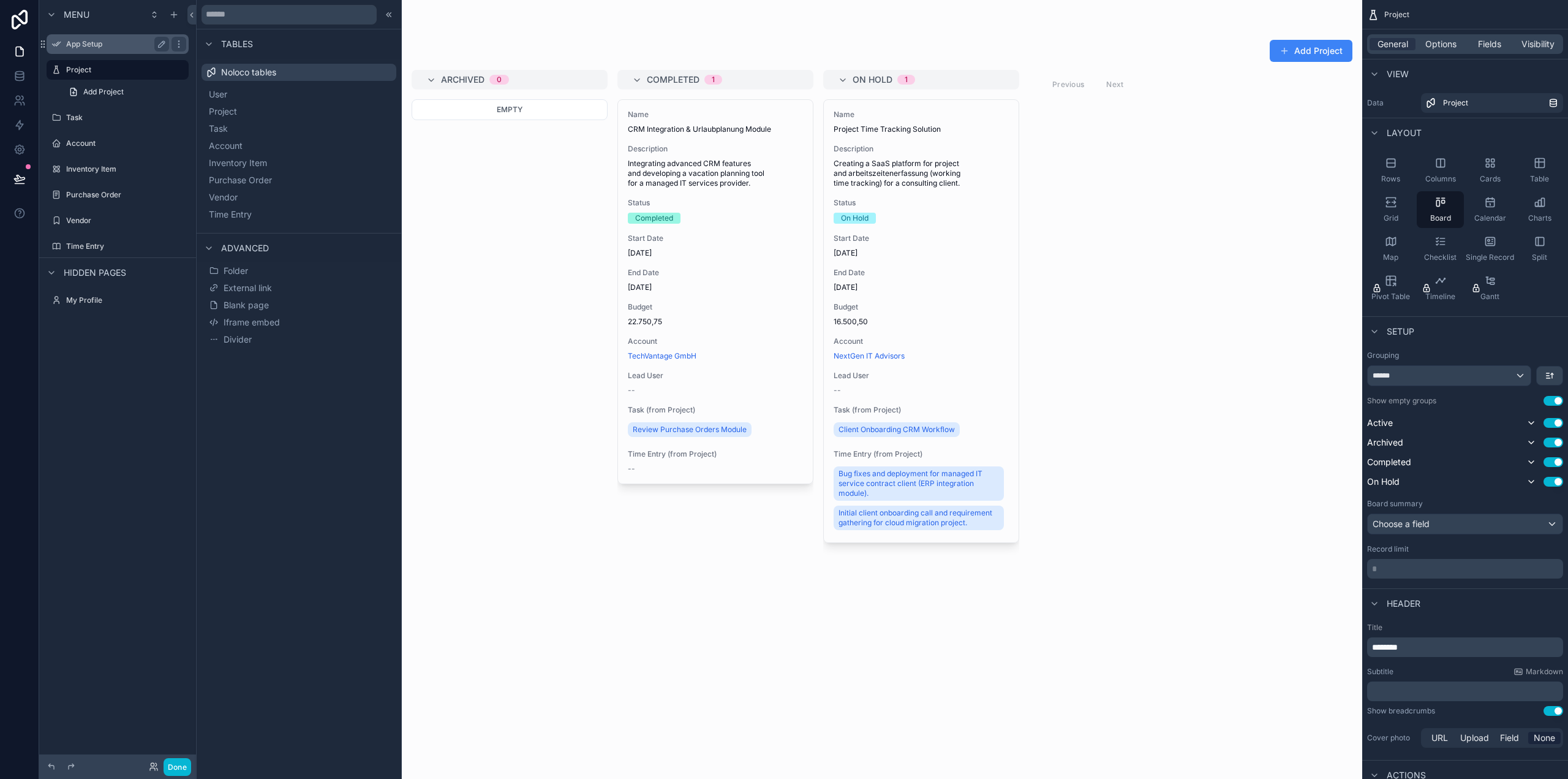
click at [116, 44] on label "App Setup" at bounding box center [115, 44] width 98 height 10
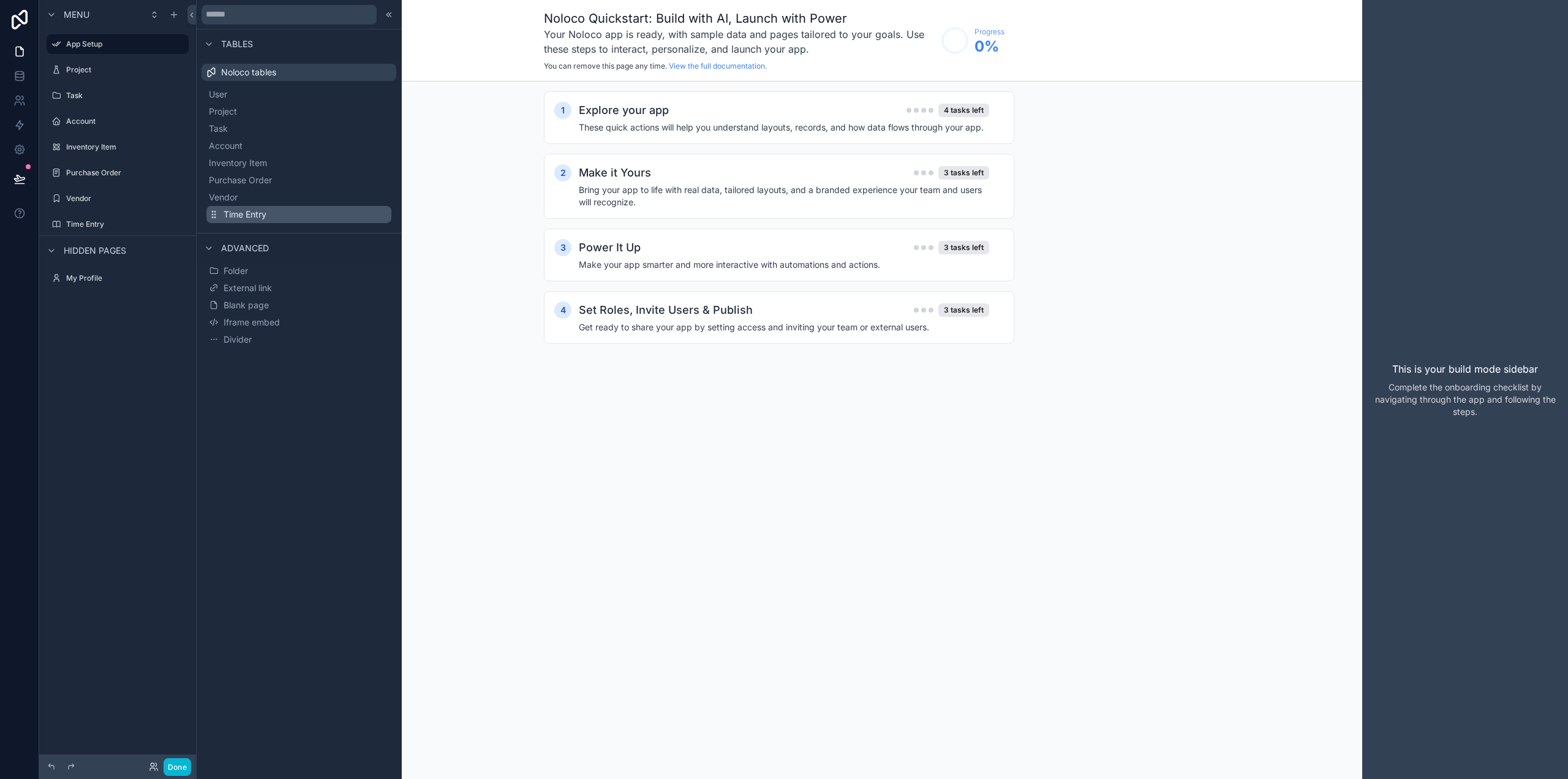
click at [238, 210] on span "Time Entry" at bounding box center [245, 214] width 43 height 12
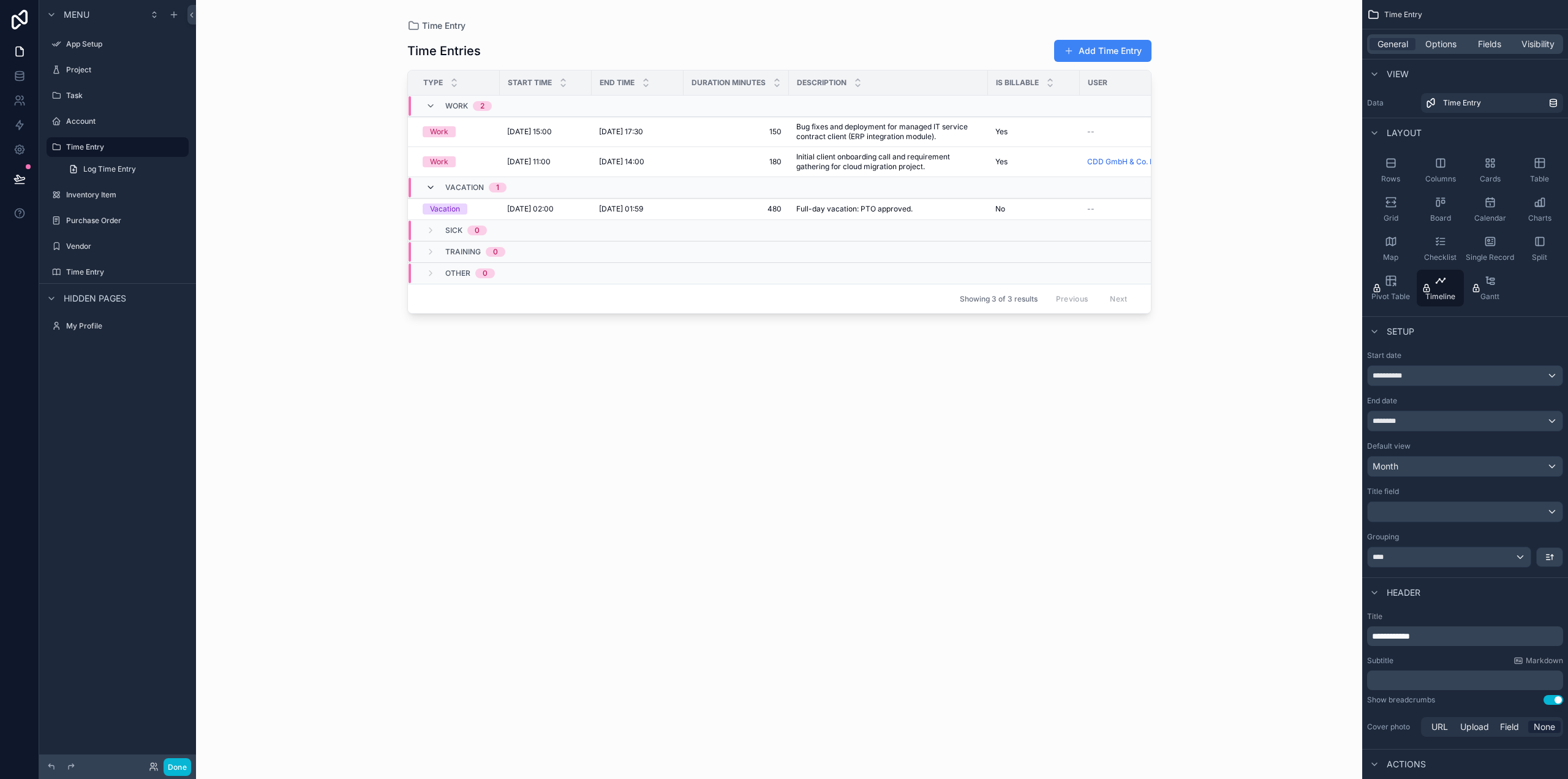
click at [430, 184] on icon "scrollable content" at bounding box center [431, 188] width 10 height 10
click at [431, 182] on icon "scrollable content" at bounding box center [431, 183] width 10 height 10
click at [105, 170] on span "Log Time Entry" at bounding box center [110, 169] width 53 height 10
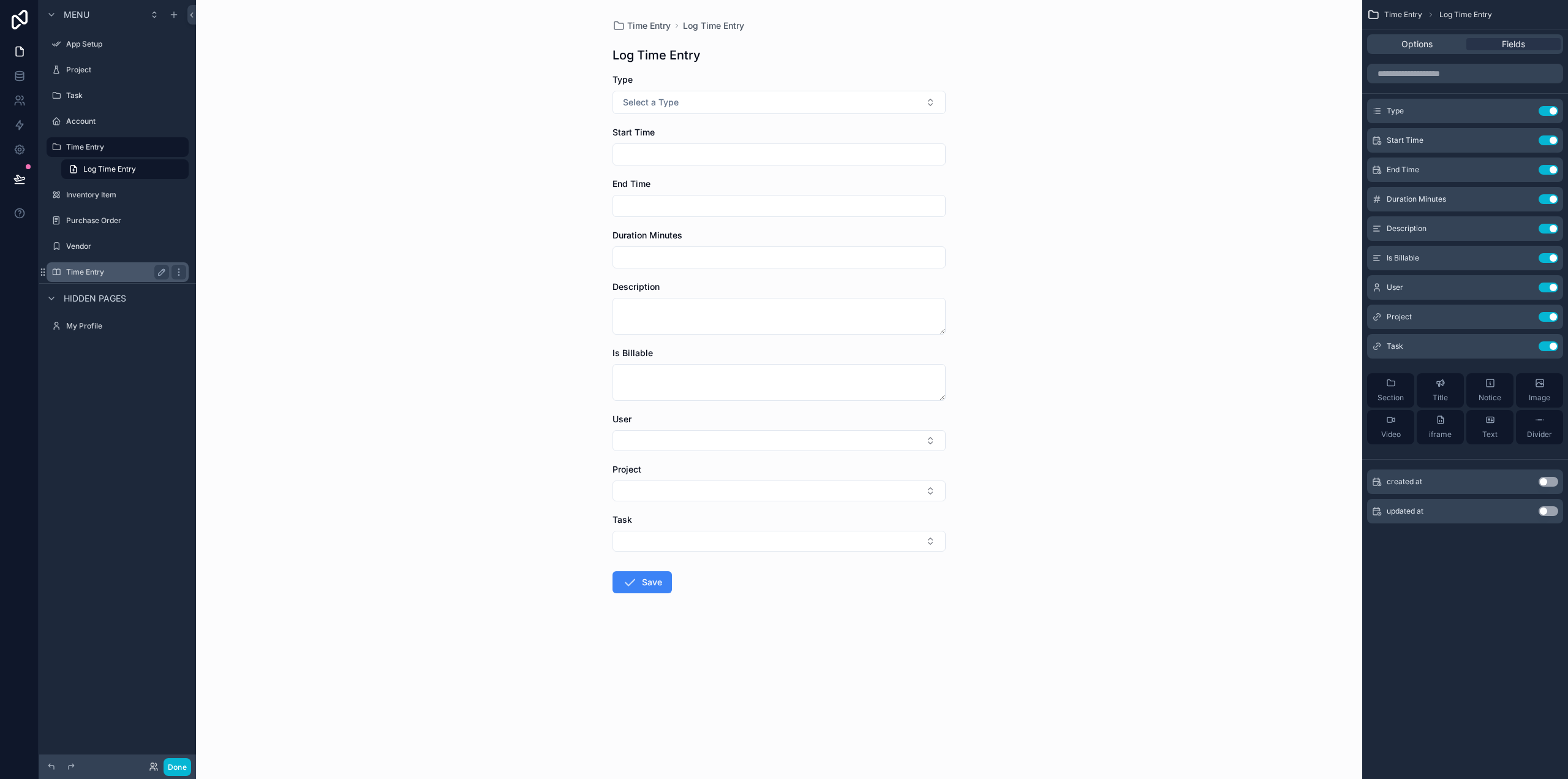
click at [99, 272] on label "Time Entry" at bounding box center [115, 272] width 98 height 10
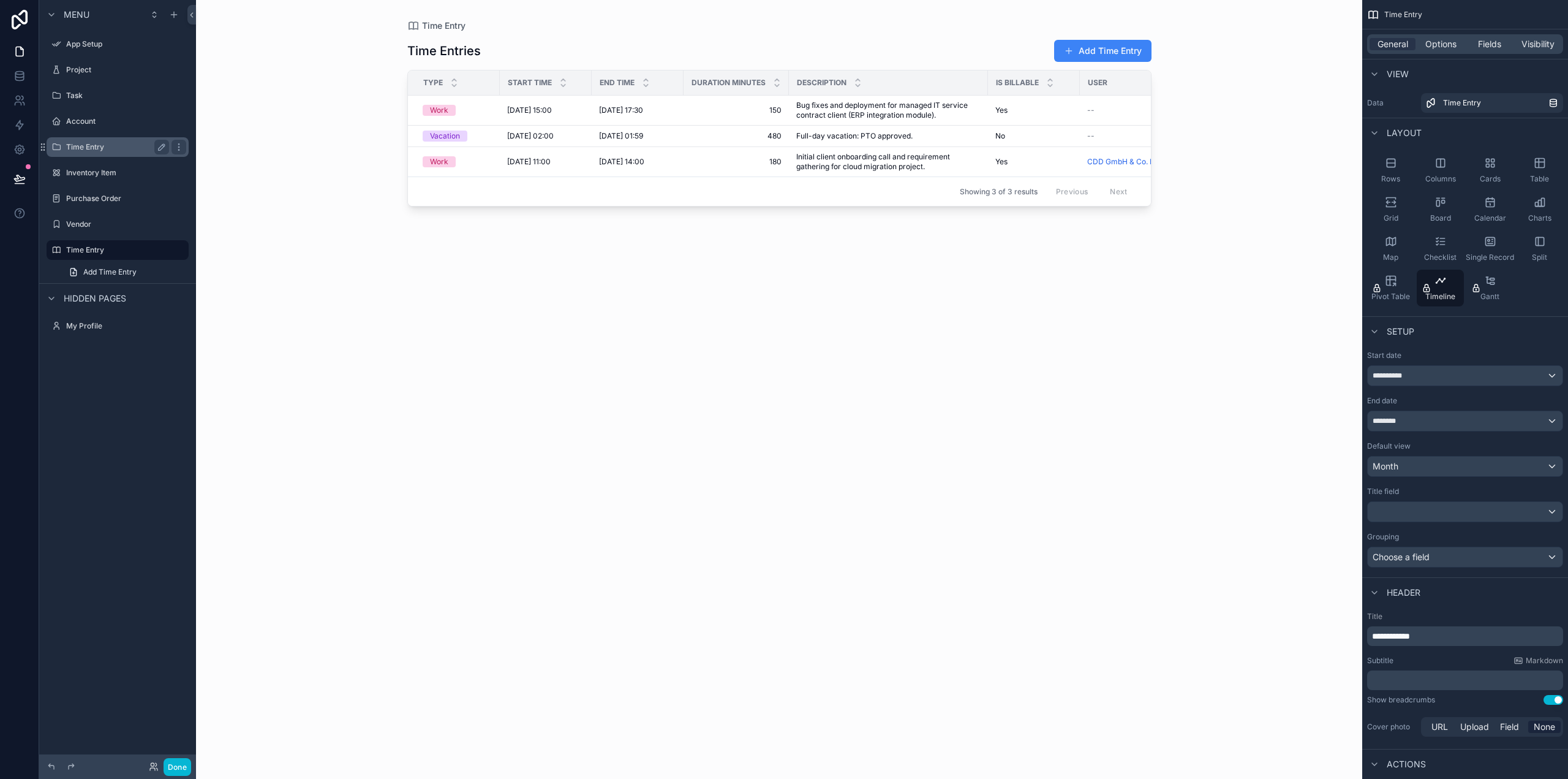
click at [90, 146] on label "Time Entry" at bounding box center [115, 148] width 98 height 10
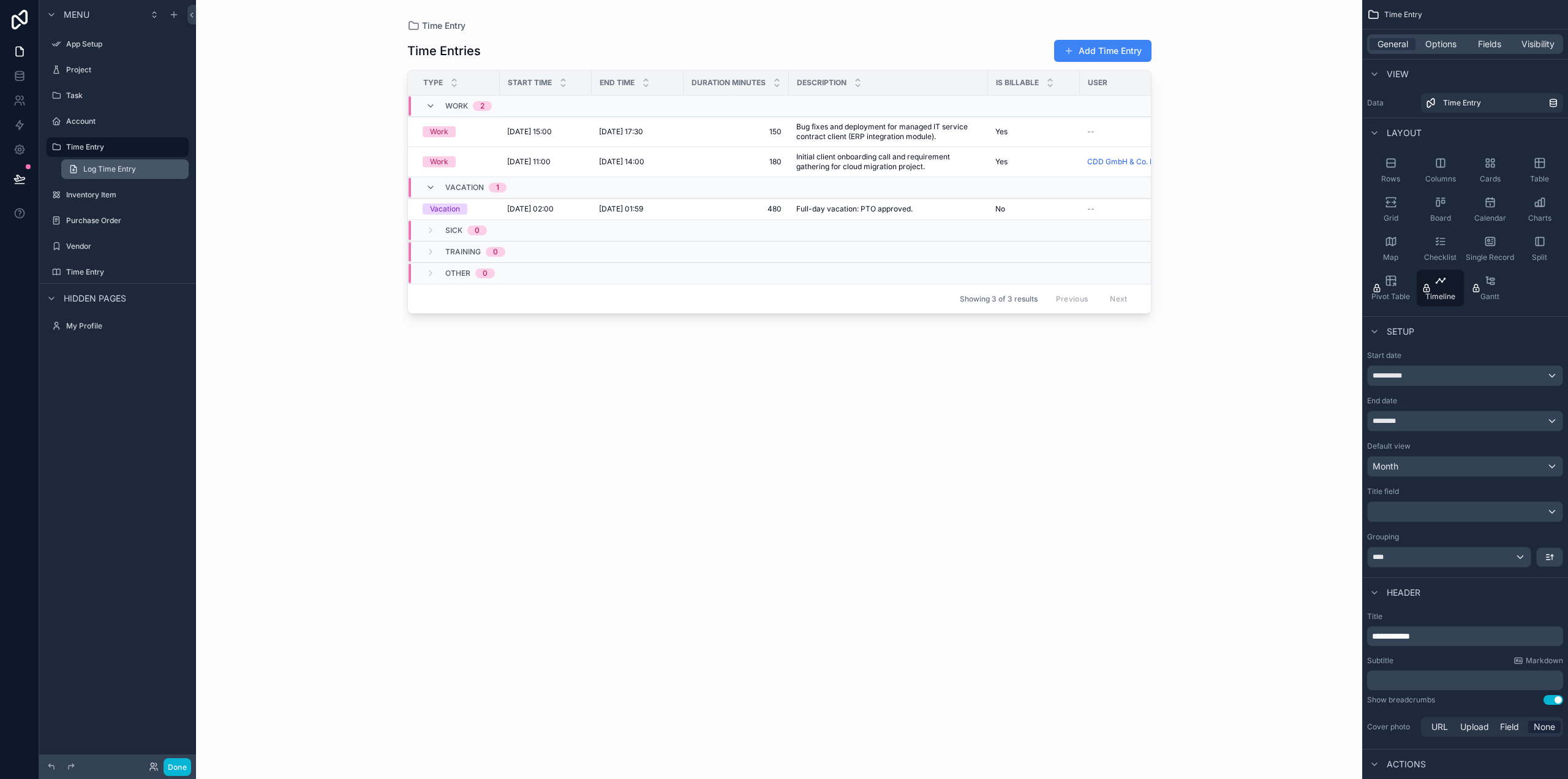
click at [116, 169] on span "Log Time Entry" at bounding box center [110, 169] width 53 height 10
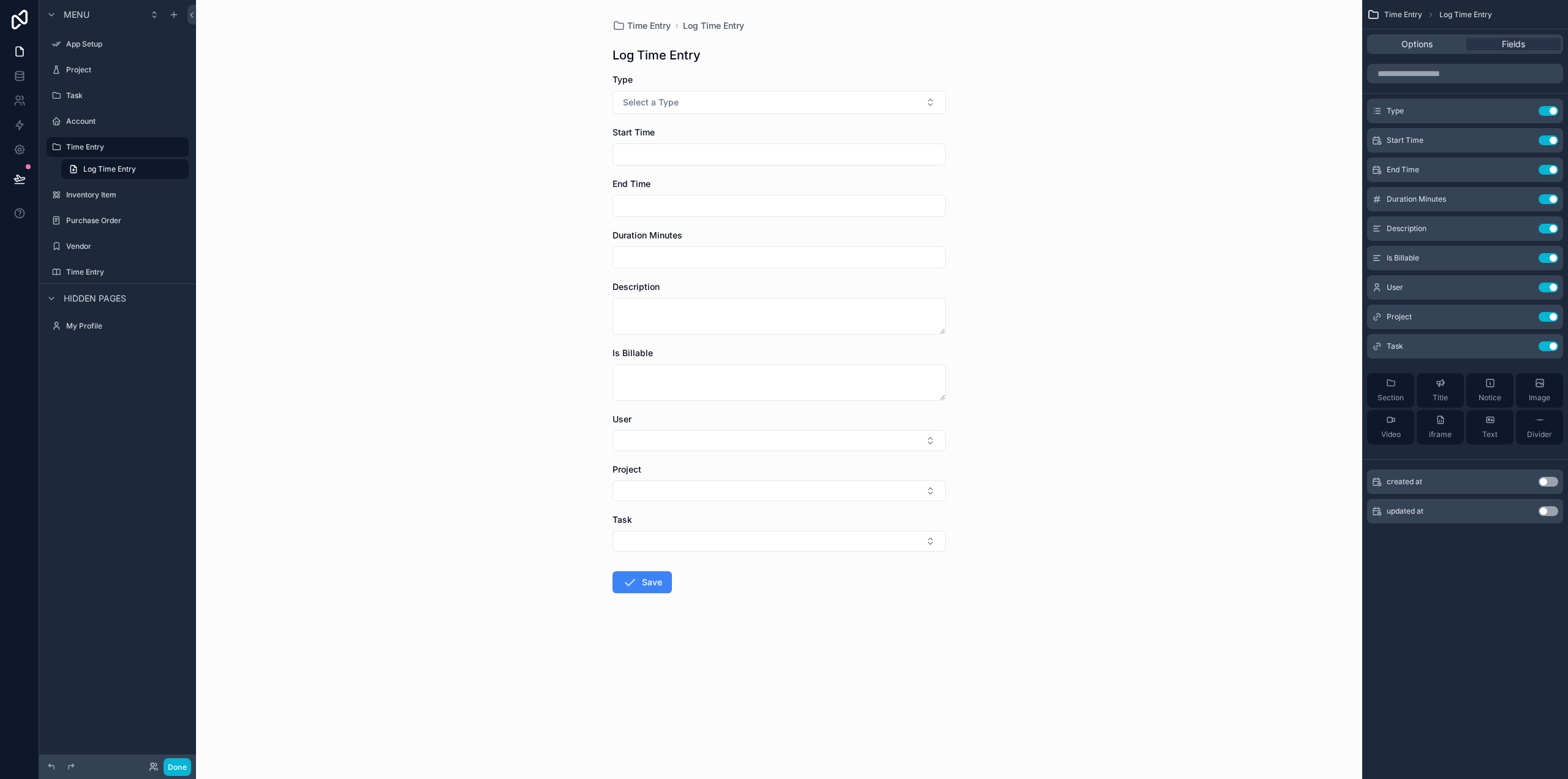
click at [655, 115] on form "Type Select a Type Start Time End Time Duration Minutes Description Is Billable…" at bounding box center [779, 373] width 333 height 598
click at [663, 105] on span "Select a Type" at bounding box center [651, 102] width 56 height 12
click at [469, 108] on div "Time Entry Log Time Entry Log Time Entry Type Select a Type Start Time End Time…" at bounding box center [779, 390] width 1166 height 779
